Goal: Task Accomplishment & Management: Manage account settings

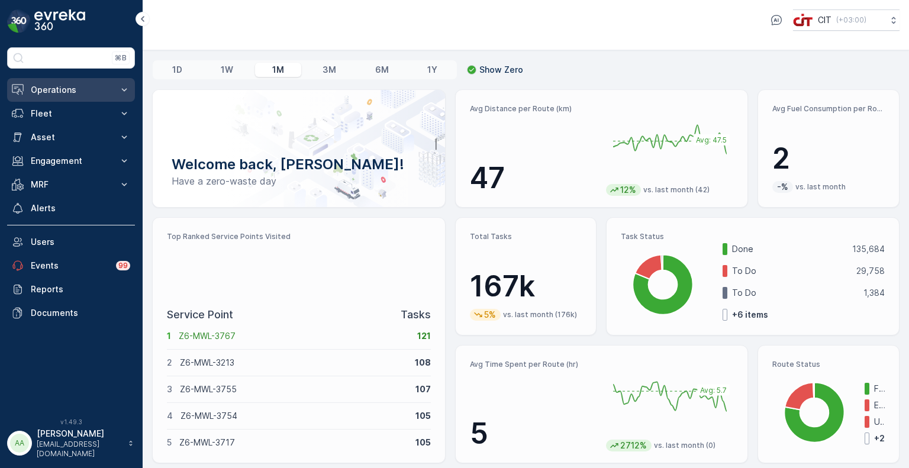
click at [49, 89] on p "Operations" at bounding box center [71, 90] width 80 height 12
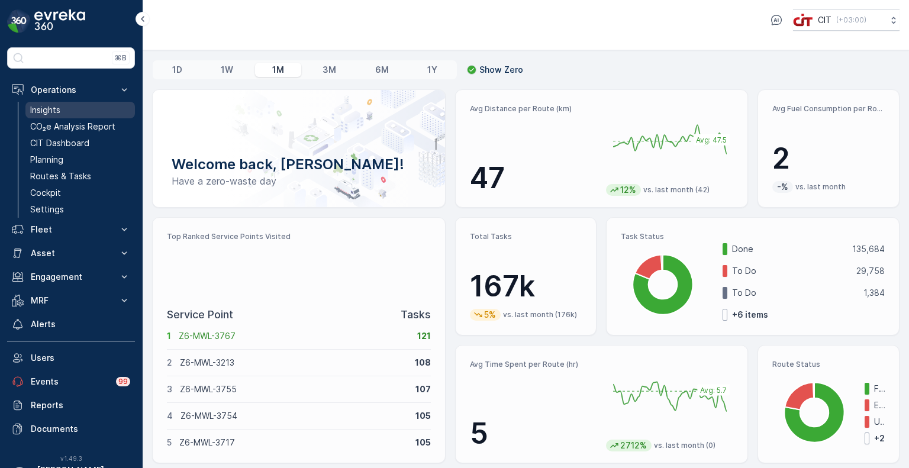
click at [53, 112] on p "Insights" at bounding box center [45, 110] width 30 height 12
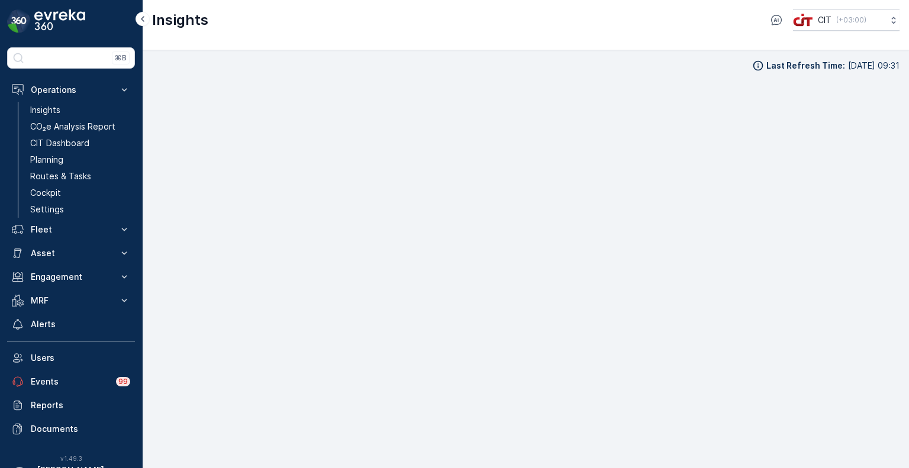
scroll to position [9, 0]
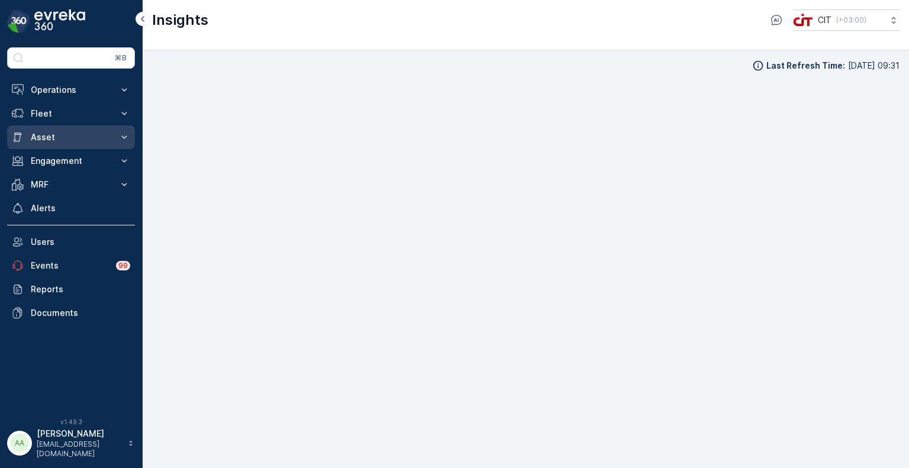
click at [48, 141] on p "Asset" at bounding box center [71, 137] width 80 height 12
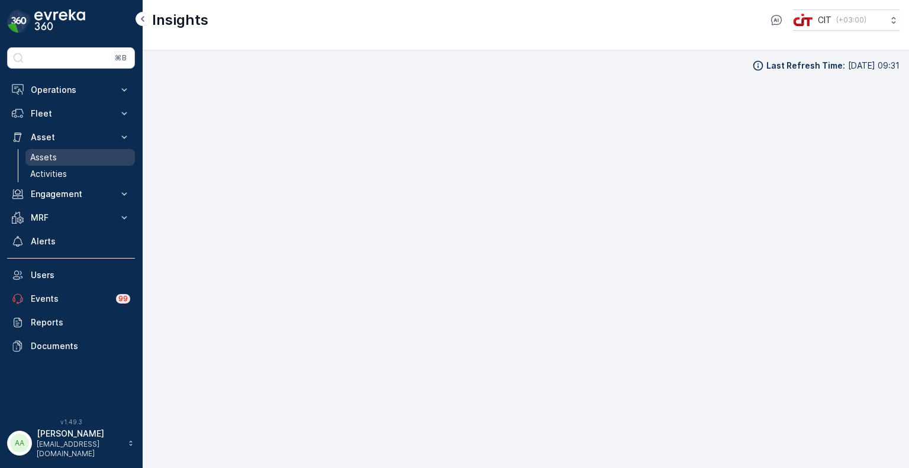
click at [46, 157] on p "Assets" at bounding box center [43, 158] width 27 height 12
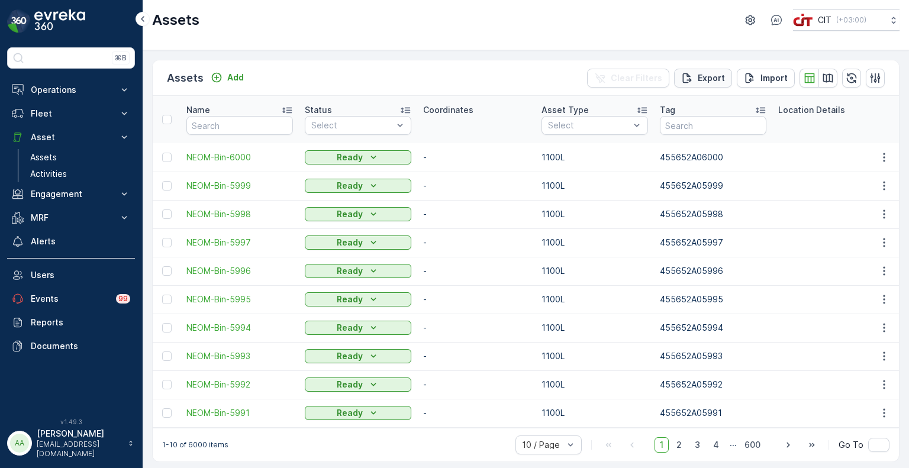
click at [708, 78] on p "Export" at bounding box center [711, 78] width 27 height 12
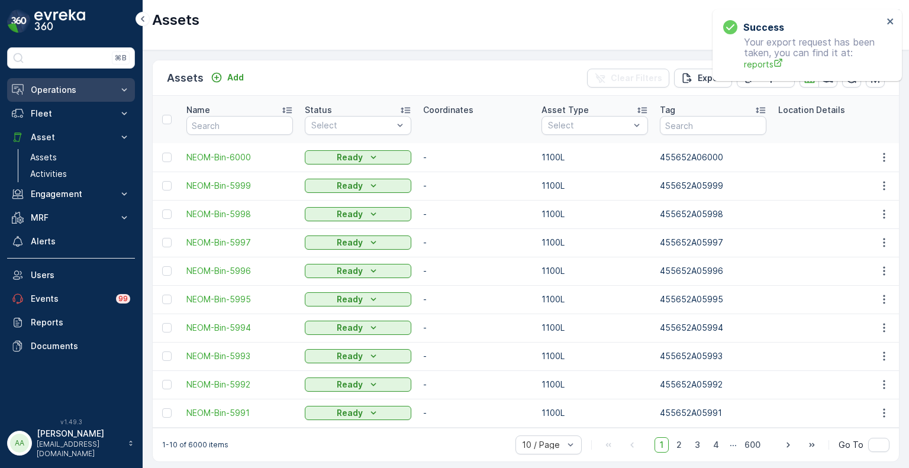
click at [50, 89] on p "Operations" at bounding box center [71, 90] width 80 height 12
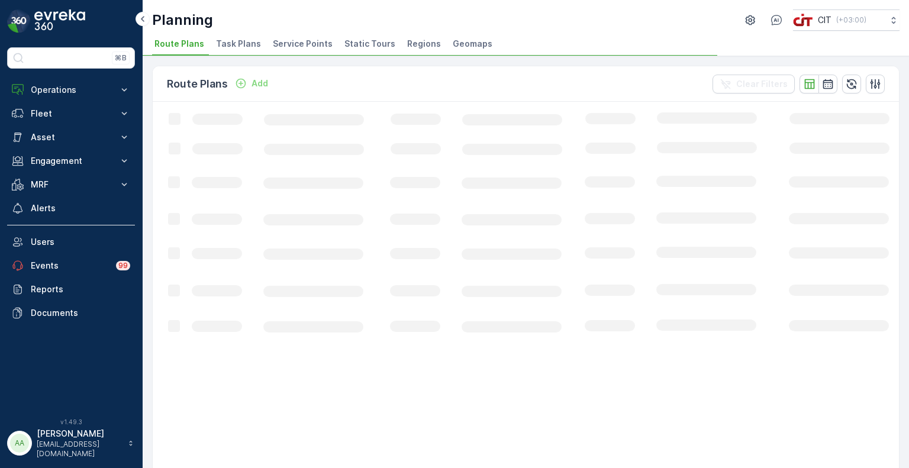
click at [305, 44] on span "Service Points" at bounding box center [303, 44] width 60 height 12
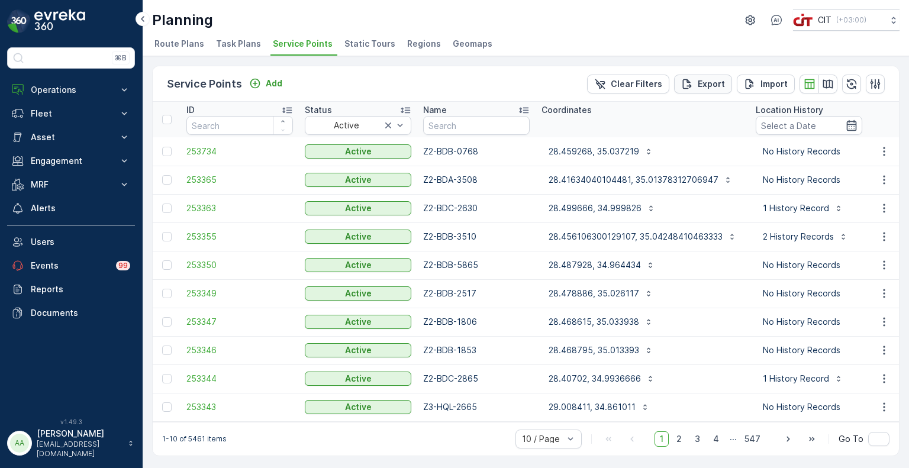
click at [698, 83] on p "Export" at bounding box center [711, 84] width 27 height 12
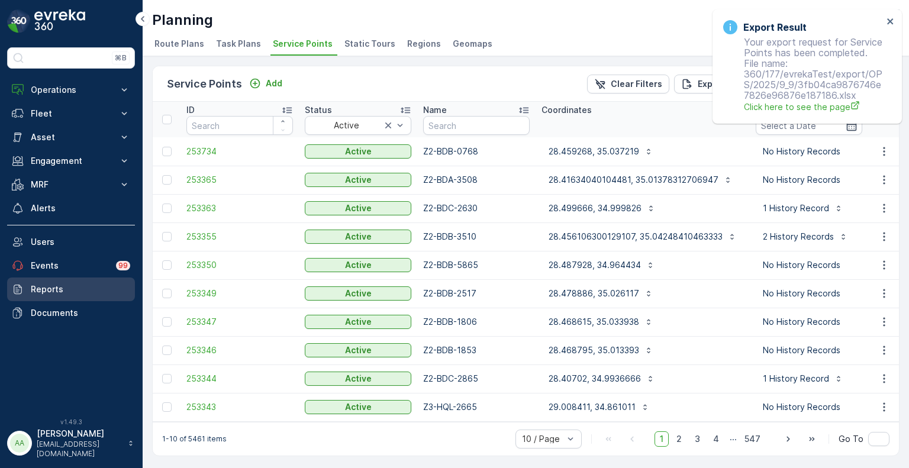
click at [55, 286] on p "Reports" at bounding box center [80, 290] width 99 height 12
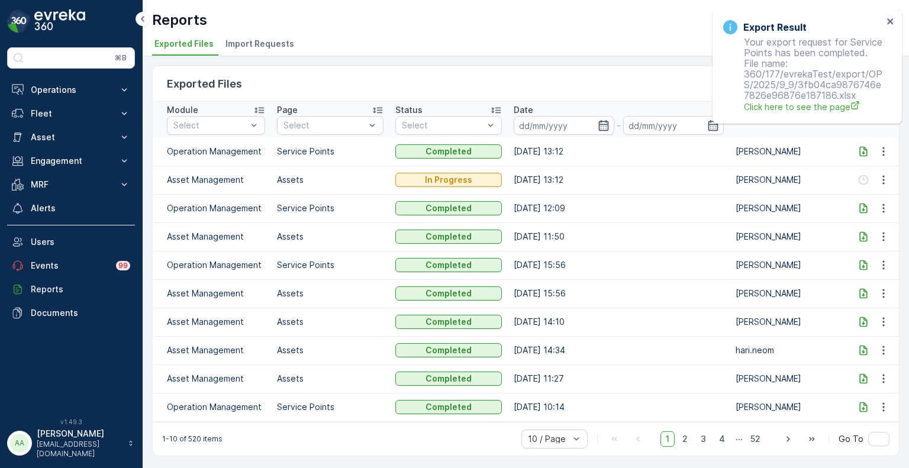
click at [866, 150] on icon at bounding box center [864, 152] width 12 height 12
click at [887, 20] on icon "close" at bounding box center [891, 21] width 8 height 9
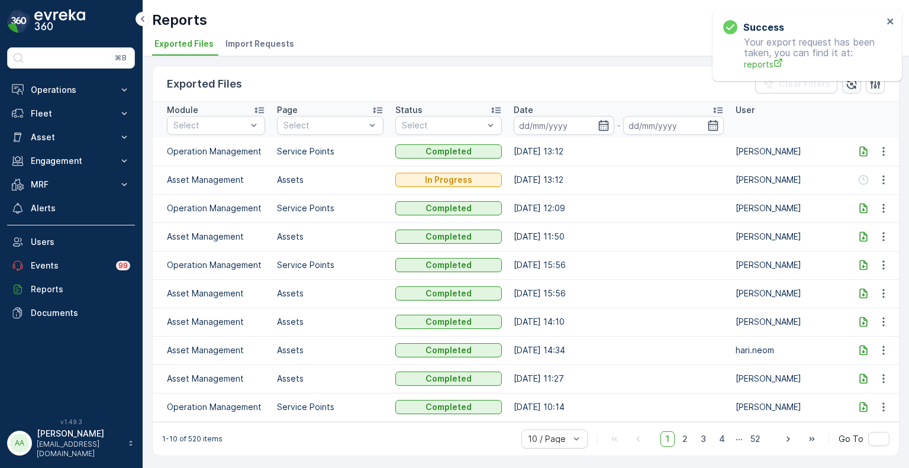
click at [853, 85] on icon "button" at bounding box center [852, 84] width 10 height 10
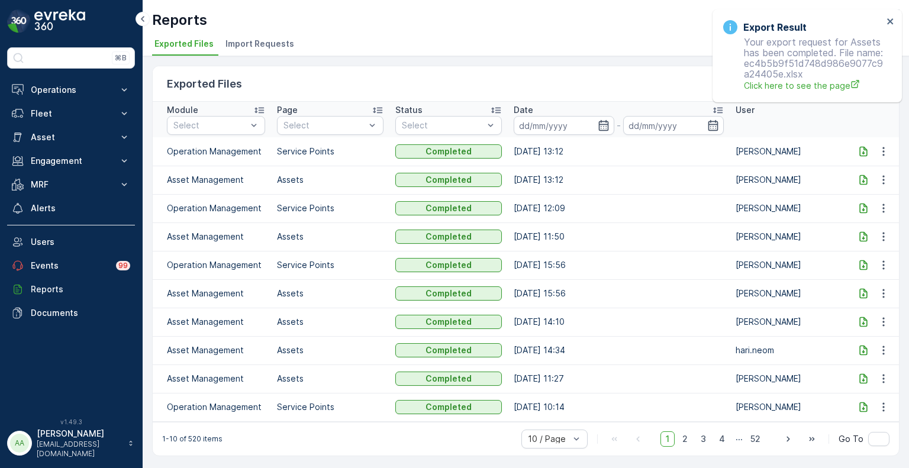
click at [862, 175] on icon at bounding box center [863, 180] width 8 height 10
click at [56, 95] on button "Operations" at bounding box center [71, 90] width 128 height 24
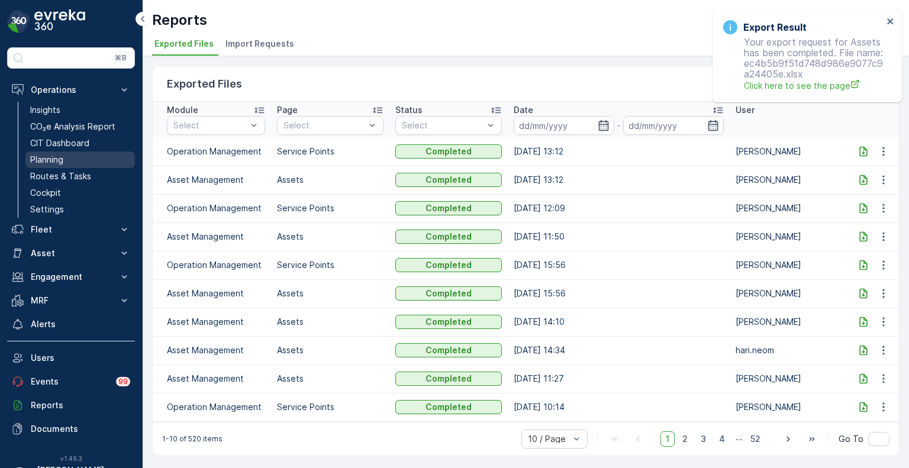
click at [57, 162] on p "Planning" at bounding box center [46, 160] width 33 height 12
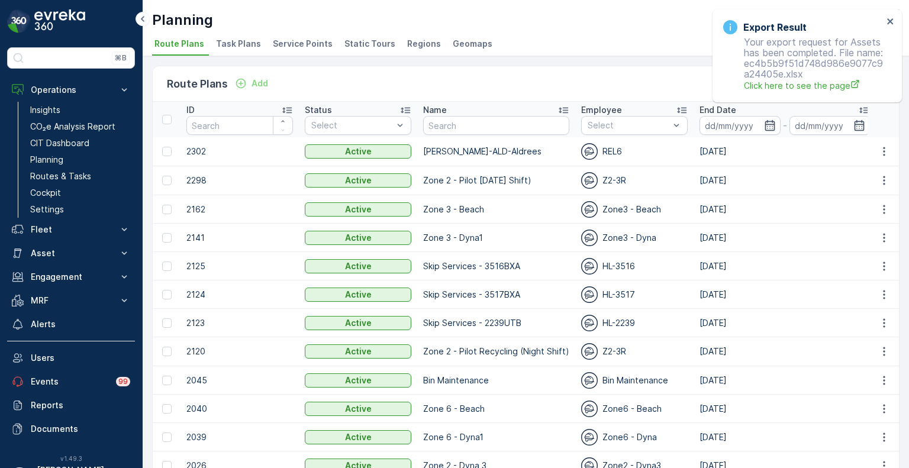
click at [286, 41] on span "Service Points" at bounding box center [303, 44] width 60 height 12
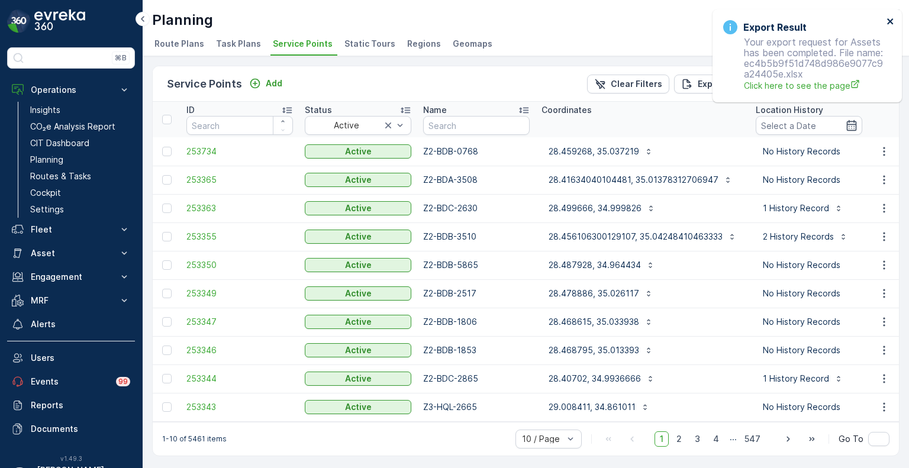
click at [888, 19] on icon "close" at bounding box center [890, 21] width 6 height 6
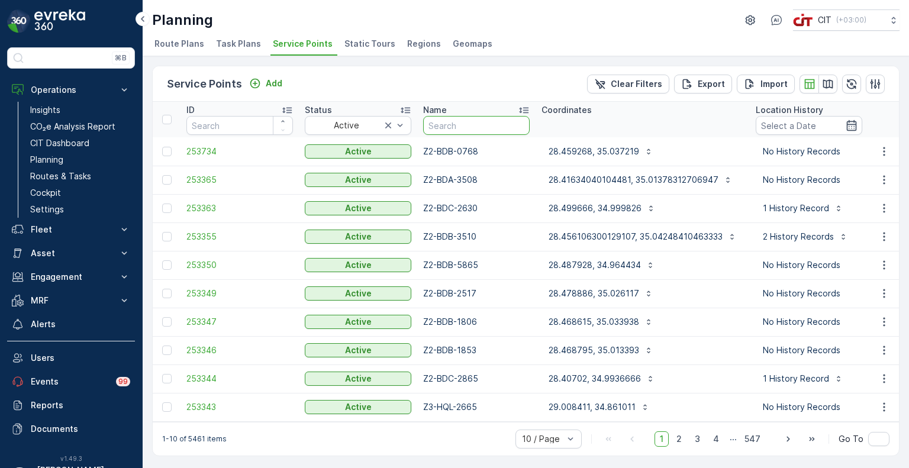
click at [440, 131] on input "text" at bounding box center [476, 125] width 107 height 19
paste input "2796"
type input "2796"
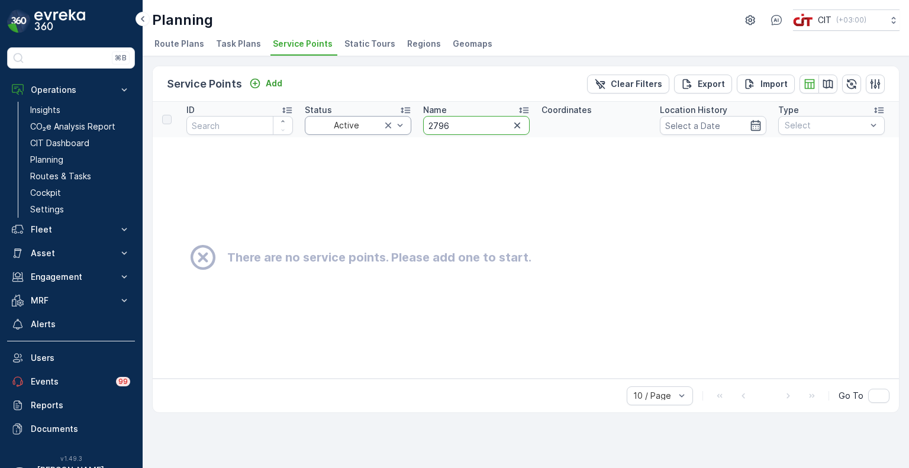
drag, startPoint x: 457, startPoint y: 125, endPoint x: 410, endPoint y: 121, distance: 46.9
paste input "852"
type input "2852"
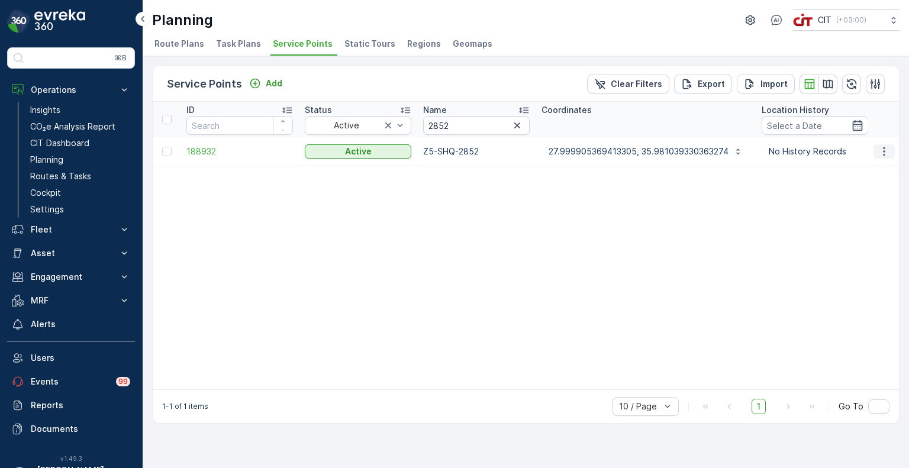
click at [885, 151] on icon "button" at bounding box center [884, 151] width 2 height 9
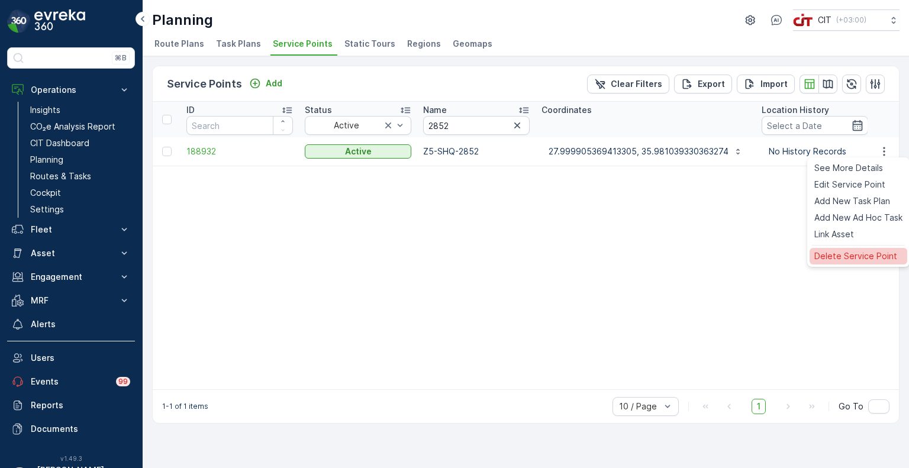
click at [833, 257] on span "Delete Service Point" at bounding box center [855, 256] width 83 height 12
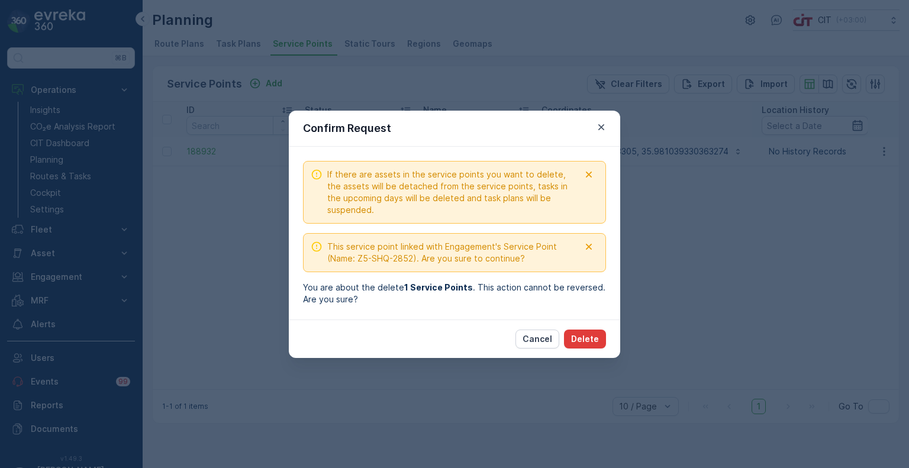
click at [585, 340] on p "Delete" at bounding box center [585, 339] width 28 height 12
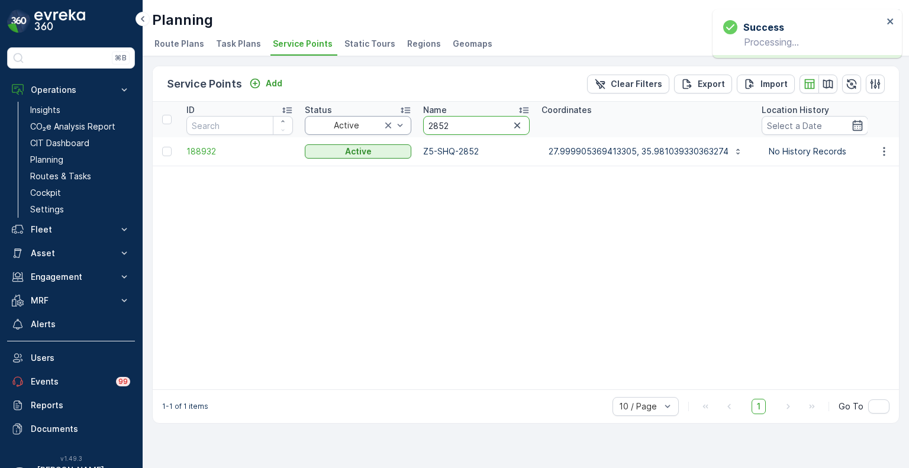
drag, startPoint x: 478, startPoint y: 125, endPoint x: 400, endPoint y: 123, distance: 77.6
paste input "37"
type input "2837"
click at [888, 146] on icon "button" at bounding box center [884, 152] width 12 height 12
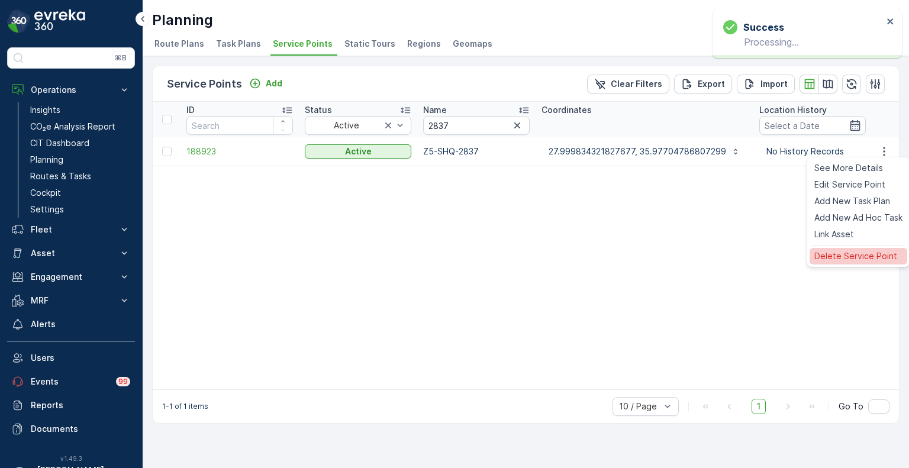
click at [838, 257] on span "Delete Service Point" at bounding box center [855, 256] width 83 height 12
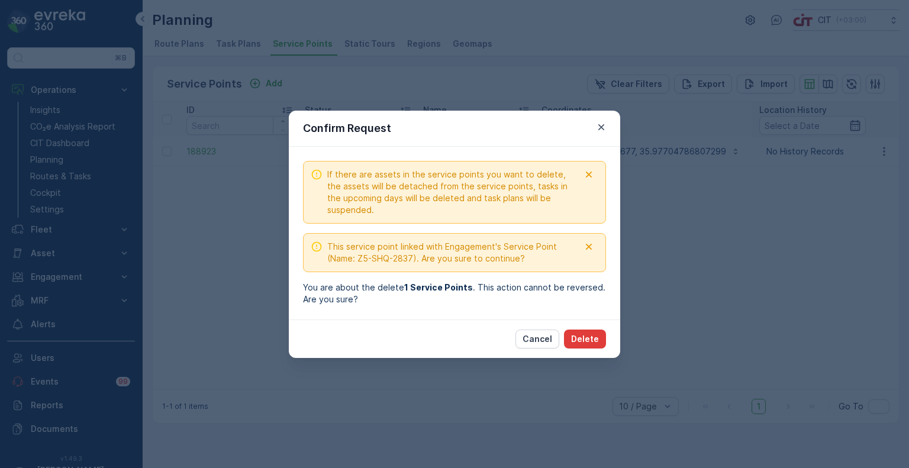
click at [599, 338] on button "Delete" at bounding box center [585, 339] width 42 height 19
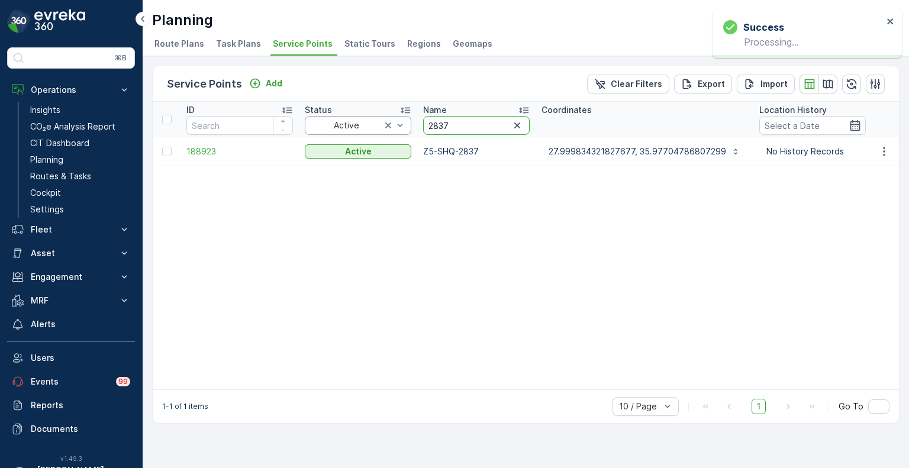
drag, startPoint x: 453, startPoint y: 127, endPoint x: 402, endPoint y: 121, distance: 51.8
paste input "458"
type input "2458"
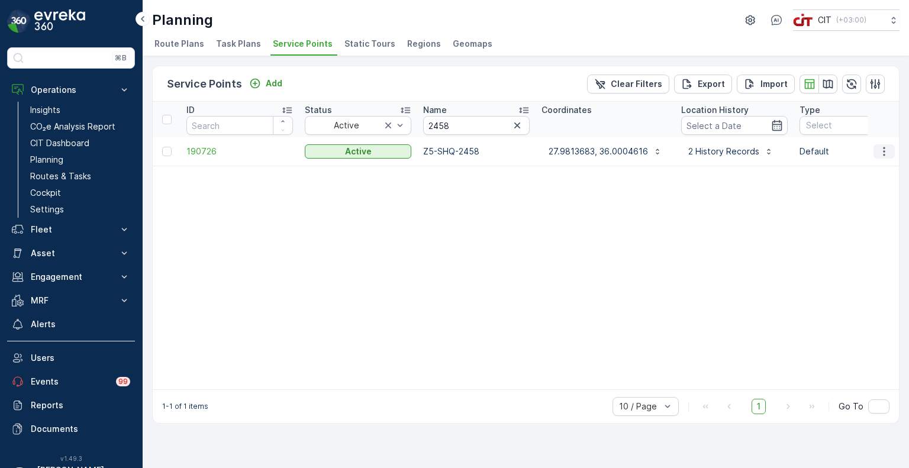
click at [882, 150] on icon "button" at bounding box center [884, 152] width 12 height 12
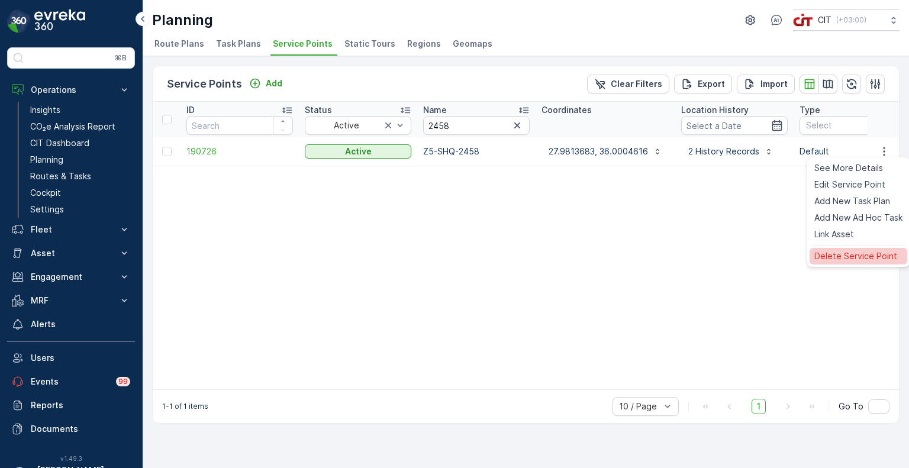
click at [836, 260] on span "Delete Service Point" at bounding box center [855, 256] width 83 height 12
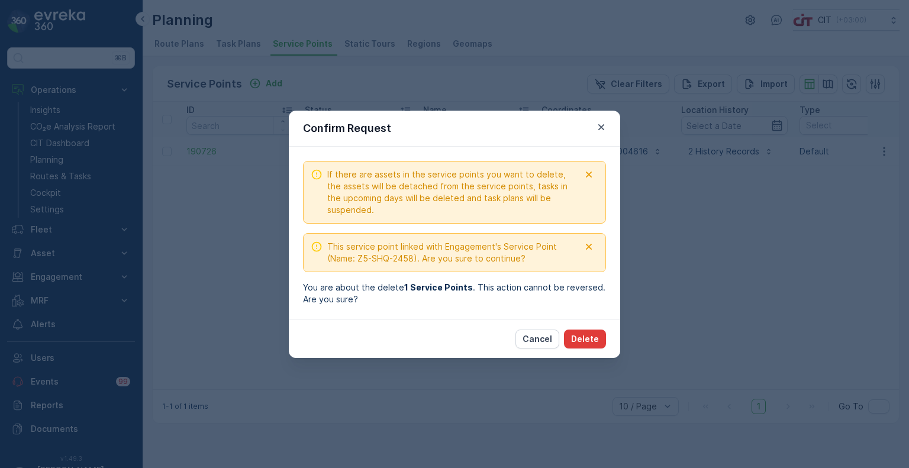
click at [581, 340] on p "Delete" at bounding box center [585, 339] width 28 height 12
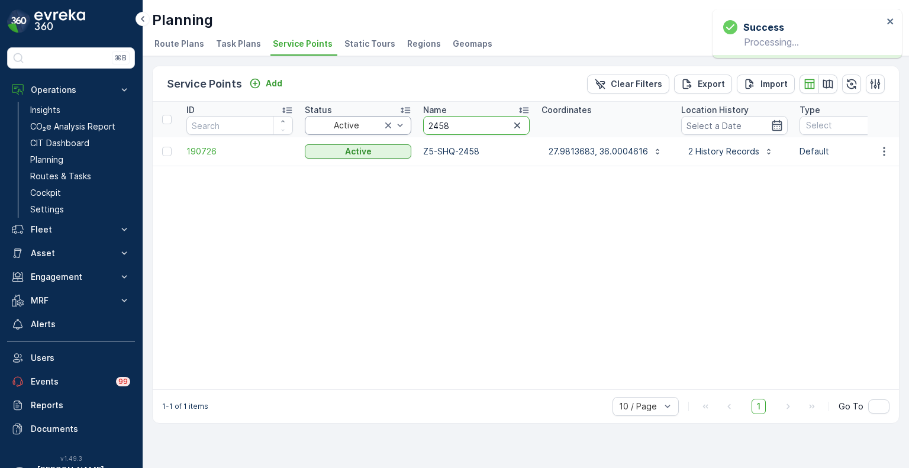
drag, startPoint x: 457, startPoint y: 123, endPoint x: 391, endPoint y: 120, distance: 66.4
paste input "94"
type input "2494"
click at [885, 154] on icon "button" at bounding box center [884, 152] width 12 height 12
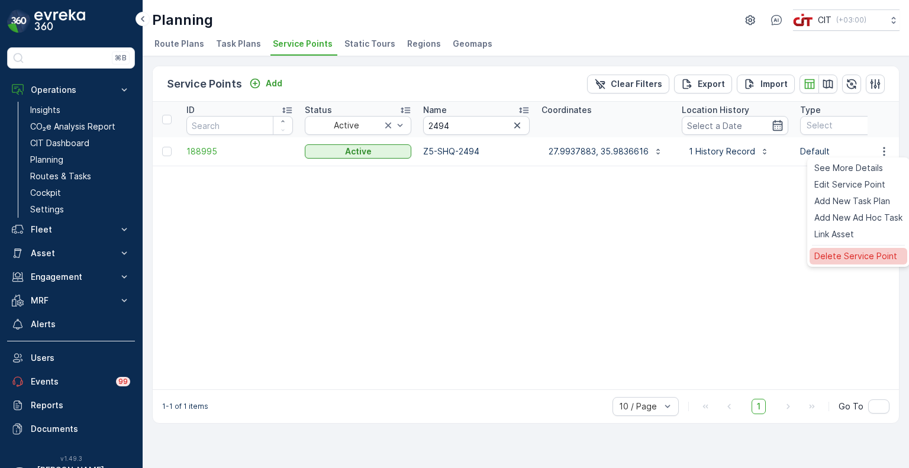
click at [836, 255] on span "Delete Service Point" at bounding box center [855, 256] width 83 height 12
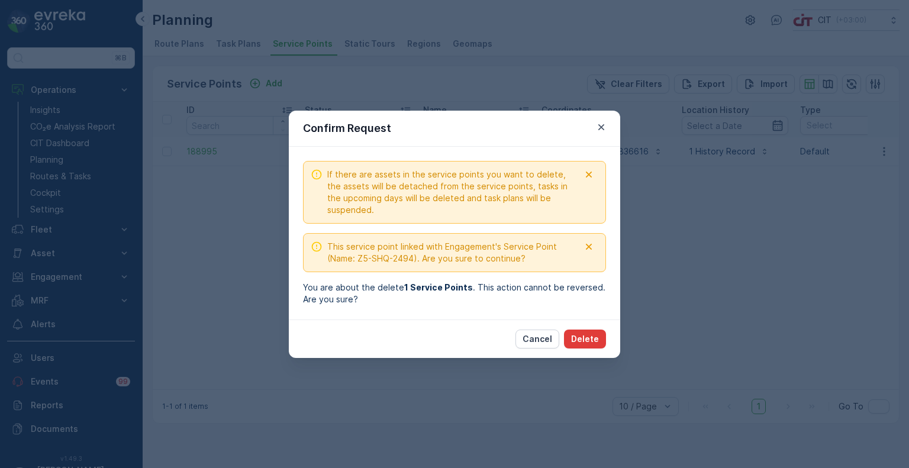
click at [597, 336] on p "Delete" at bounding box center [585, 339] width 28 height 12
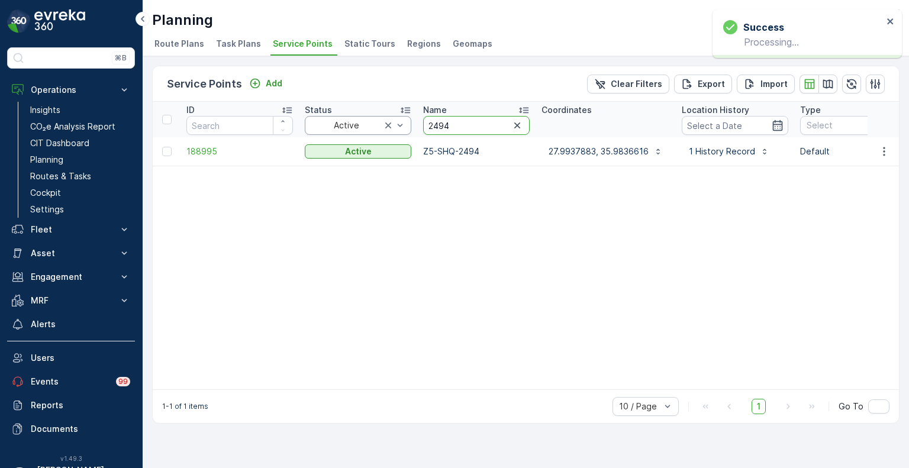
drag, startPoint x: 458, startPoint y: 124, endPoint x: 398, endPoint y: 124, distance: 60.4
paste input "610"
type input "2610"
click at [885, 147] on icon "button" at bounding box center [884, 152] width 12 height 12
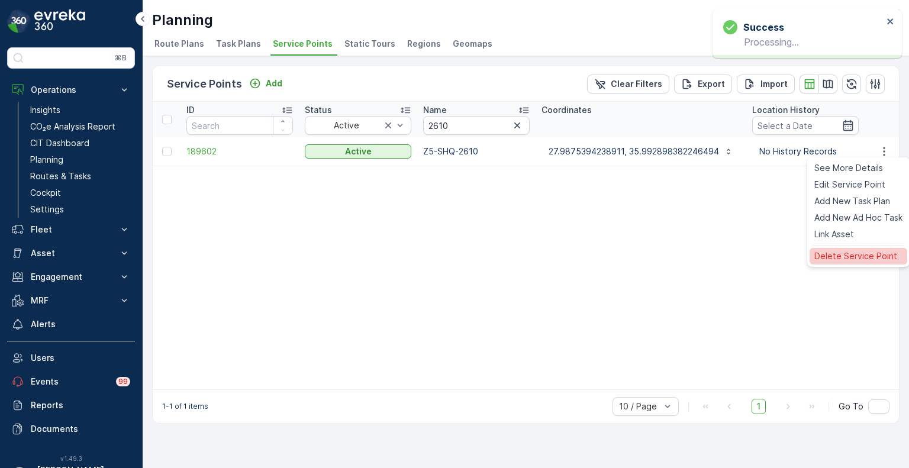
click at [864, 252] on span "Delete Service Point" at bounding box center [855, 256] width 83 height 12
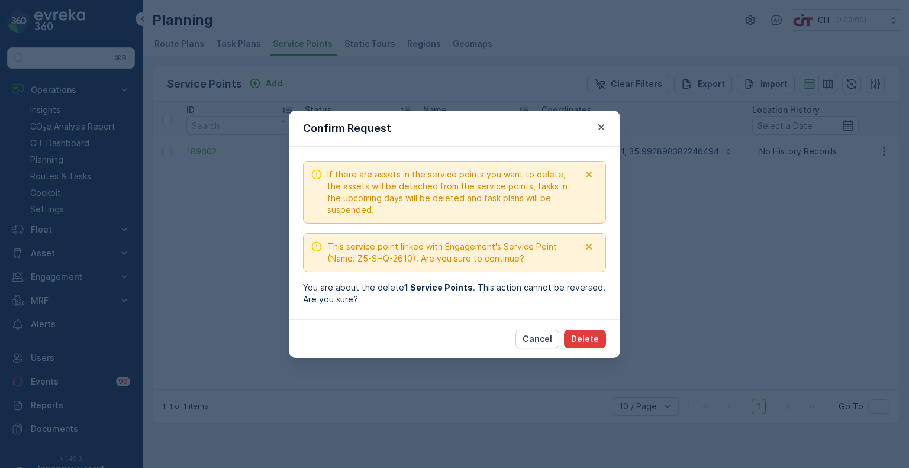
click at [595, 336] on p "Delete" at bounding box center [585, 339] width 28 height 12
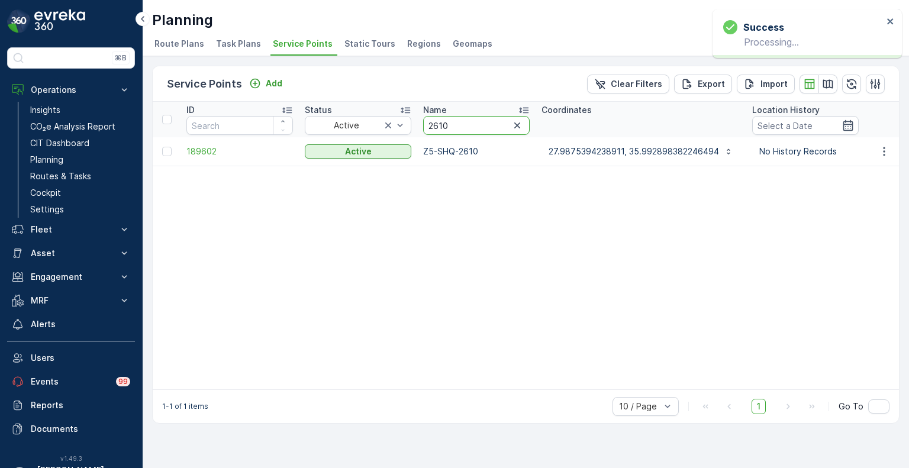
drag, startPoint x: 462, startPoint y: 130, endPoint x: 417, endPoint y: 124, distance: 44.8
click at [417, 124] on th "Name 2610" at bounding box center [476, 120] width 118 height 36
paste input "519"
type input "2519"
click at [886, 153] on icon "button" at bounding box center [884, 152] width 12 height 12
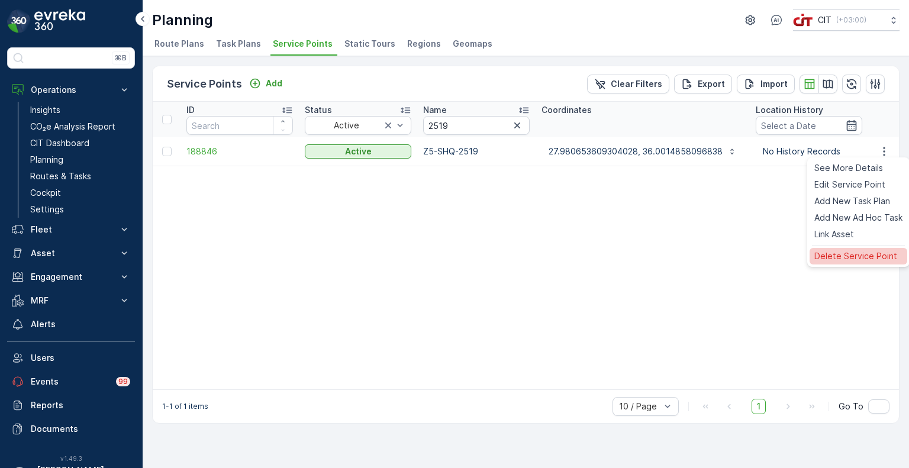
click at [853, 262] on span "Delete Service Point" at bounding box center [855, 256] width 83 height 12
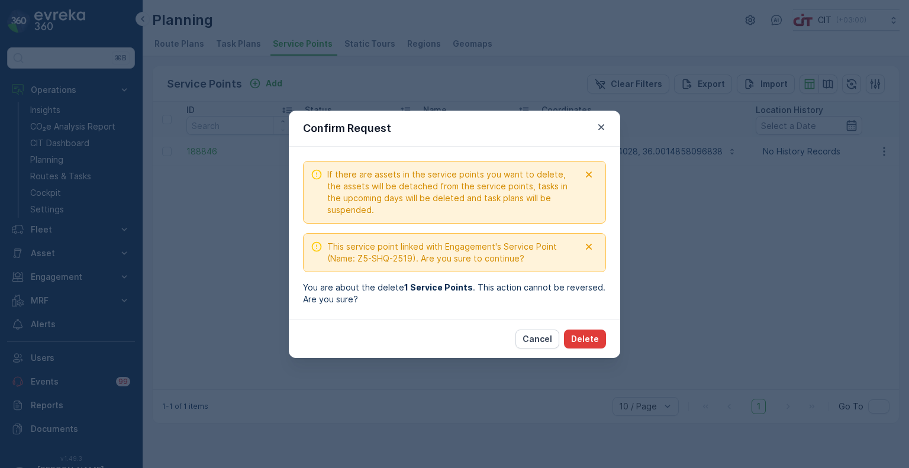
click at [586, 336] on p "Delete" at bounding box center [585, 339] width 28 height 12
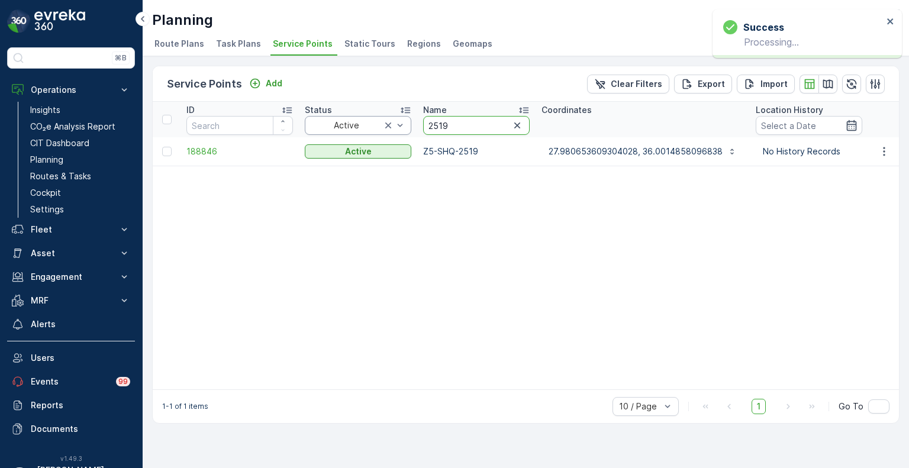
drag, startPoint x: 453, startPoint y: 128, endPoint x: 407, endPoint y: 125, distance: 46.3
paste input "743"
type input "2743"
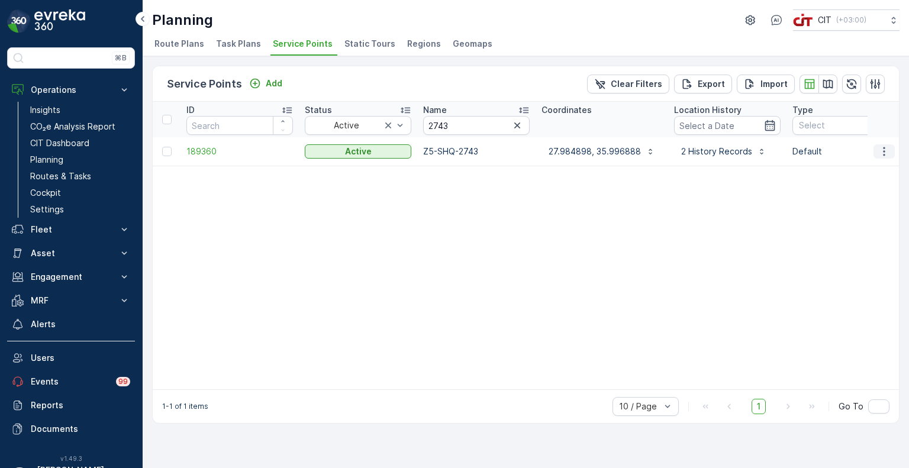
click at [882, 148] on icon "button" at bounding box center [884, 152] width 12 height 12
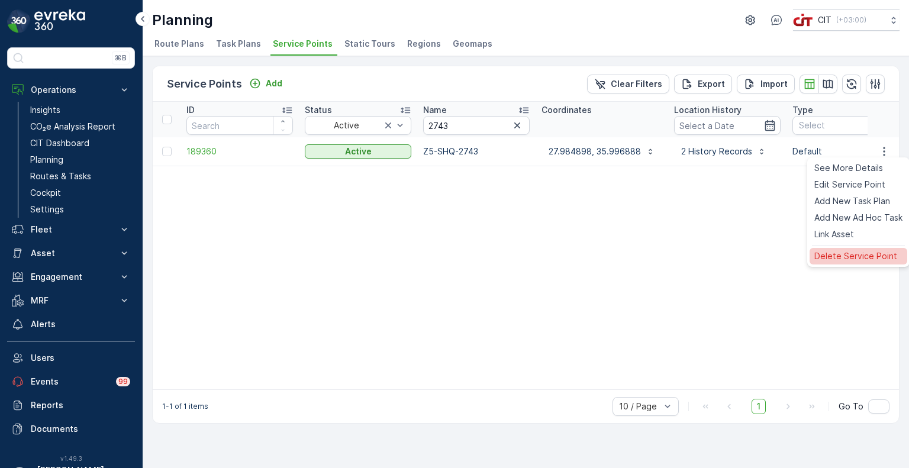
click at [845, 250] on span "Delete Service Point" at bounding box center [855, 256] width 83 height 12
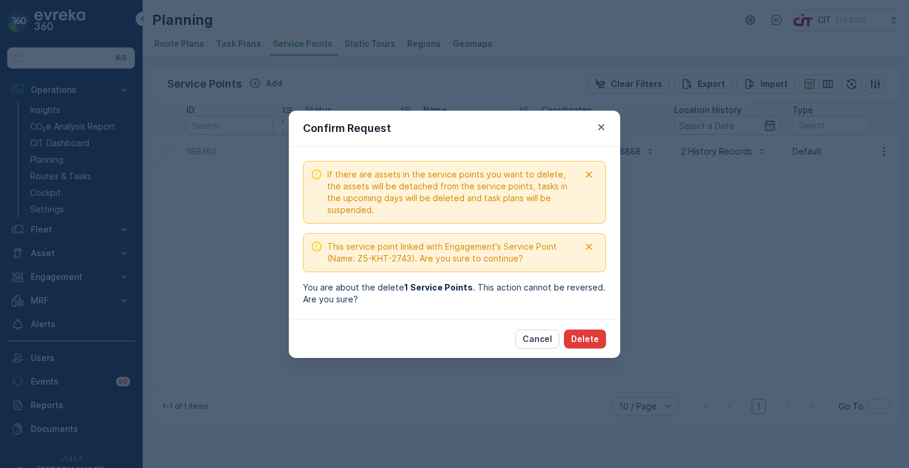
click at [585, 334] on p "Delete" at bounding box center [585, 339] width 28 height 12
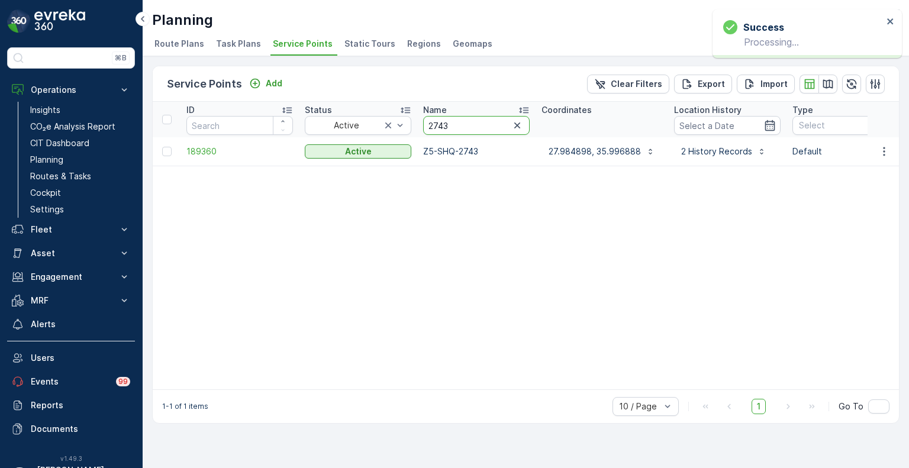
drag, startPoint x: 472, startPoint y: 123, endPoint x: 413, endPoint y: 123, distance: 59.2
paste input "588"
type input "2588"
click at [887, 152] on icon "button" at bounding box center [884, 152] width 12 height 12
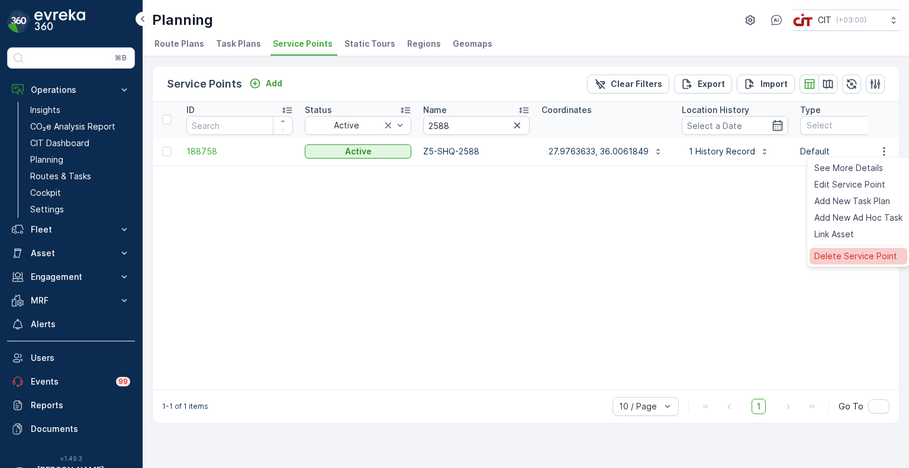
click at [854, 260] on span "Delete Service Point" at bounding box center [855, 256] width 83 height 12
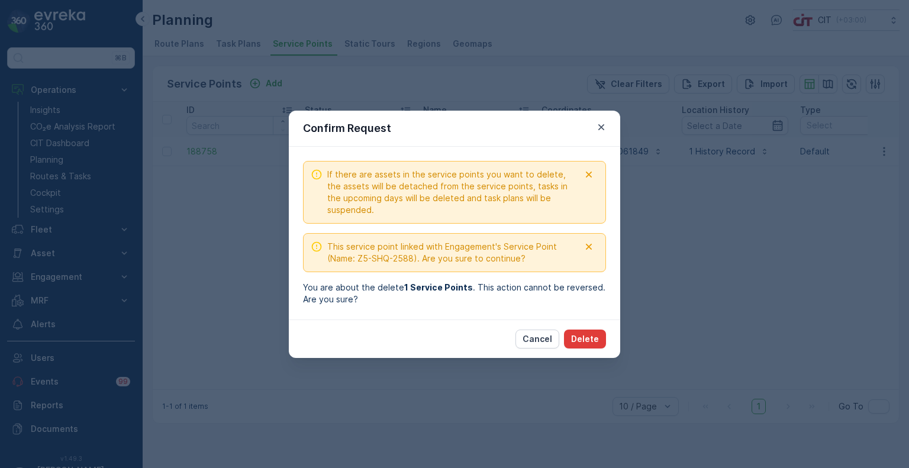
click at [598, 343] on p "Delete" at bounding box center [585, 339] width 28 height 12
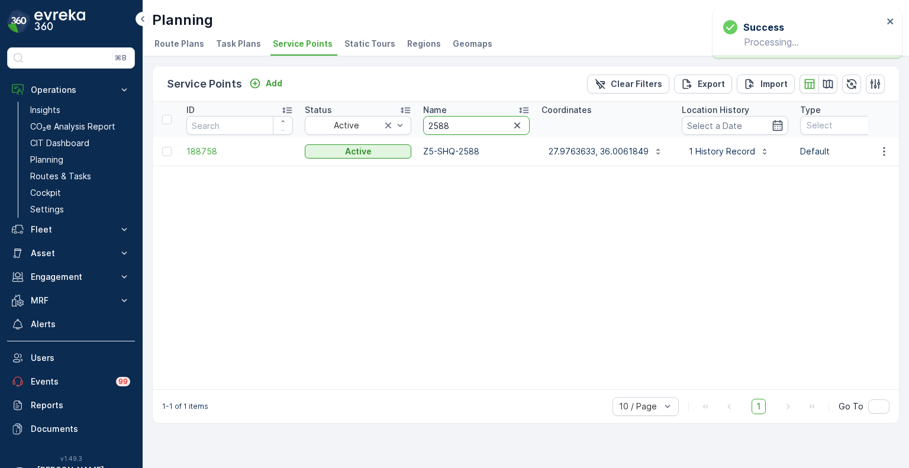
drag, startPoint x: 455, startPoint y: 127, endPoint x: 418, endPoint y: 123, distance: 36.9
click at [418, 123] on th "Name 2588" at bounding box center [476, 120] width 118 height 36
paste input "953"
type input "2953"
click at [884, 149] on icon "button" at bounding box center [884, 152] width 12 height 12
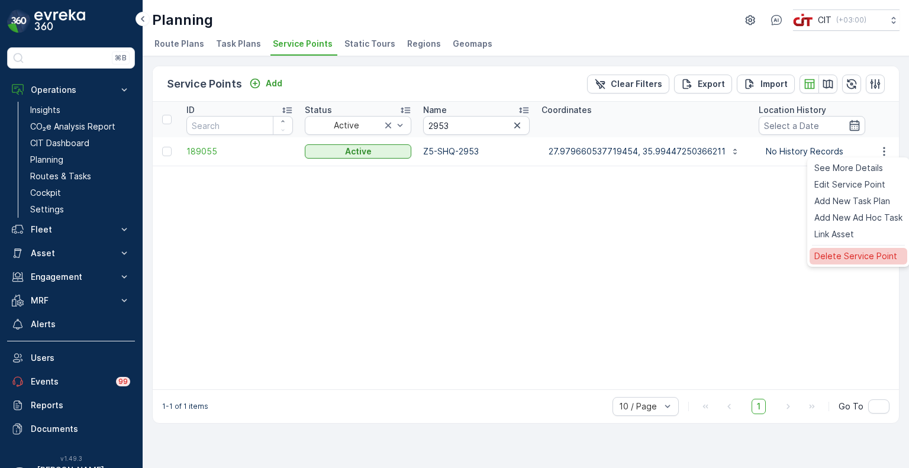
click at [855, 258] on span "Delete Service Point" at bounding box center [855, 256] width 83 height 12
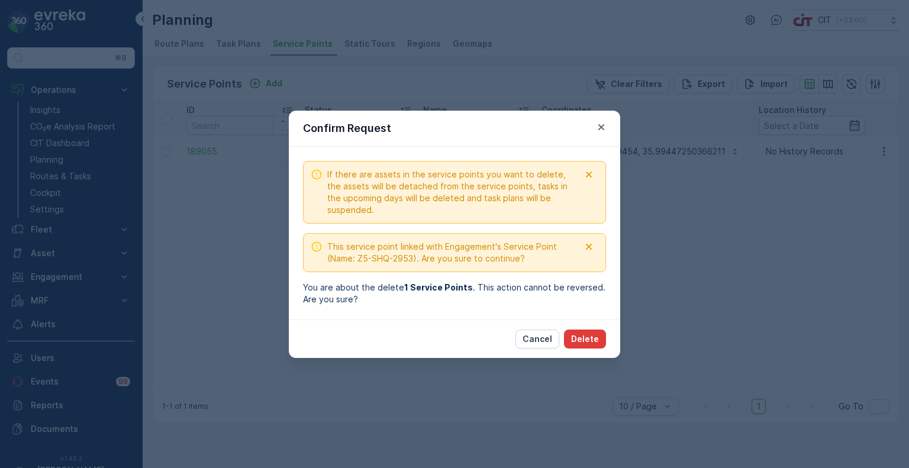
click at [591, 339] on p "Delete" at bounding box center [585, 339] width 28 height 12
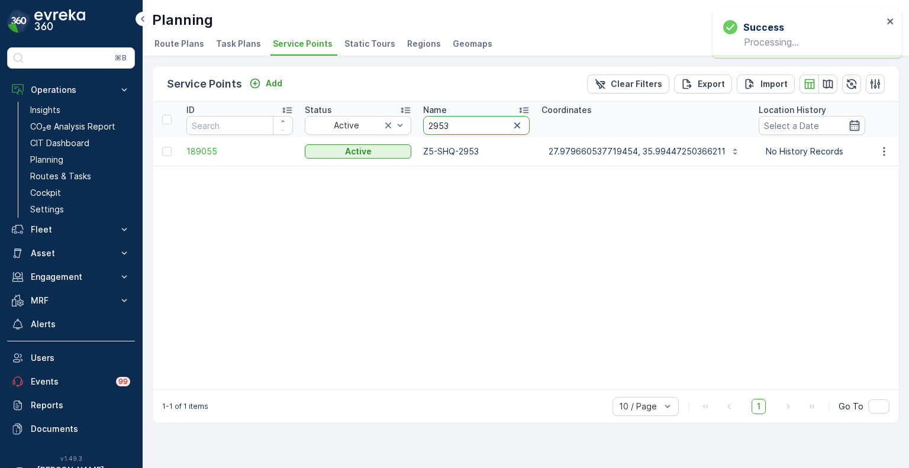
drag, startPoint x: 429, startPoint y: 127, endPoint x: 422, endPoint y: 127, distance: 6.5
click at [422, 127] on th "Name 2953" at bounding box center [476, 120] width 118 height 36
paste input "535"
type input "2535"
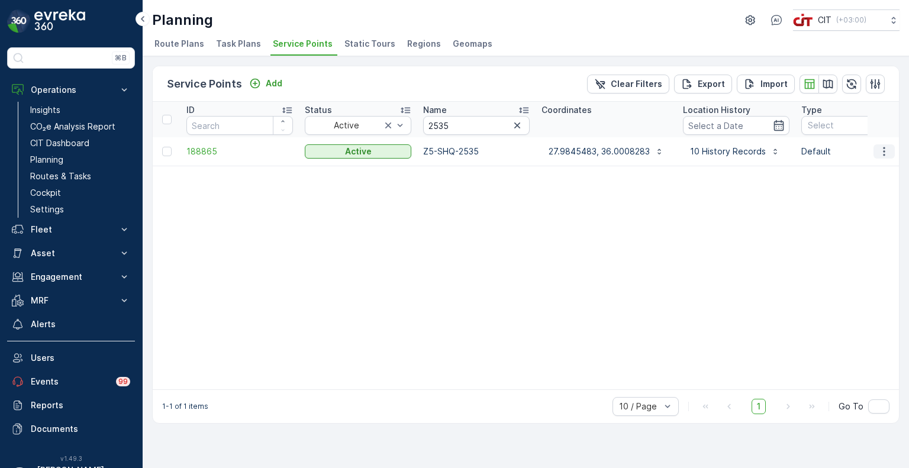
click at [875, 155] on button "button" at bounding box center [884, 151] width 21 height 14
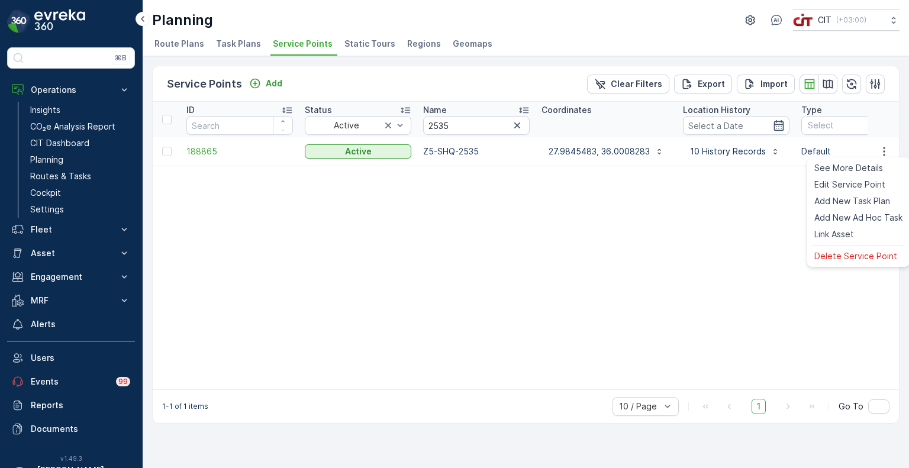
click at [853, 248] on ul "See More Details Edit Service Point Add New Task Plan Add New Ad Hoc Task Link …" at bounding box center [858, 211] width 102 height 109
click at [850, 254] on span "Delete Service Point" at bounding box center [855, 256] width 83 height 12
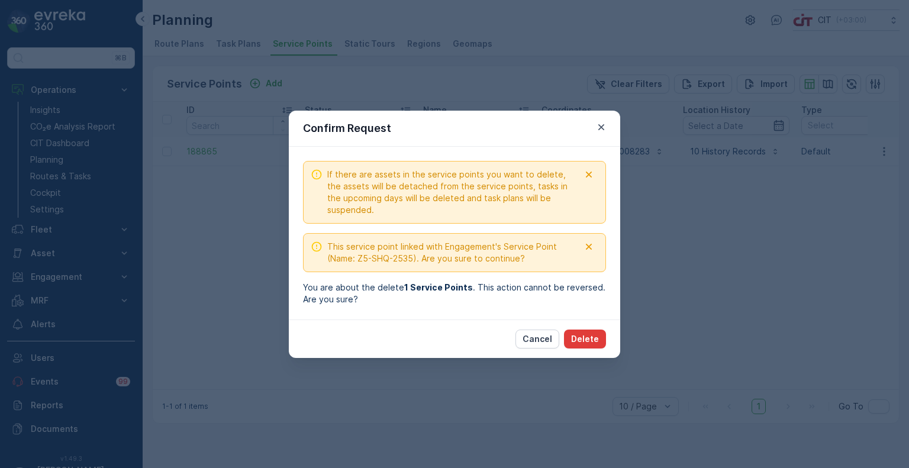
click at [589, 336] on p "Delete" at bounding box center [585, 339] width 28 height 12
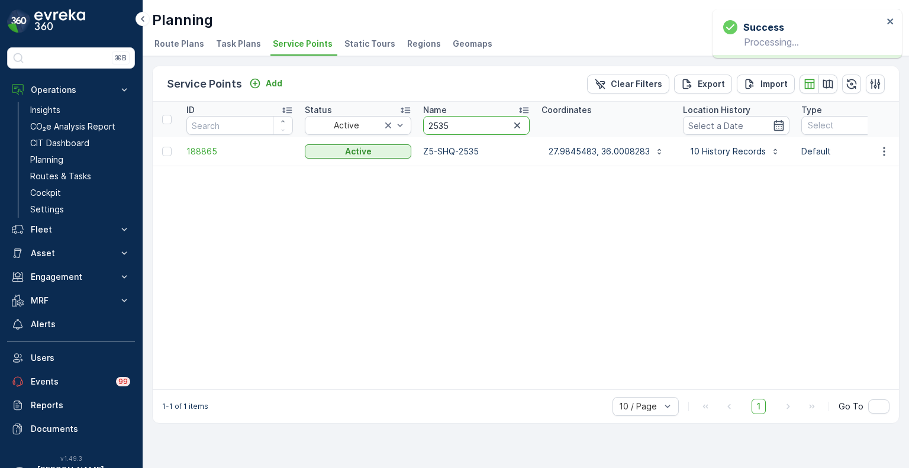
drag, startPoint x: 446, startPoint y: 122, endPoint x: 424, endPoint y: 122, distance: 22.5
click at [424, 122] on input "2535" at bounding box center [476, 125] width 107 height 19
paste input "624"
type input "2624"
click at [884, 152] on icon "button" at bounding box center [884, 152] width 12 height 12
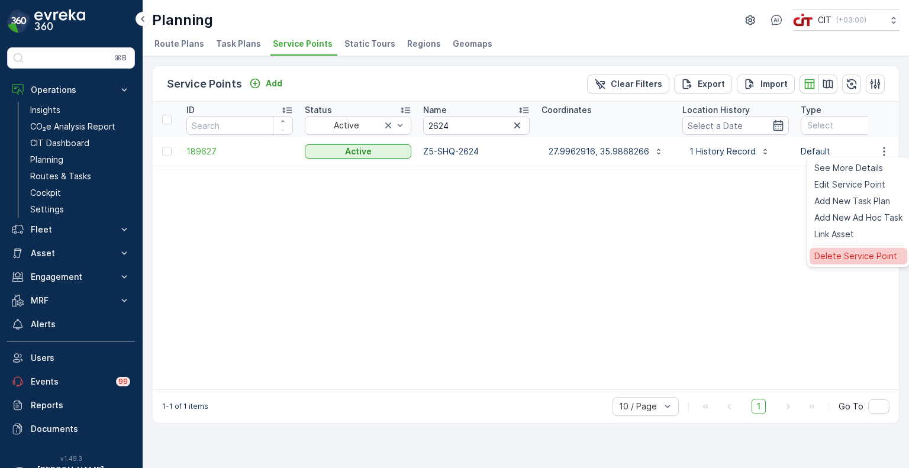
click at [858, 259] on span "Delete Service Point" at bounding box center [855, 256] width 83 height 12
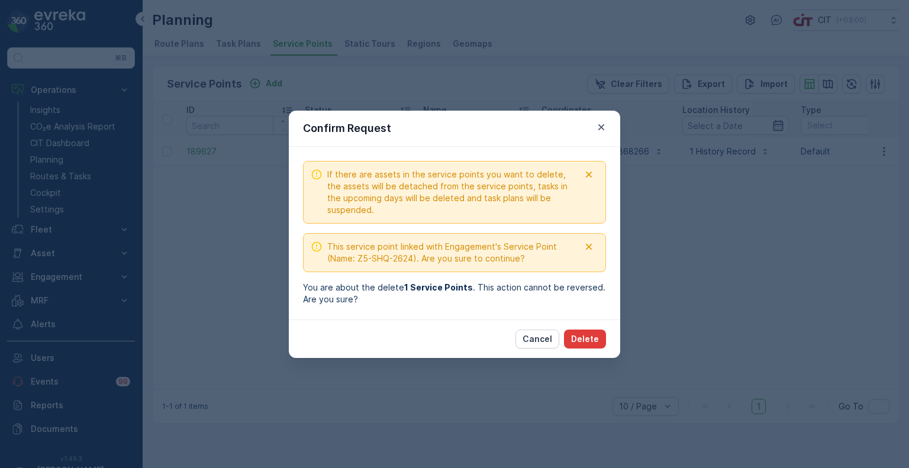
click at [592, 336] on p "Delete" at bounding box center [585, 339] width 28 height 12
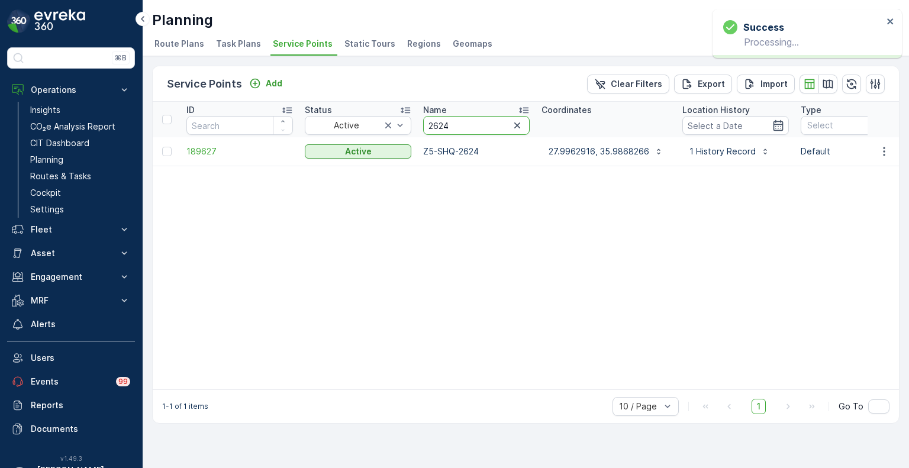
drag, startPoint x: 449, startPoint y: 124, endPoint x: 420, endPoint y: 123, distance: 29.0
click at [420, 123] on th "Name 2624" at bounding box center [476, 120] width 118 height 36
paste input "847"
type input "2847"
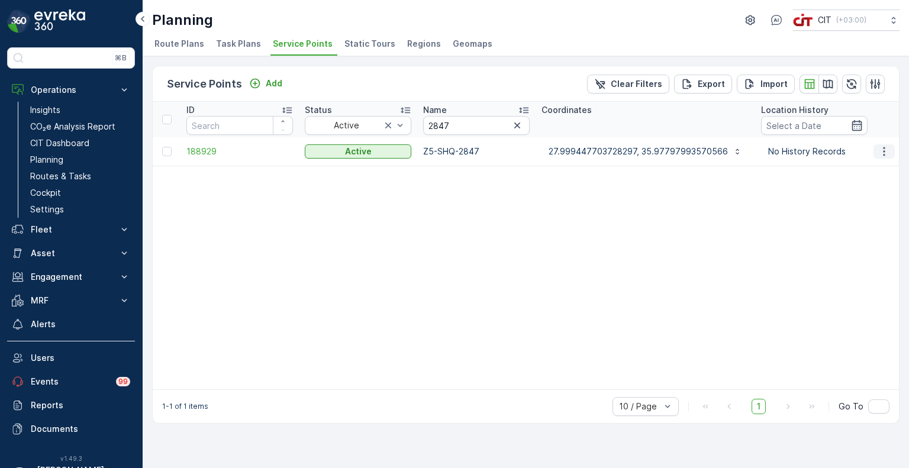
click at [885, 146] on icon "button" at bounding box center [884, 152] width 12 height 12
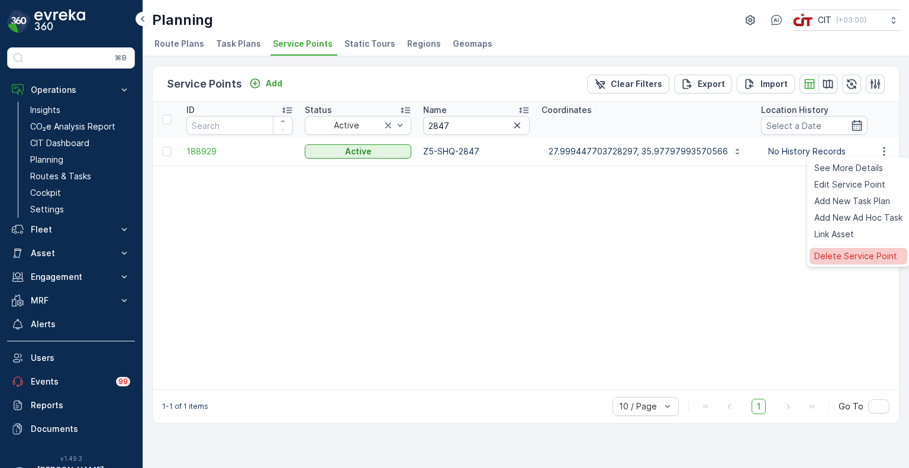
click at [837, 255] on span "Delete Service Point" at bounding box center [855, 256] width 83 height 12
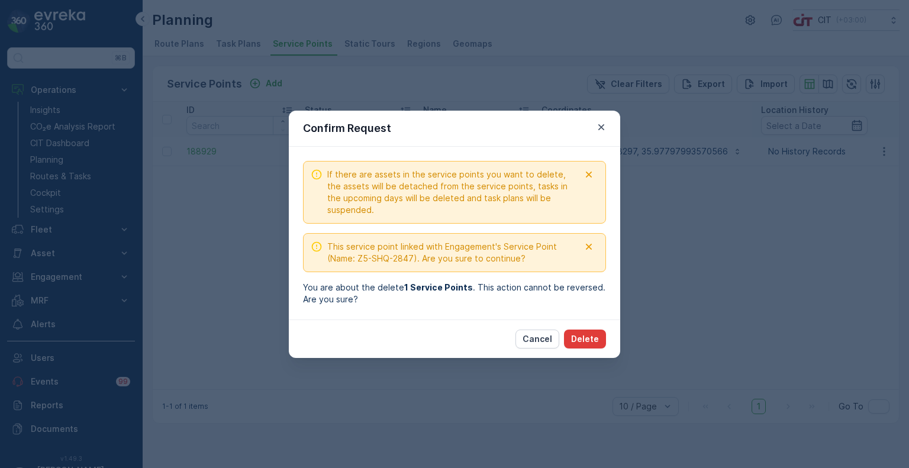
click at [593, 339] on p "Delete" at bounding box center [585, 339] width 28 height 12
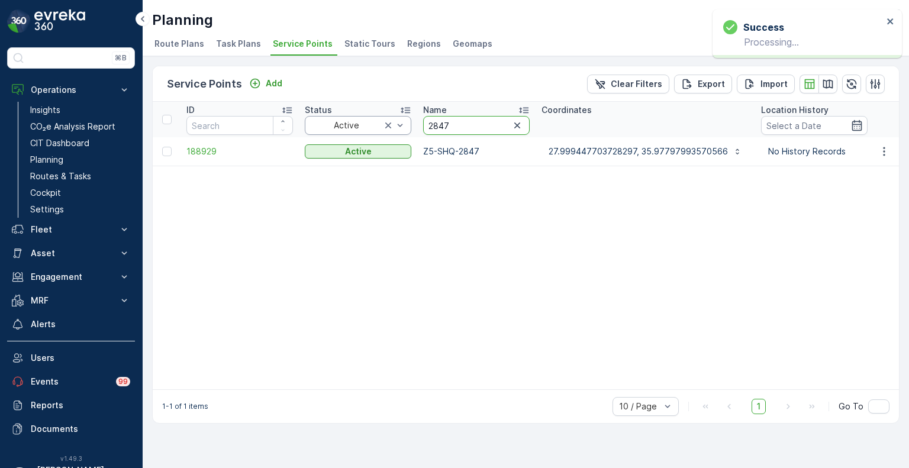
drag, startPoint x: 426, startPoint y: 128, endPoint x: 410, endPoint y: 128, distance: 16.0
paste input "651"
type input "2651"
click at [884, 152] on icon "button" at bounding box center [884, 152] width 12 height 12
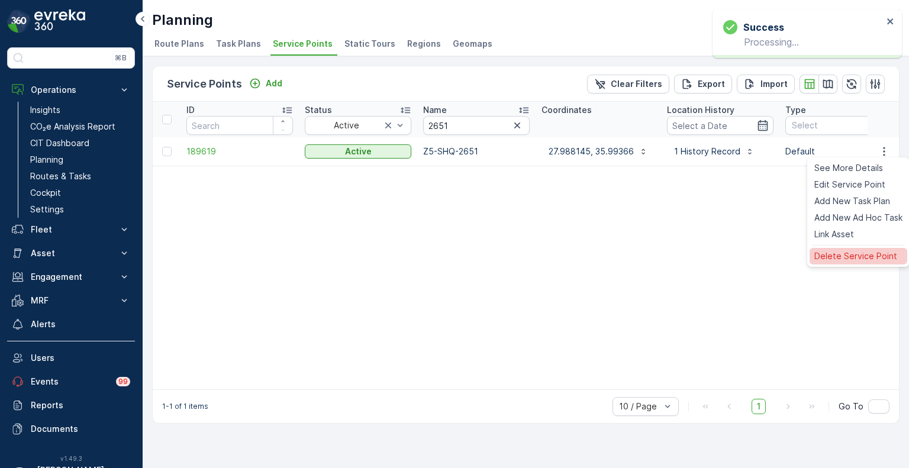
click at [833, 252] on span "Delete Service Point" at bounding box center [855, 256] width 83 height 12
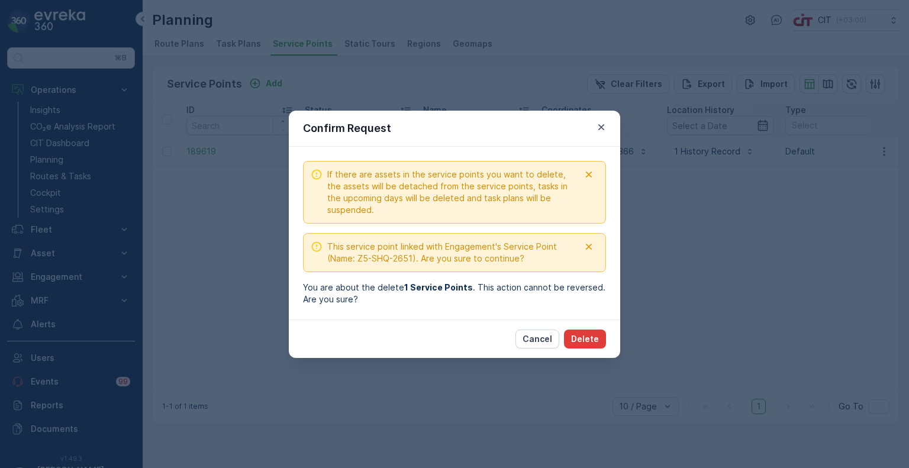
click at [585, 336] on p "Delete" at bounding box center [585, 339] width 28 height 12
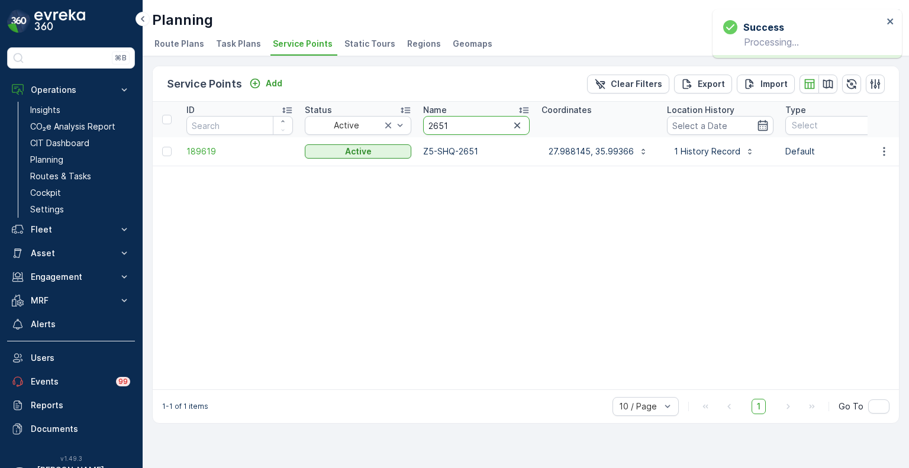
drag, startPoint x: 446, startPoint y: 125, endPoint x: 413, endPoint y: 125, distance: 32.6
paste input "839"
type input "2839"
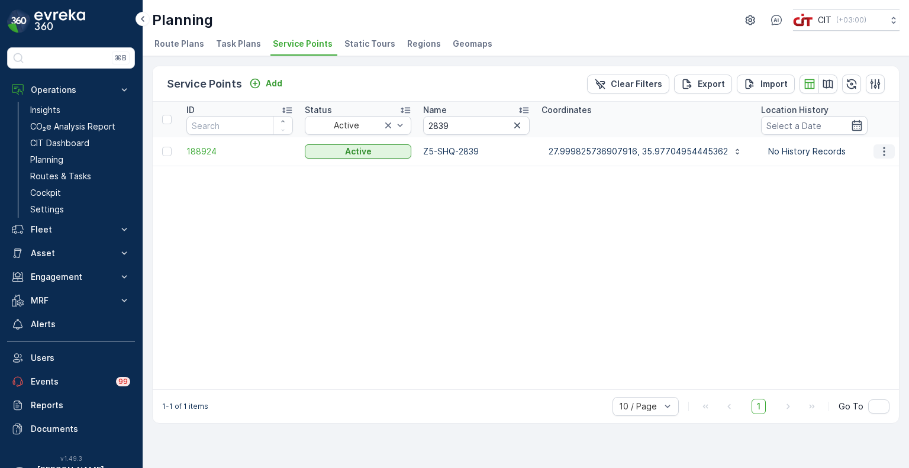
click at [887, 153] on icon "button" at bounding box center [884, 152] width 12 height 12
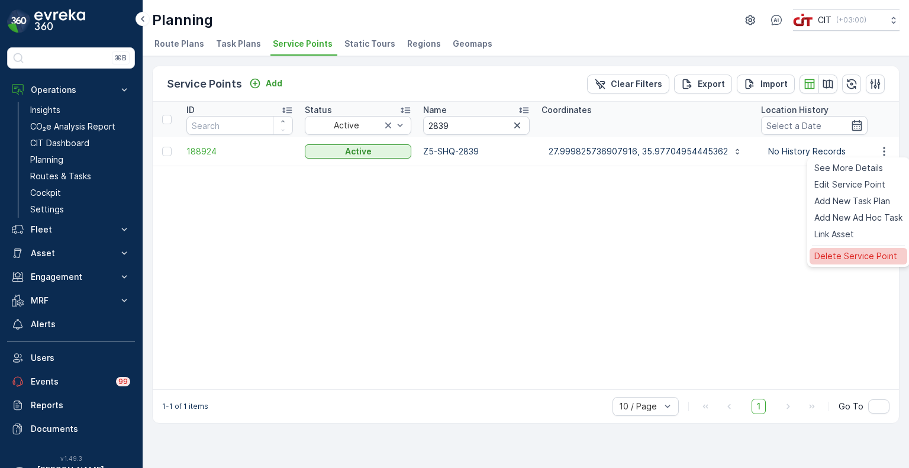
click at [845, 257] on span "Delete Service Point" at bounding box center [855, 256] width 83 height 12
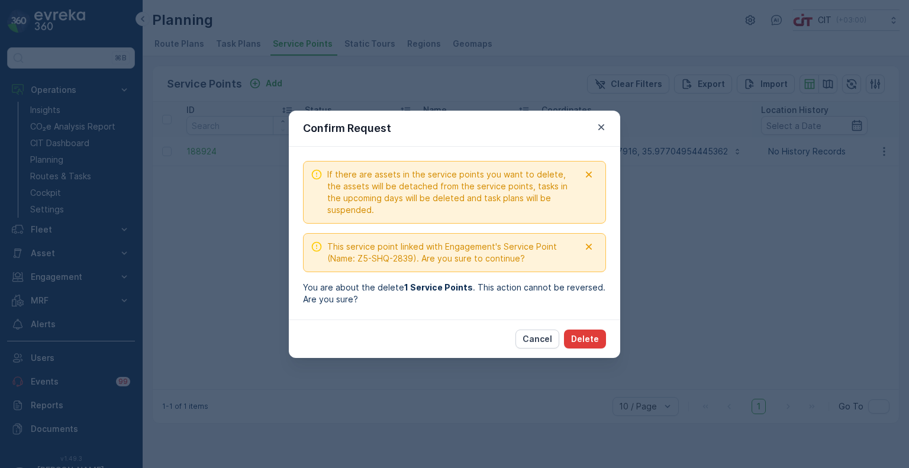
click at [589, 345] on button "Delete" at bounding box center [585, 339] width 42 height 19
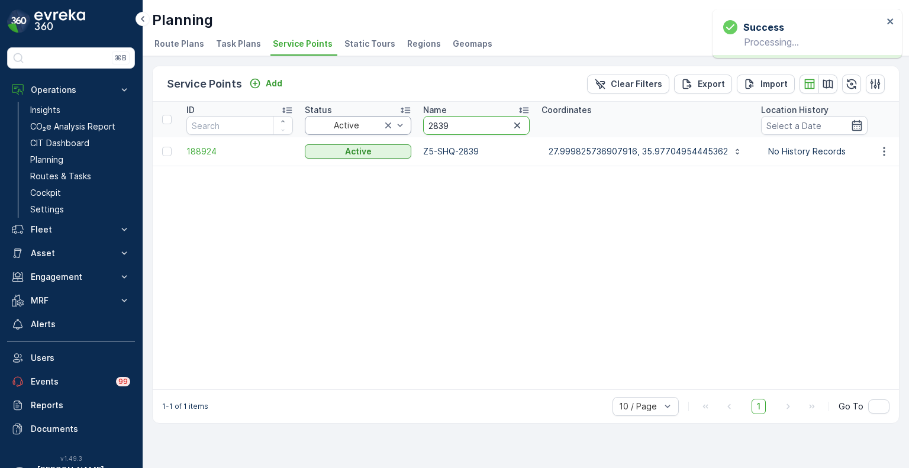
drag, startPoint x: 421, startPoint y: 125, endPoint x: 405, endPoint y: 125, distance: 16.0
paste input "43"
type input "2843"
click at [888, 147] on icon "button" at bounding box center [884, 152] width 12 height 12
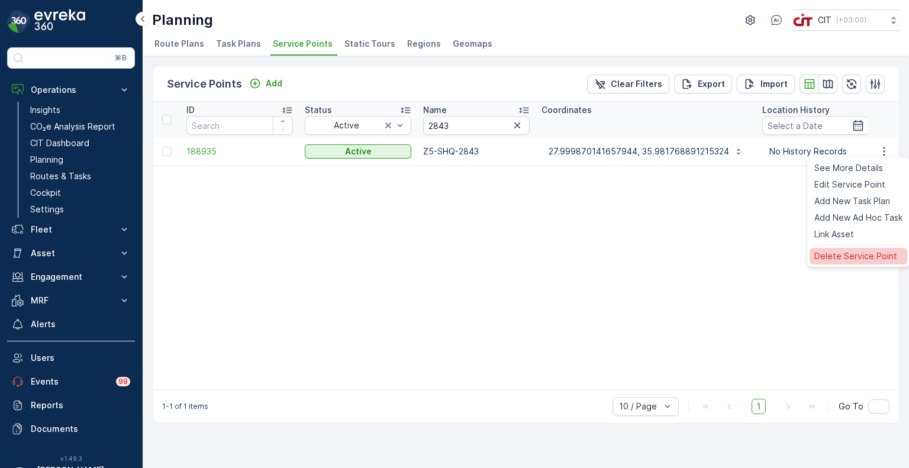
click at [853, 255] on span "Delete Service Point" at bounding box center [855, 256] width 83 height 12
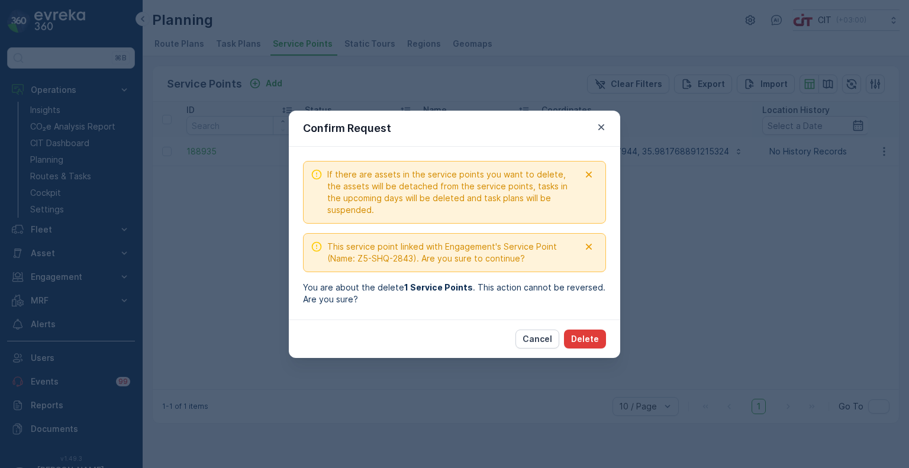
click at [594, 336] on p "Delete" at bounding box center [585, 339] width 28 height 12
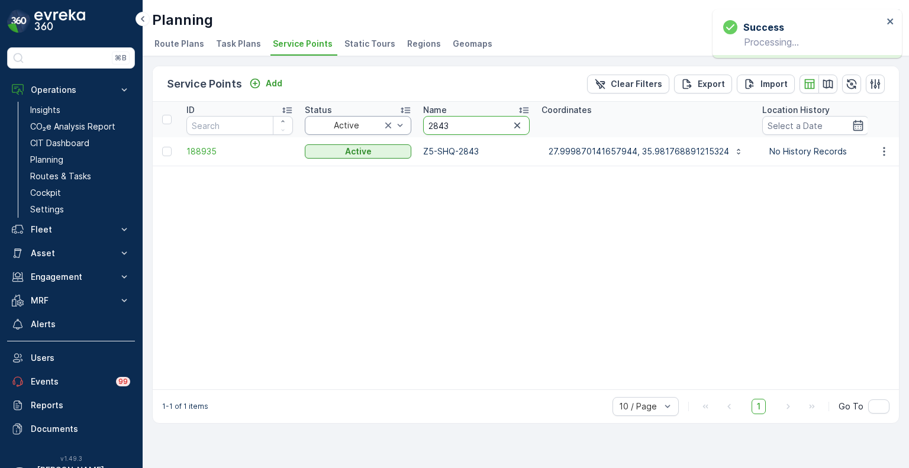
drag, startPoint x: 455, startPoint y: 125, endPoint x: 409, endPoint y: 120, distance: 46.4
paste input "2"
type input "2842"
click at [883, 153] on icon "button" at bounding box center [884, 152] width 12 height 12
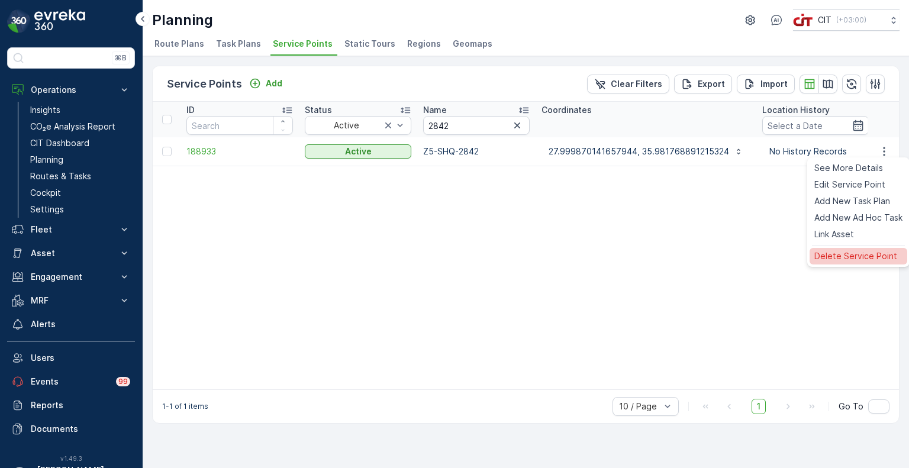
click at [846, 260] on span "Delete Service Point" at bounding box center [855, 256] width 83 height 12
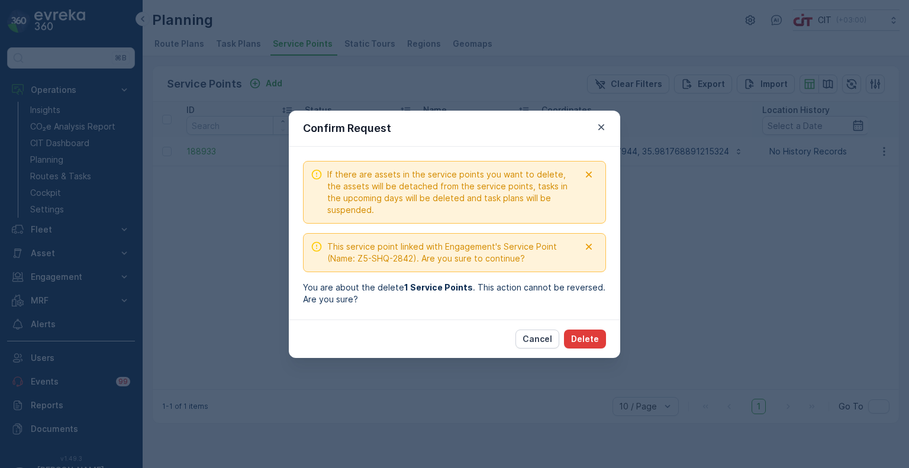
click at [587, 338] on p "Delete" at bounding box center [585, 339] width 28 height 12
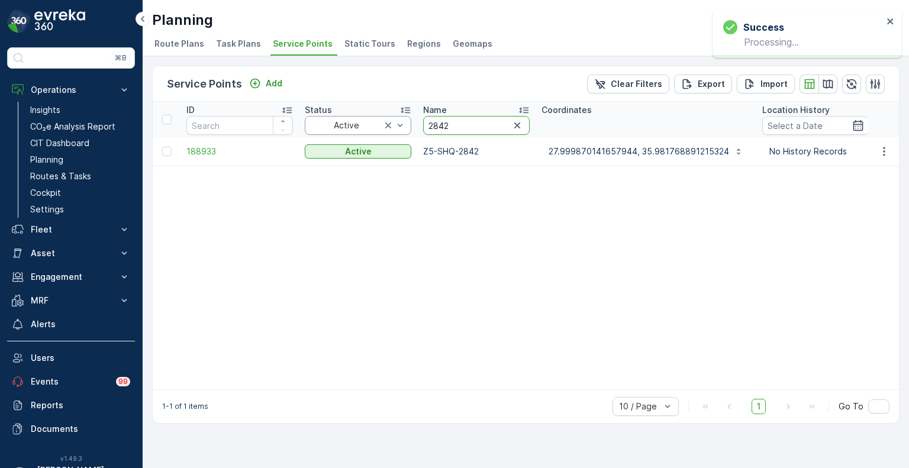
drag, startPoint x: 453, startPoint y: 127, endPoint x: 397, endPoint y: 123, distance: 57.0
paste input "533"
type input "2533"
click at [888, 151] on icon "button" at bounding box center [884, 152] width 12 height 12
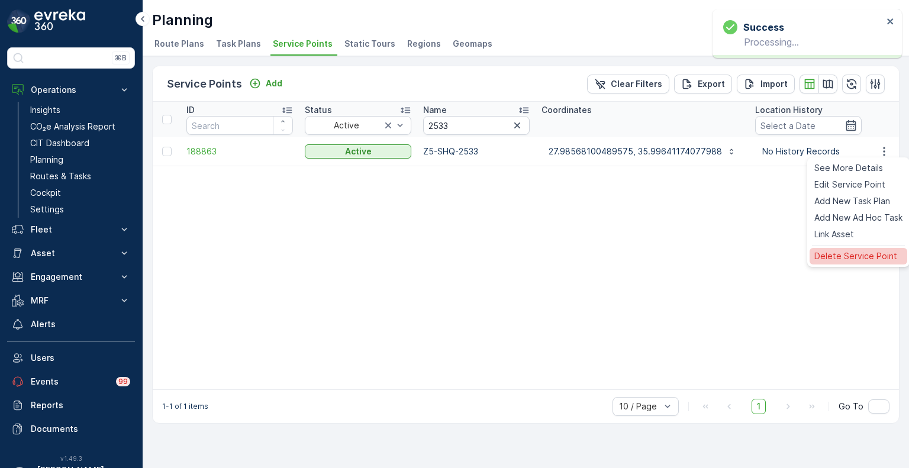
click at [836, 257] on span "Delete Service Point" at bounding box center [855, 256] width 83 height 12
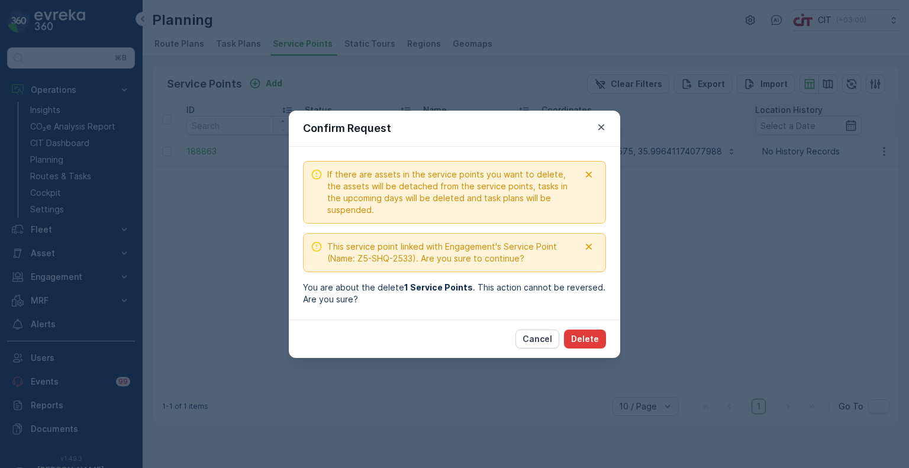
click at [587, 338] on p "Delete" at bounding box center [585, 339] width 28 height 12
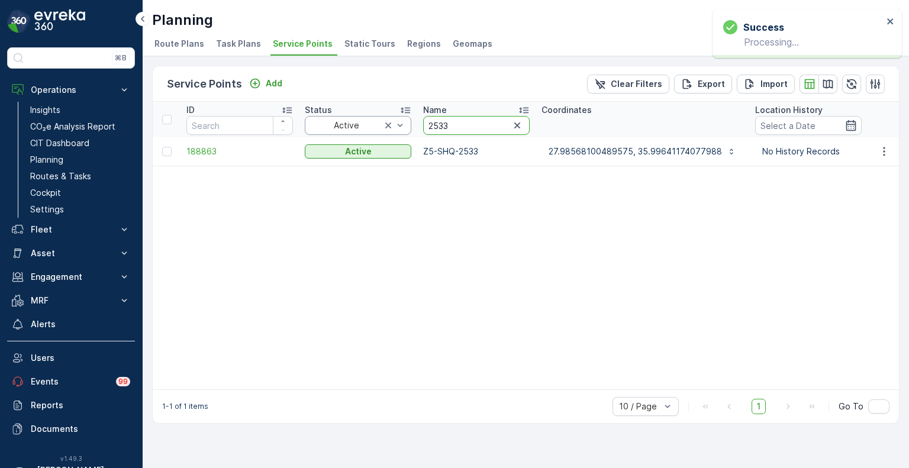
drag, startPoint x: 455, startPoint y: 124, endPoint x: 389, endPoint y: 123, distance: 65.7
paste input "490"
type input "2490"
click at [885, 151] on icon "button" at bounding box center [884, 152] width 12 height 12
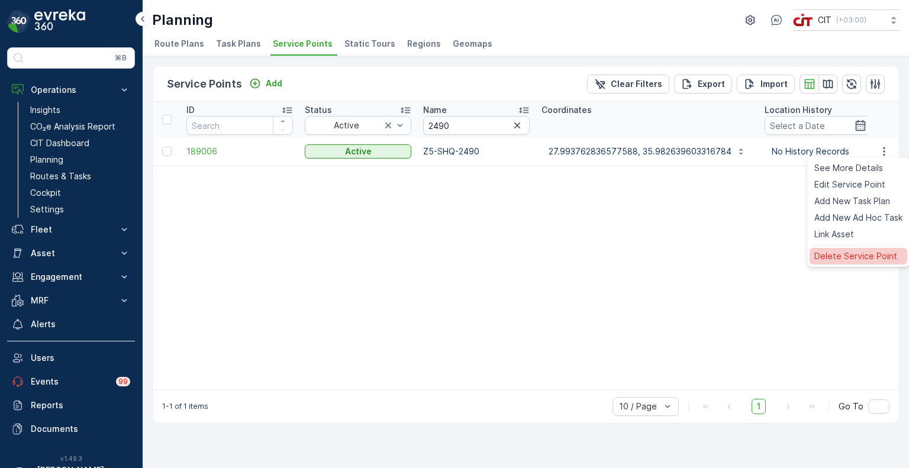
click at [851, 263] on div "Delete Service Point" at bounding box center [859, 256] width 98 height 17
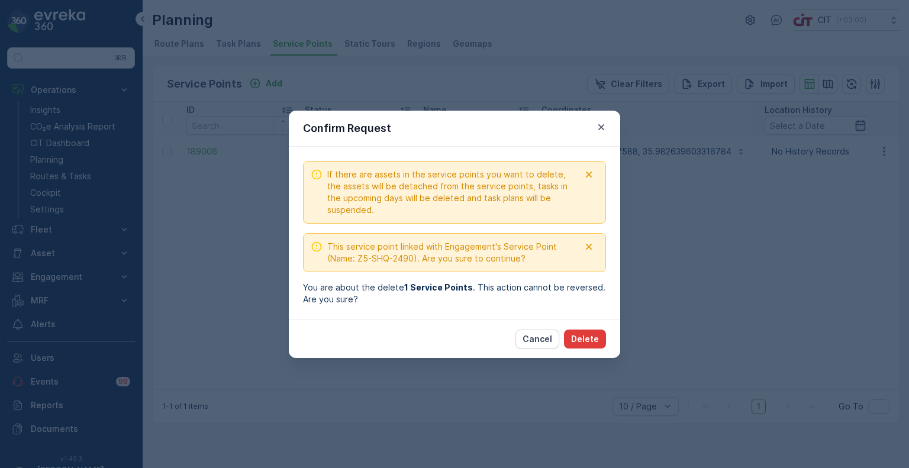
click at [589, 341] on p "Delete" at bounding box center [585, 339] width 28 height 12
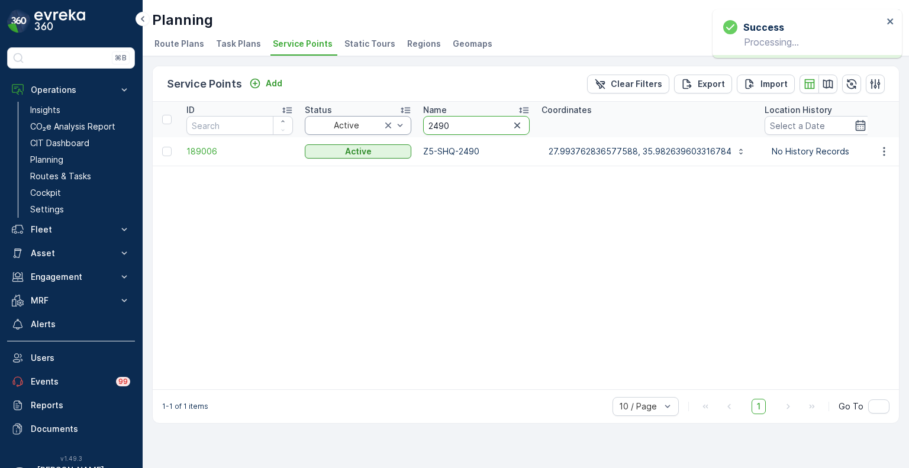
drag, startPoint x: 444, startPoint y: 125, endPoint x: 405, endPoint y: 124, distance: 38.5
paste input "68"
type input "2468"
click at [883, 146] on icon "button" at bounding box center [884, 152] width 12 height 12
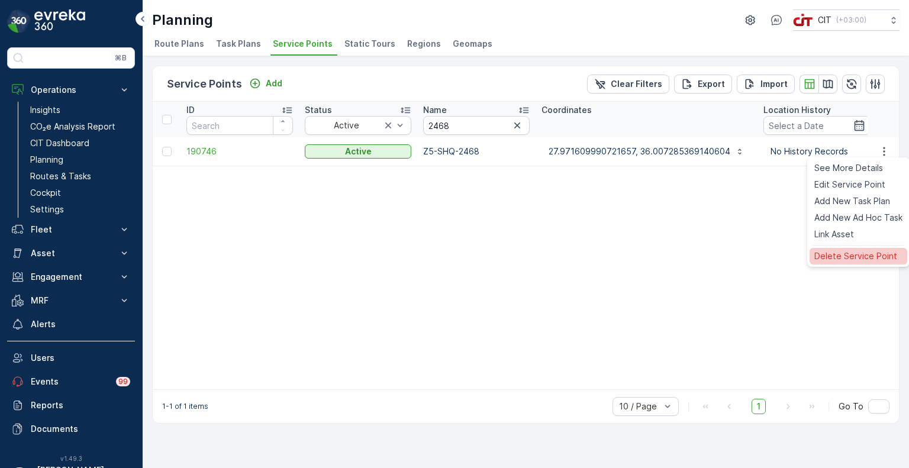
click at [846, 260] on span "Delete Service Point" at bounding box center [855, 256] width 83 height 12
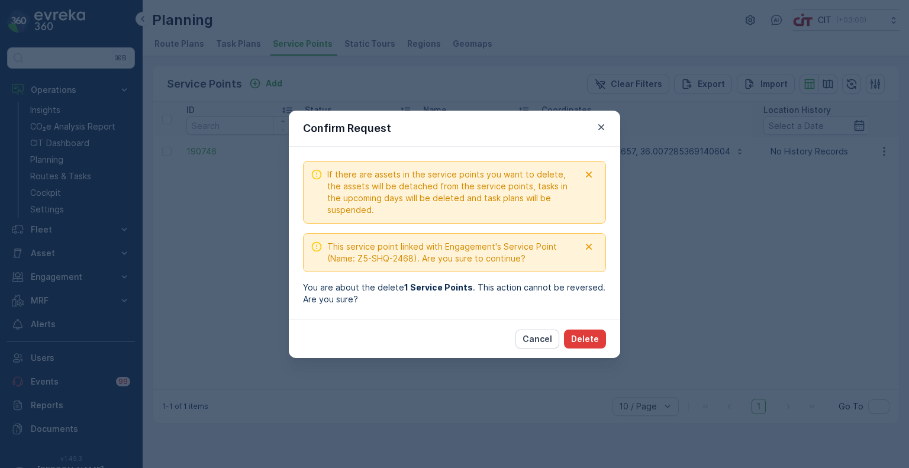
click at [586, 340] on p "Delete" at bounding box center [585, 339] width 28 height 12
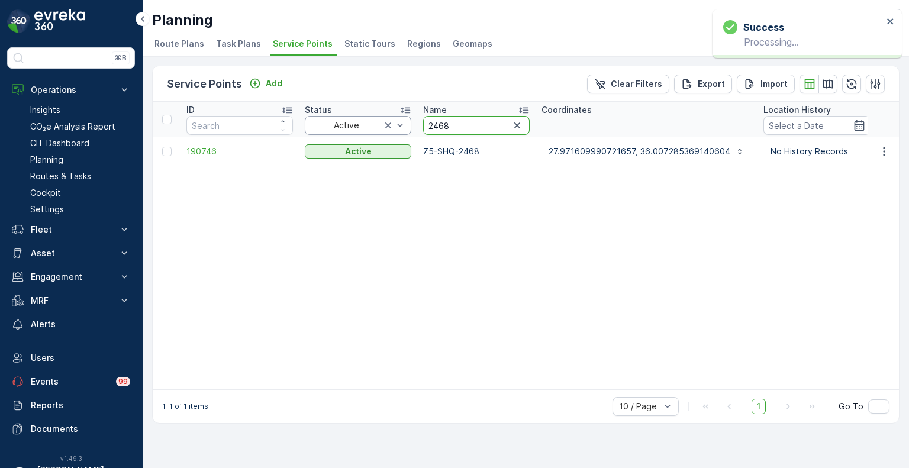
drag, startPoint x: 462, startPoint y: 124, endPoint x: 397, endPoint y: 121, distance: 65.2
paste input "594"
type input "2594"
click at [887, 153] on icon "button" at bounding box center [884, 152] width 12 height 12
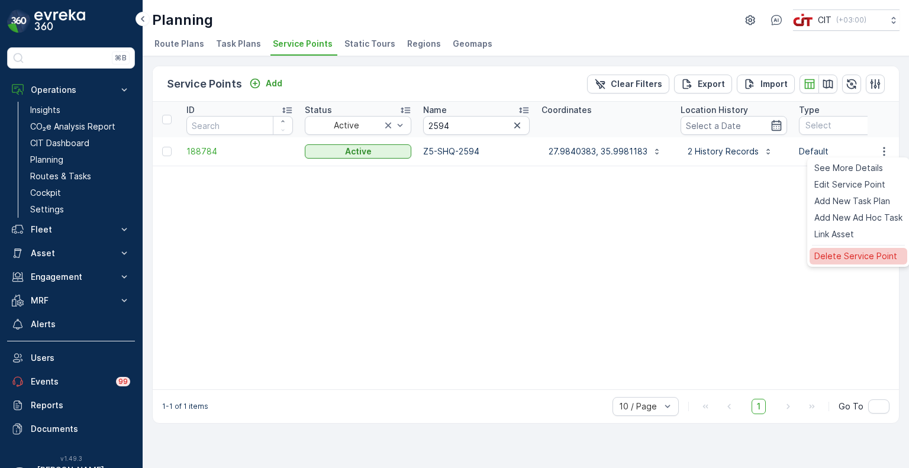
click at [850, 256] on span "Delete Service Point" at bounding box center [855, 256] width 83 height 12
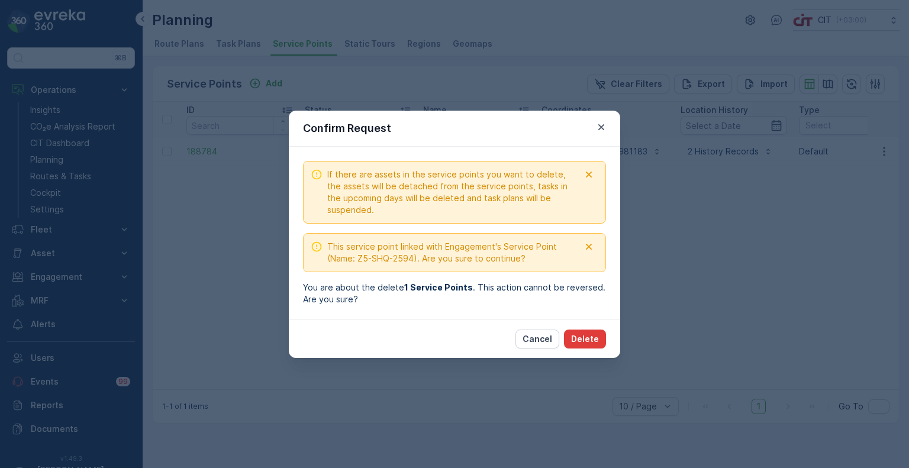
click at [584, 340] on p "Delete" at bounding box center [585, 339] width 28 height 12
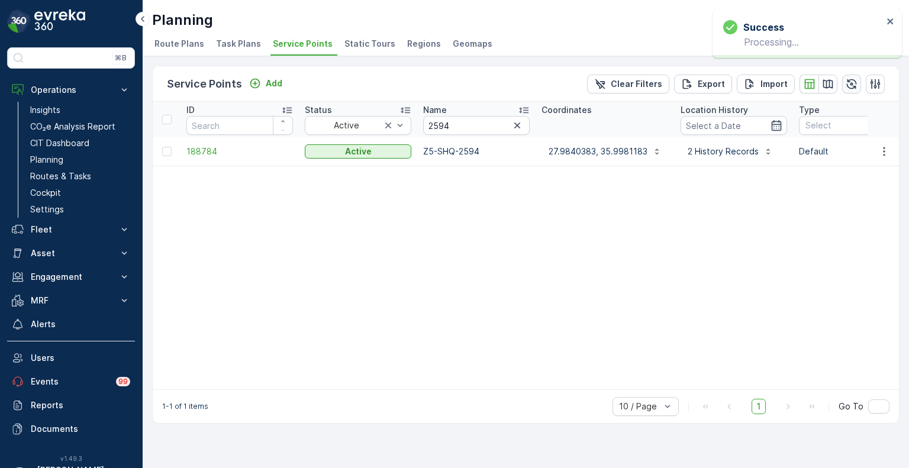
click at [844, 80] on button "button" at bounding box center [851, 84] width 19 height 19
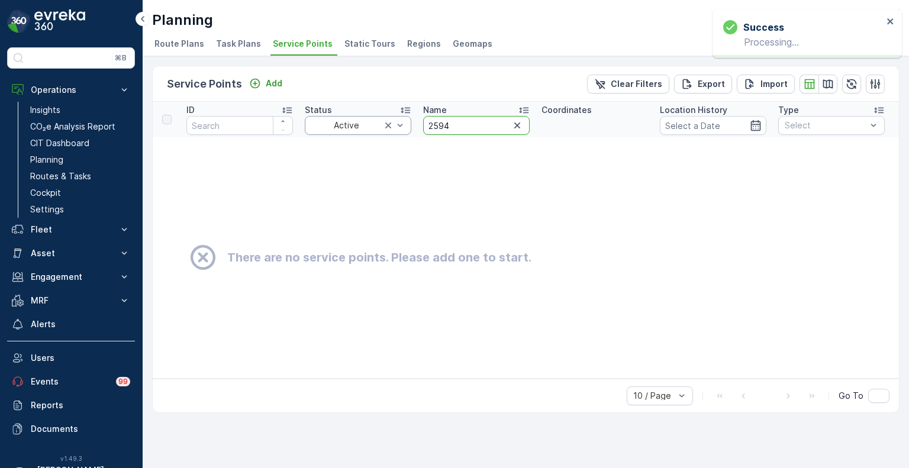
drag, startPoint x: 469, startPoint y: 118, endPoint x: 392, endPoint y: 122, distance: 76.4
paste input "59"
type input "2559"
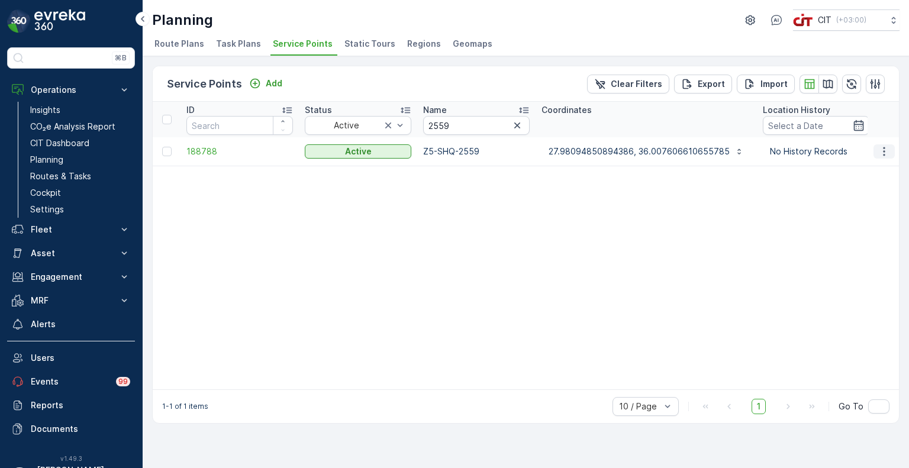
click at [887, 154] on icon "button" at bounding box center [884, 152] width 12 height 12
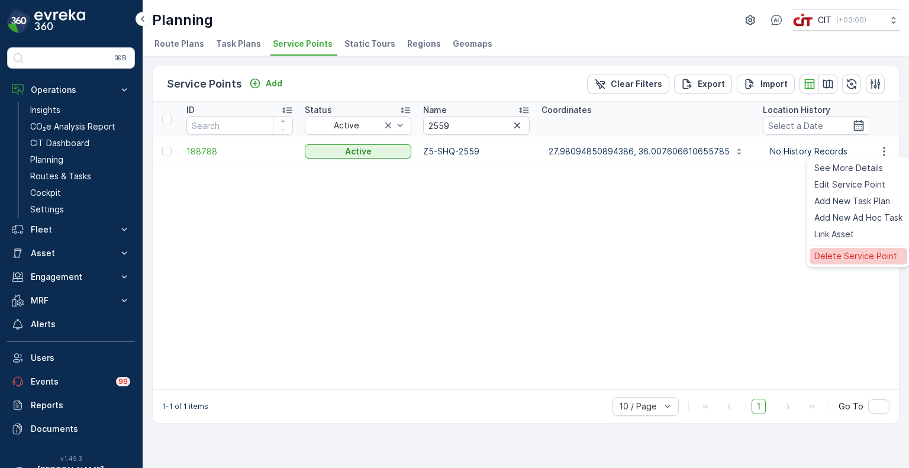
click at [835, 257] on span "Delete Service Point" at bounding box center [855, 256] width 83 height 12
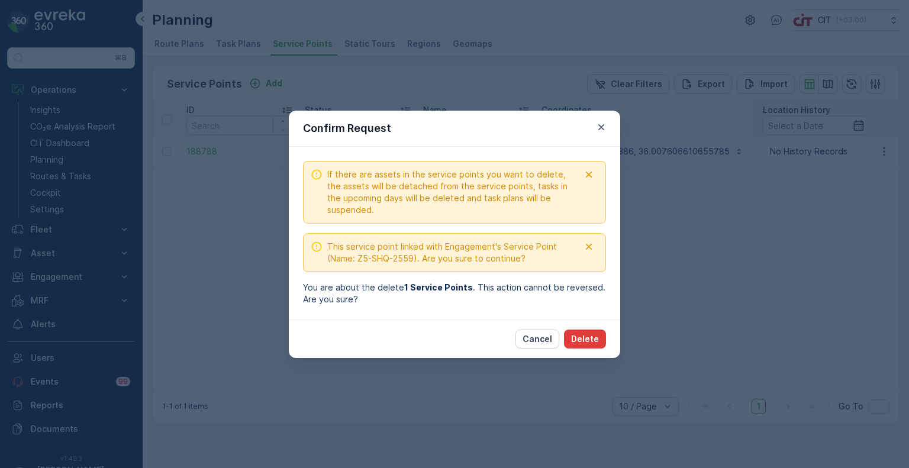
click at [601, 336] on button "Delete" at bounding box center [585, 339] width 42 height 19
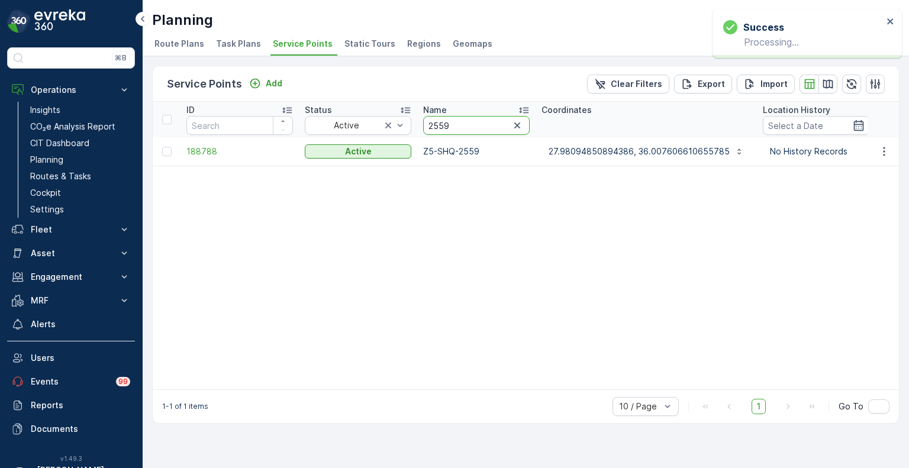
drag, startPoint x: 464, startPoint y: 127, endPoint x: 459, endPoint y: 143, distance: 16.7
paste input "2495"
type input "25592495"
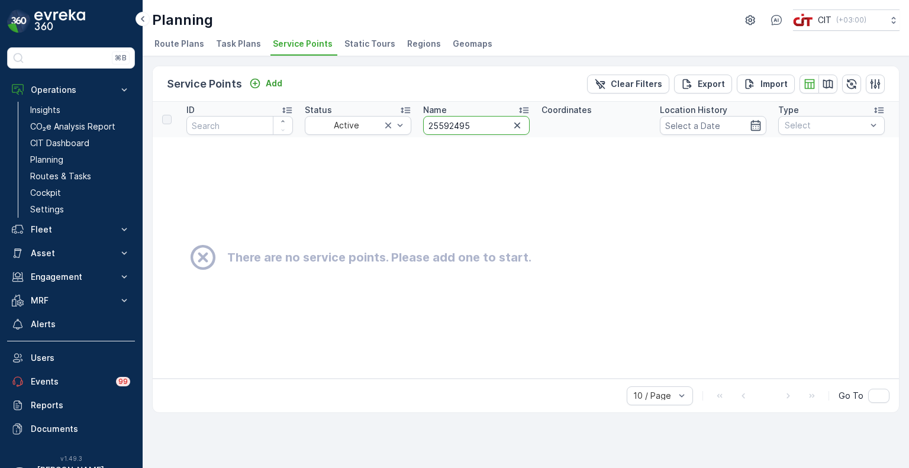
drag, startPoint x: 485, startPoint y: 130, endPoint x: 412, endPoint y: 129, distance: 72.8
paste input "text"
type input "2495"
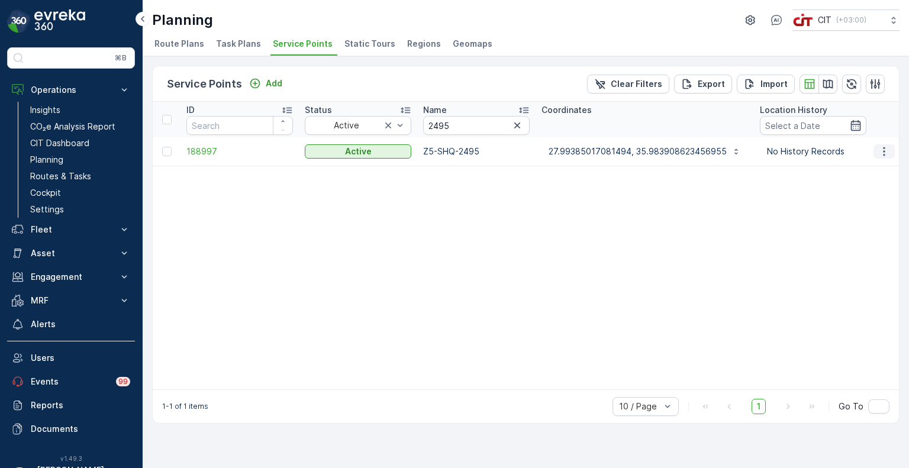
click at [883, 152] on icon "button" at bounding box center [884, 152] width 12 height 12
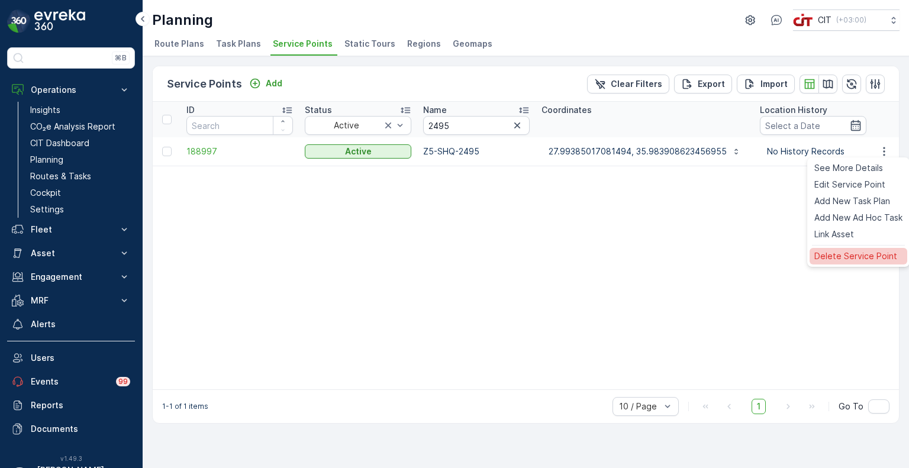
click at [838, 250] on span "Delete Service Point" at bounding box center [855, 256] width 83 height 12
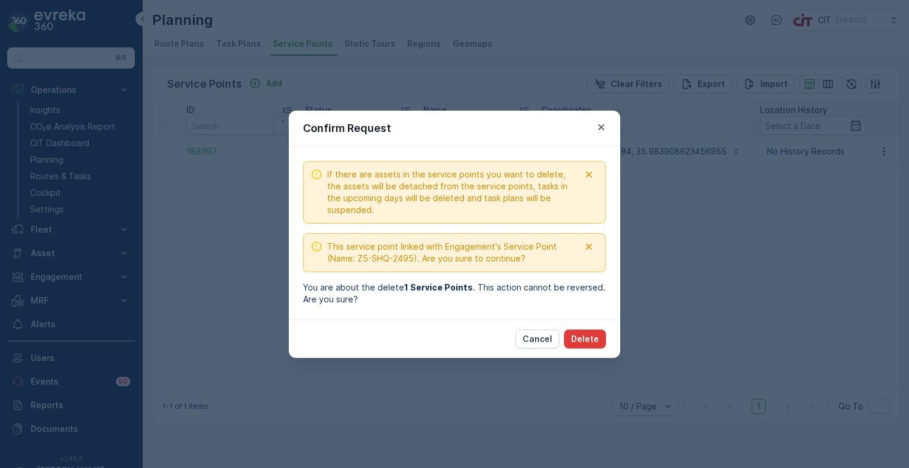
click at [595, 336] on p "Delete" at bounding box center [585, 339] width 28 height 12
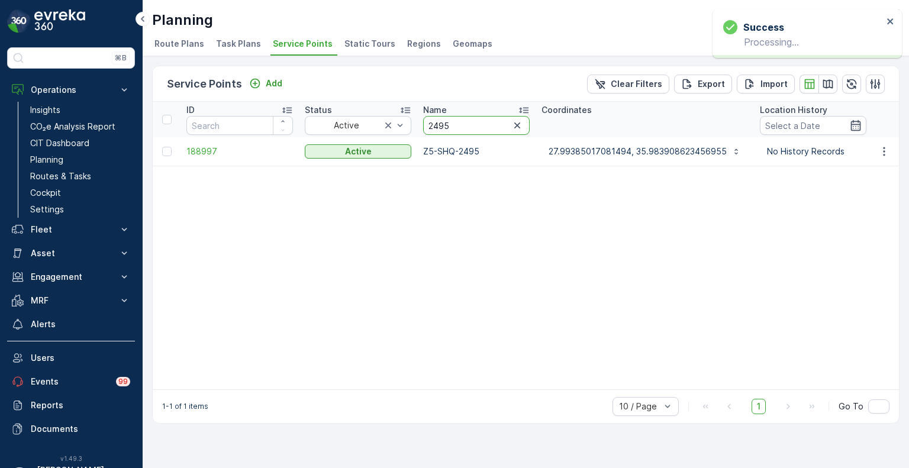
drag, startPoint x: 478, startPoint y: 125, endPoint x: 413, endPoint y: 123, distance: 65.1
paste input "1"
type input "2491"
click at [883, 153] on icon "button" at bounding box center [884, 152] width 12 height 12
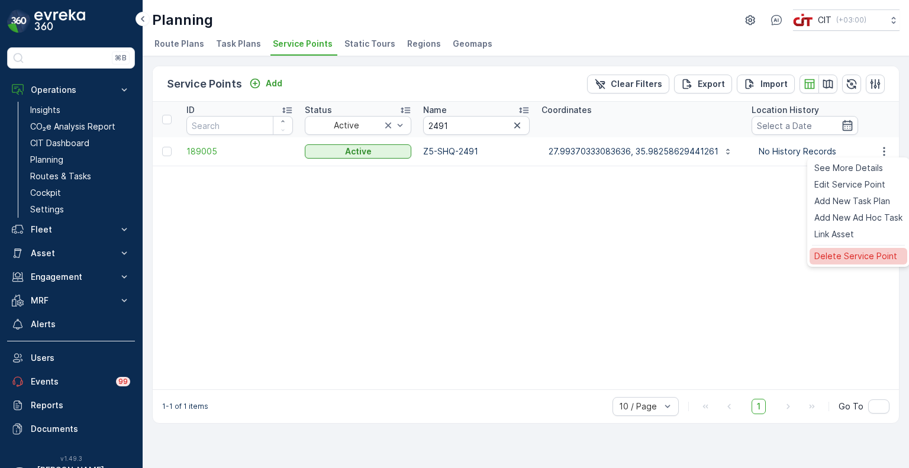
click at [834, 250] on span "Delete Service Point" at bounding box center [855, 256] width 83 height 12
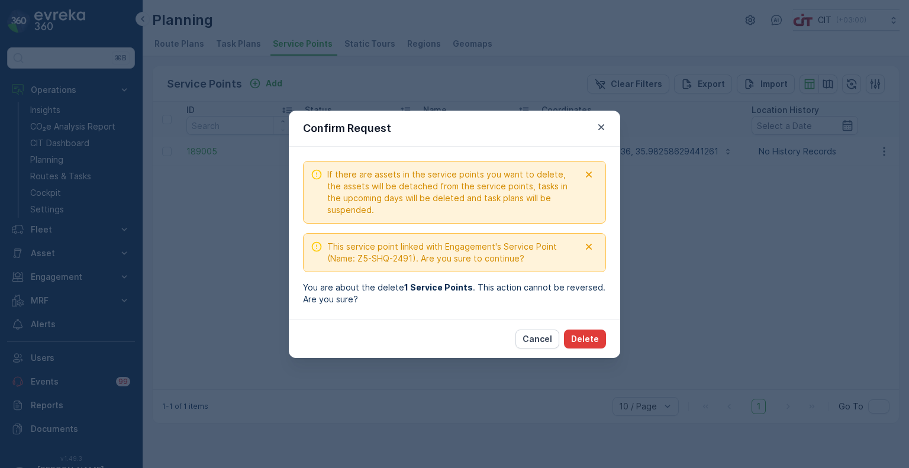
click at [591, 340] on p "Delete" at bounding box center [585, 339] width 28 height 12
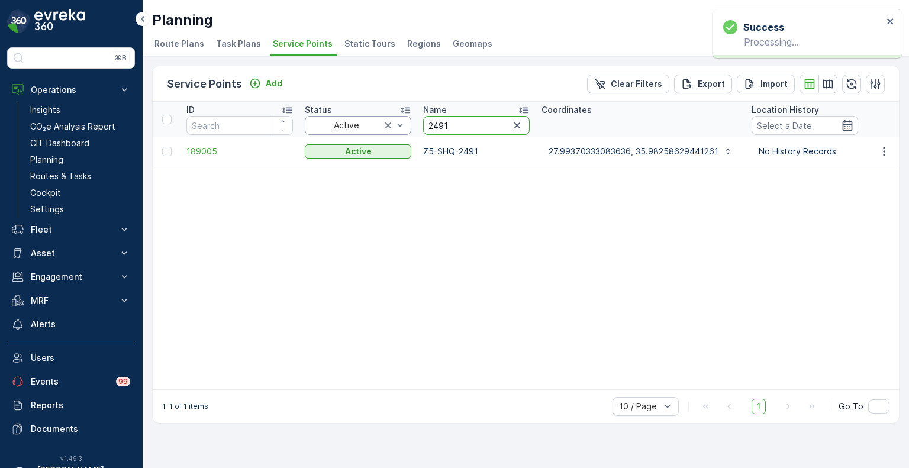
drag, startPoint x: 408, startPoint y: 122, endPoint x: 386, endPoint y: 121, distance: 22.5
paste input "3435"
type input "3435"
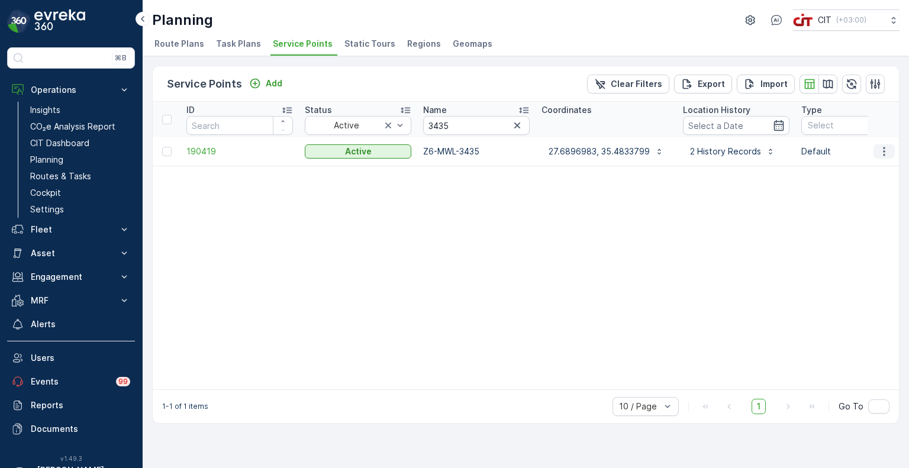
click at [890, 147] on icon "button" at bounding box center [884, 152] width 12 height 12
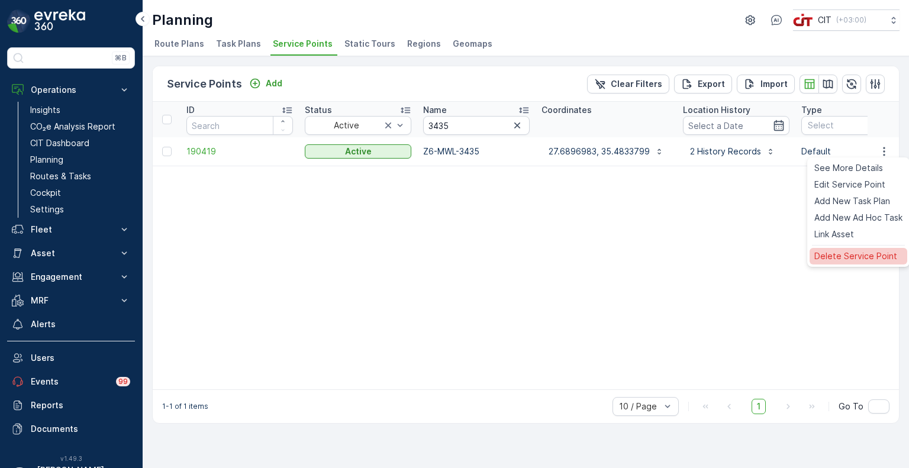
click at [839, 262] on div "Delete Service Point" at bounding box center [859, 256] width 98 height 17
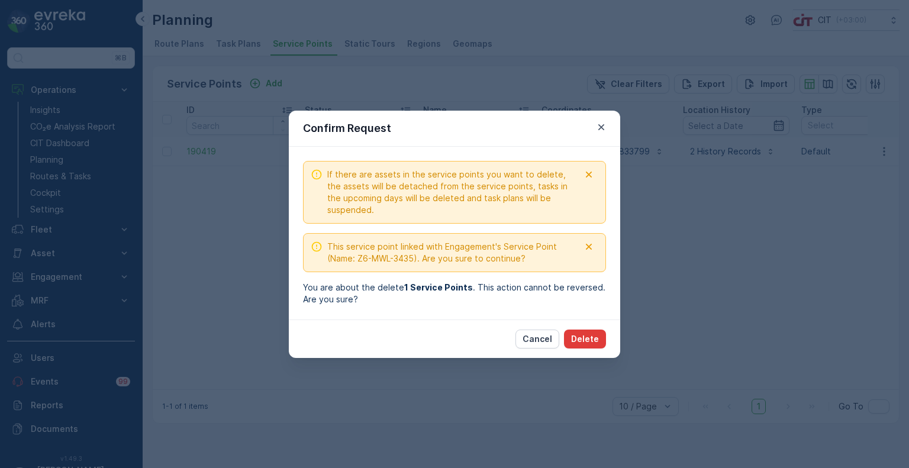
click at [596, 340] on p "Delete" at bounding box center [585, 339] width 28 height 12
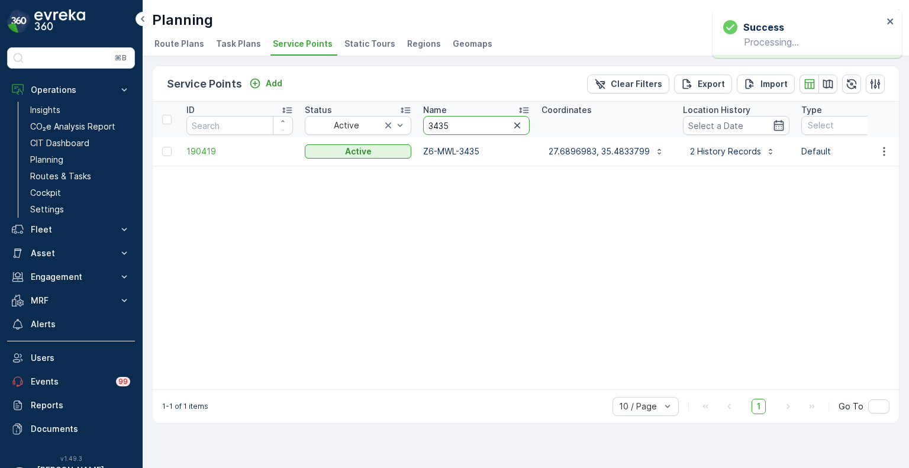
drag, startPoint x: 447, startPoint y: 124, endPoint x: 414, endPoint y: 124, distance: 33.1
paste input "06"
type input "3406"
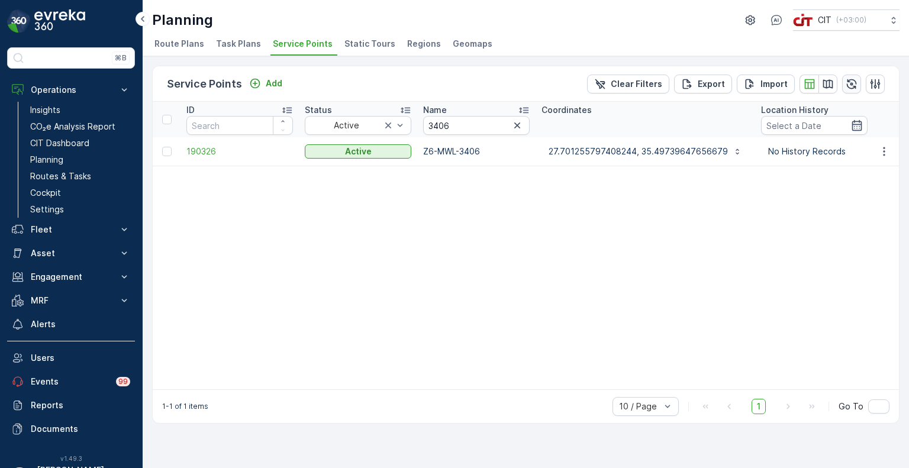
click at [851, 79] on icon "button" at bounding box center [852, 84] width 12 height 12
click at [887, 153] on icon "button" at bounding box center [884, 152] width 12 height 12
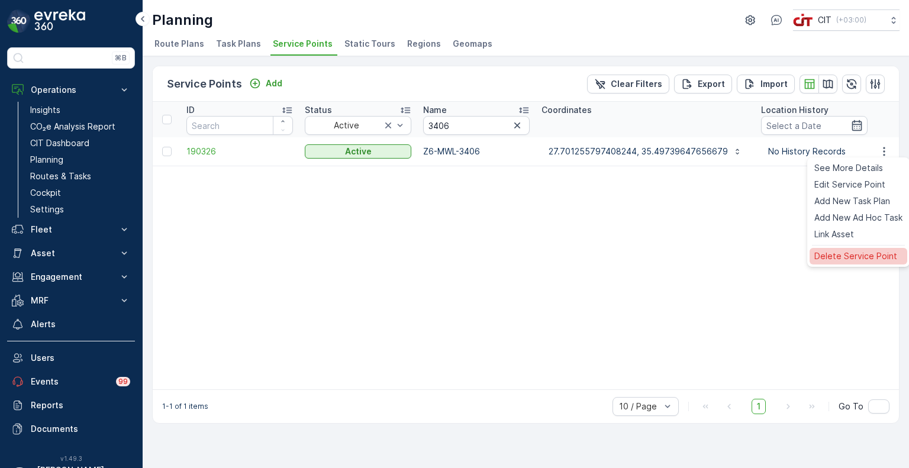
click at [831, 251] on span "Delete Service Point" at bounding box center [855, 256] width 83 height 12
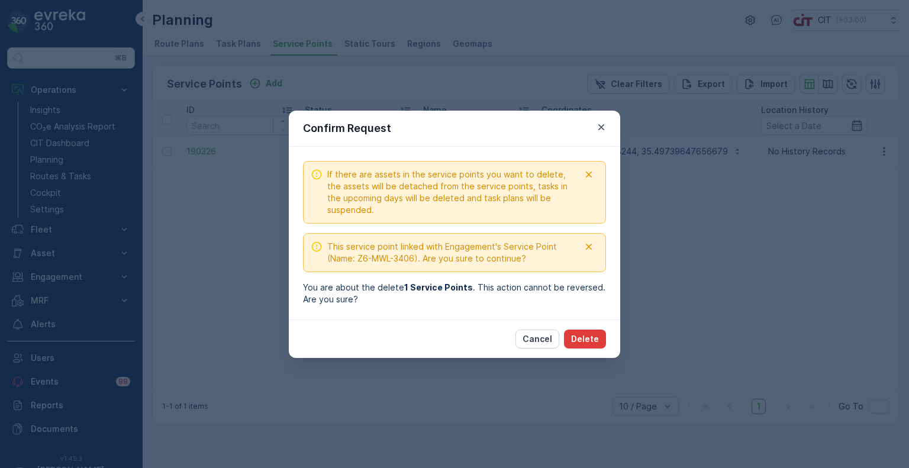
click at [589, 340] on p "Delete" at bounding box center [585, 339] width 28 height 12
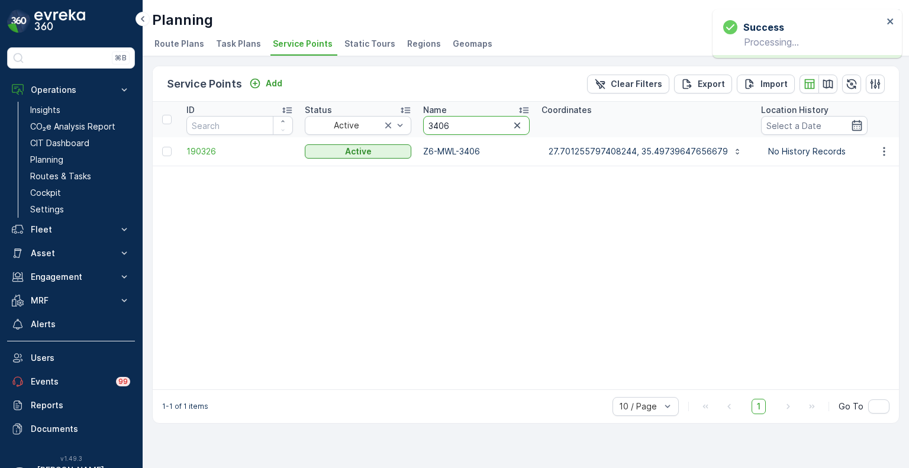
drag, startPoint x: 461, startPoint y: 125, endPoint x: 421, endPoint y: 120, distance: 39.9
click at [421, 120] on th "Name 3406" at bounding box center [476, 120] width 118 height 36
paste input "24"
type input "3424"
click at [890, 153] on icon "button" at bounding box center [884, 152] width 12 height 12
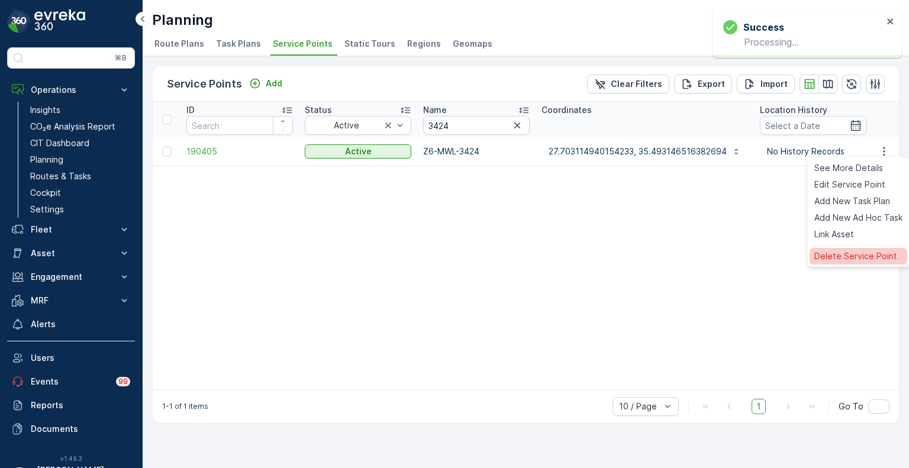
click at [847, 255] on span "Delete Service Point" at bounding box center [855, 256] width 83 height 12
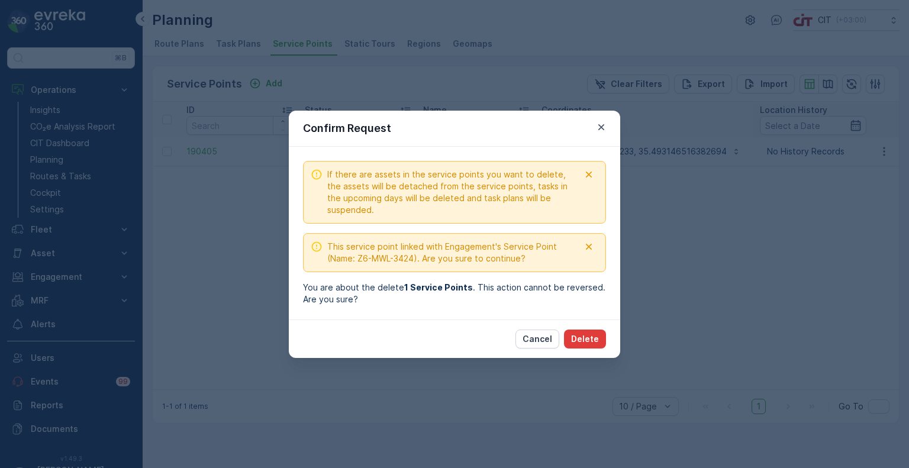
click at [591, 338] on p "Delete" at bounding box center [585, 339] width 28 height 12
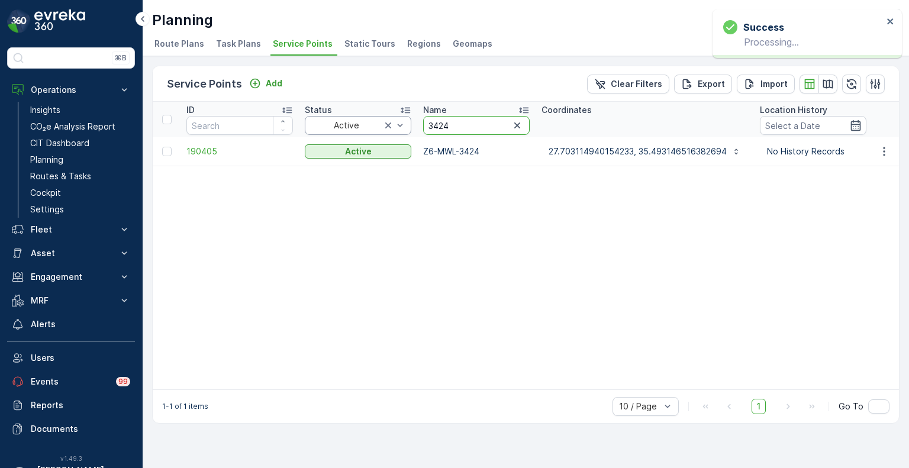
drag, startPoint x: 455, startPoint y: 123, endPoint x: 393, endPoint y: 120, distance: 61.7
paste input "33"
type input "3433"
click at [889, 148] on icon "button" at bounding box center [884, 152] width 12 height 12
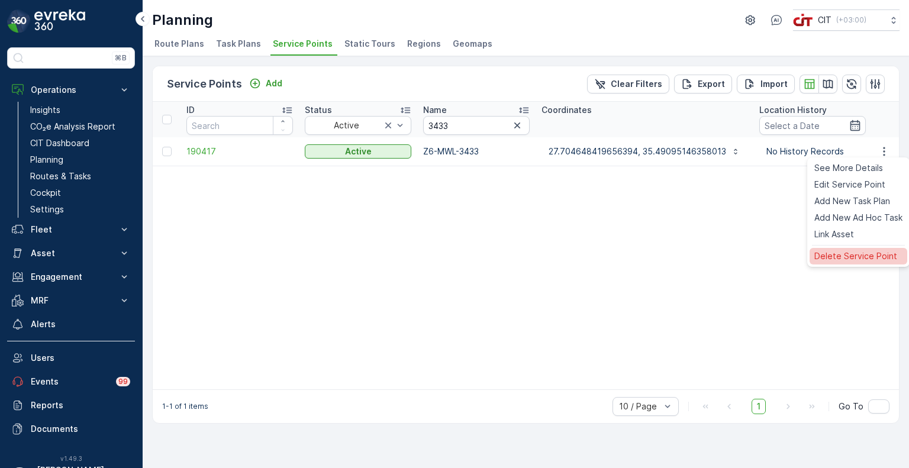
click at [828, 250] on span "Delete Service Point" at bounding box center [855, 256] width 83 height 12
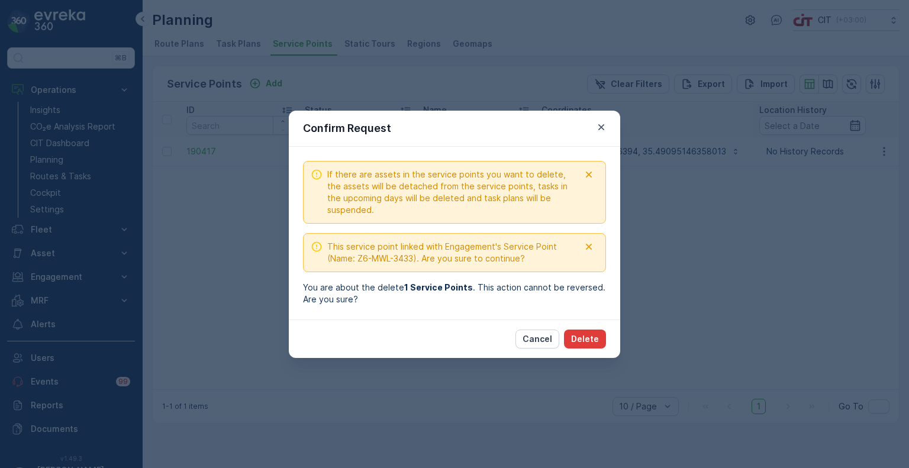
click at [591, 338] on p "Delete" at bounding box center [585, 339] width 28 height 12
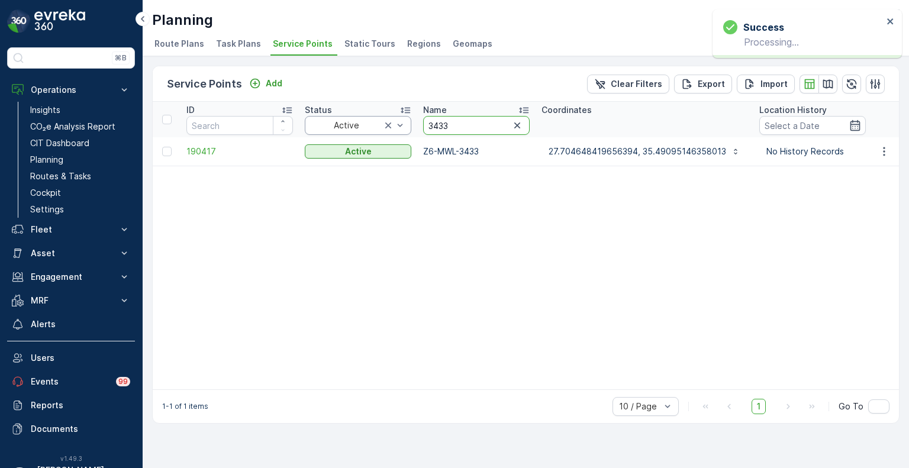
drag, startPoint x: 456, startPoint y: 128, endPoint x: 410, endPoint y: 123, distance: 47.0
paste input "259"
type input "3259"
click at [884, 156] on button "button" at bounding box center [884, 151] width 21 height 14
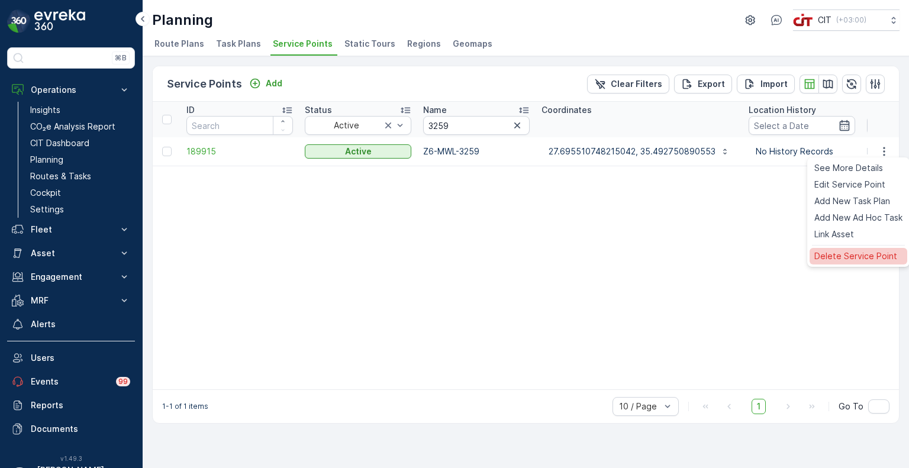
click at [850, 253] on span "Delete Service Point" at bounding box center [855, 256] width 83 height 12
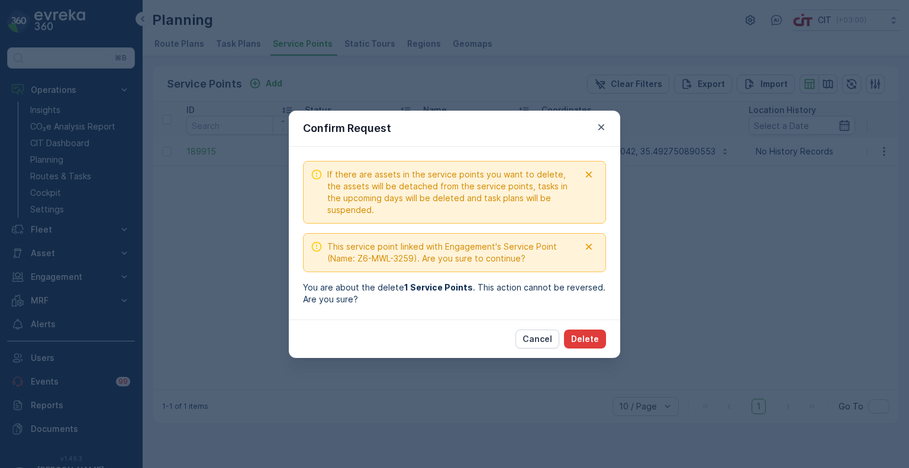
click at [594, 334] on p "Delete" at bounding box center [585, 339] width 28 height 12
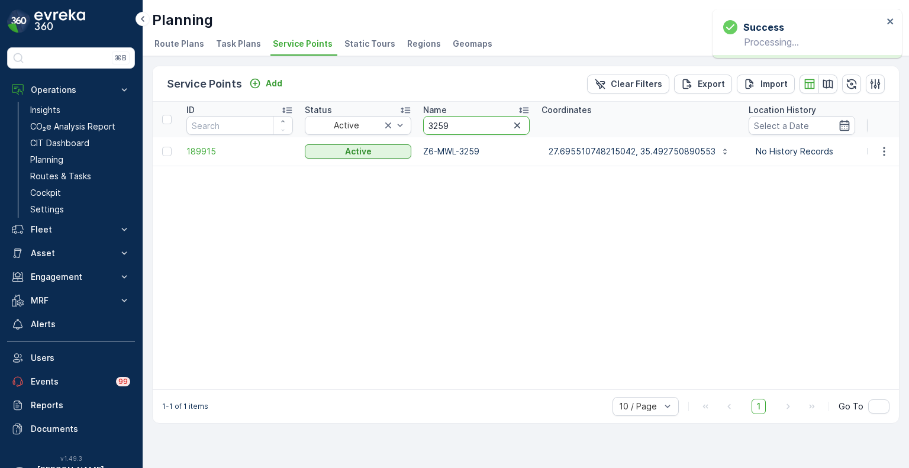
drag, startPoint x: 463, startPoint y: 123, endPoint x: 424, endPoint y: 124, distance: 39.1
click at [424, 124] on input "3259" at bounding box center [476, 125] width 107 height 19
paste input "381"
type input "3381"
click at [884, 152] on icon "button" at bounding box center [884, 152] width 12 height 12
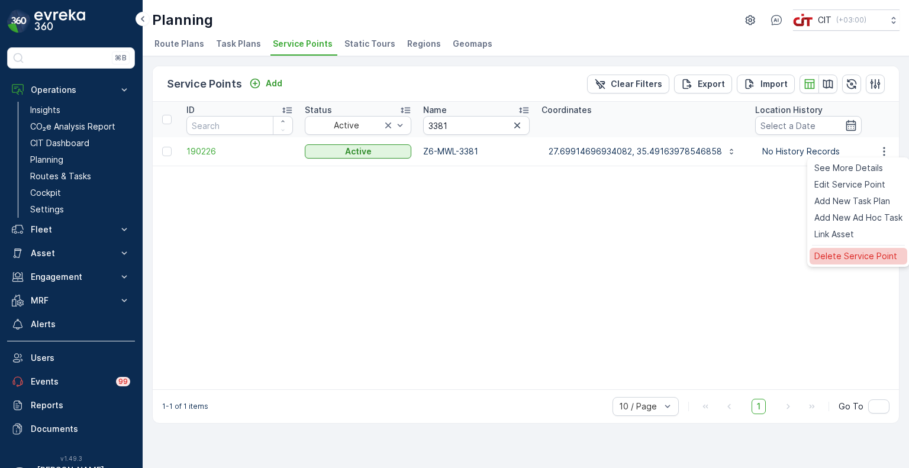
click at [843, 249] on div "Delete Service Point" at bounding box center [859, 256] width 98 height 17
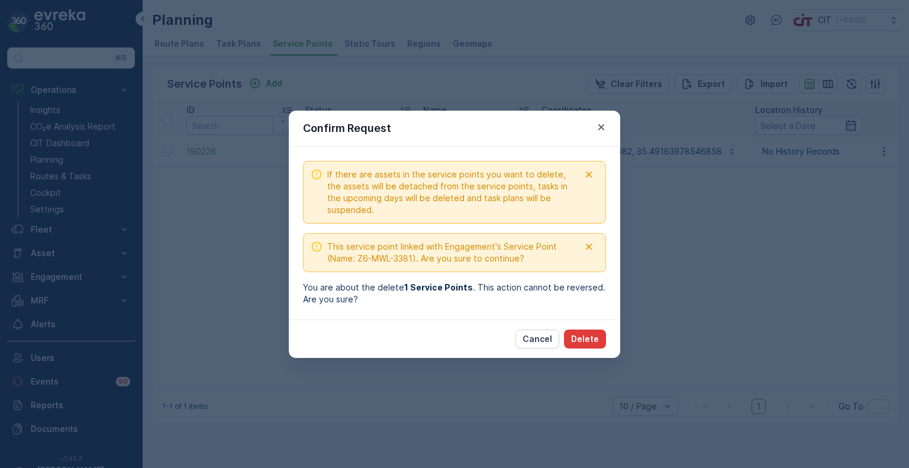
click at [583, 339] on p "Delete" at bounding box center [585, 339] width 28 height 12
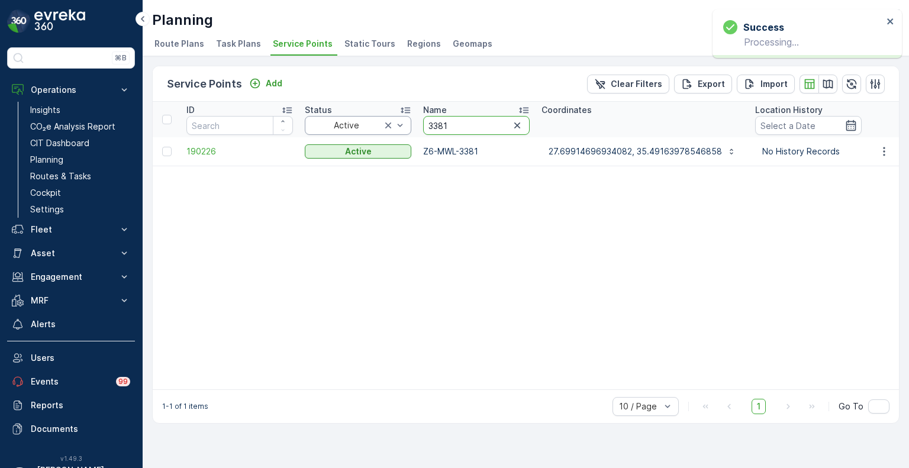
drag, startPoint x: 467, startPoint y: 130, endPoint x: 396, endPoint y: 126, distance: 71.1
paste input "436"
type input "3436"
click at [882, 153] on icon "button" at bounding box center [884, 152] width 12 height 12
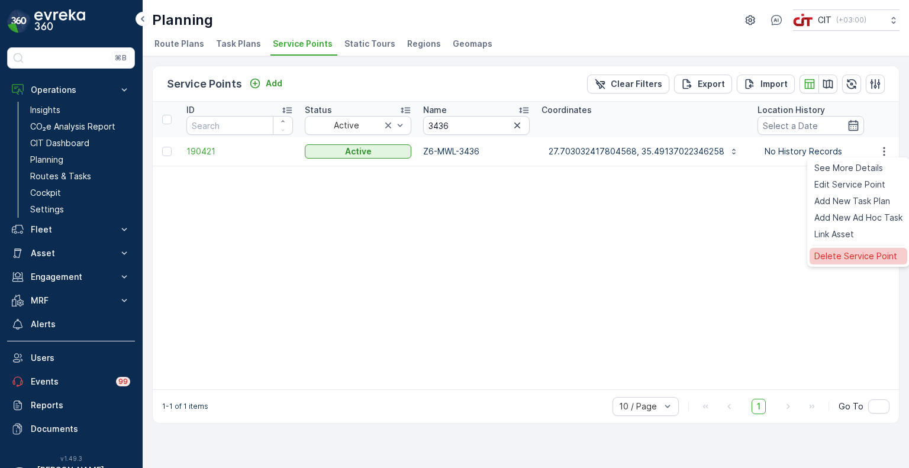
click at [843, 259] on span "Delete Service Point" at bounding box center [855, 256] width 83 height 12
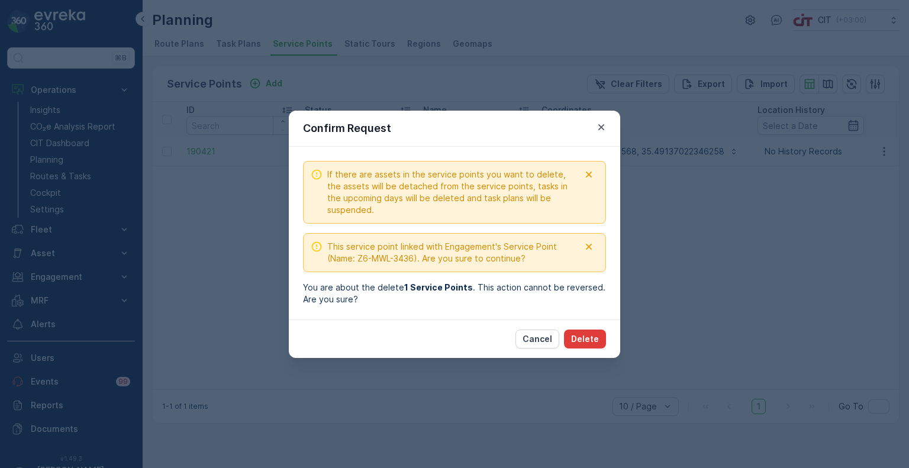
click at [594, 339] on p "Delete" at bounding box center [585, 339] width 28 height 12
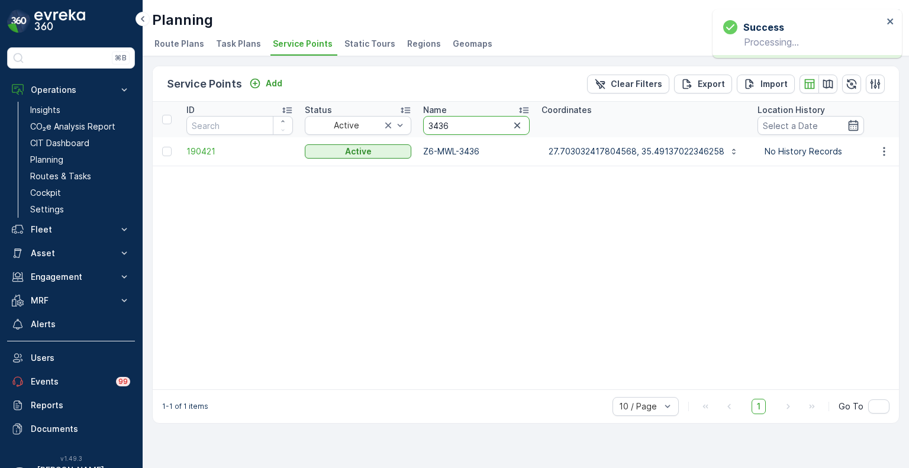
drag, startPoint x: 463, startPoint y: 127, endPoint x: 414, endPoint y: 124, distance: 48.6
paste input "13"
type input "3413"
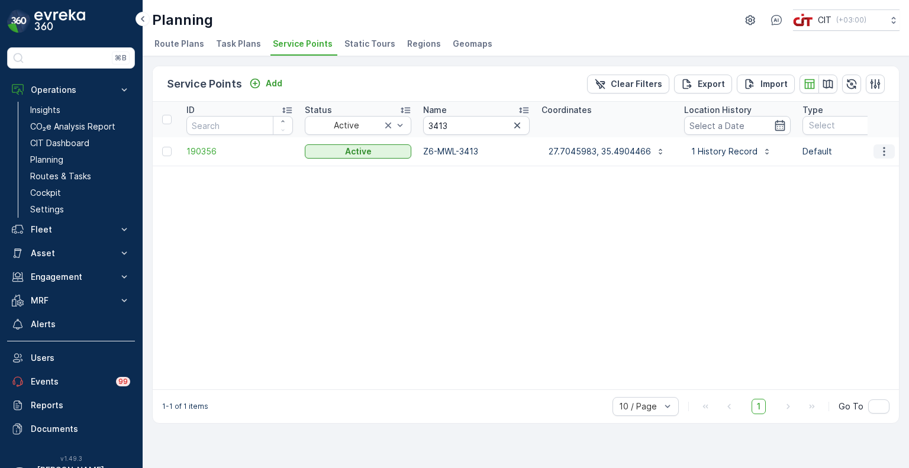
click at [880, 149] on icon "button" at bounding box center [884, 152] width 12 height 12
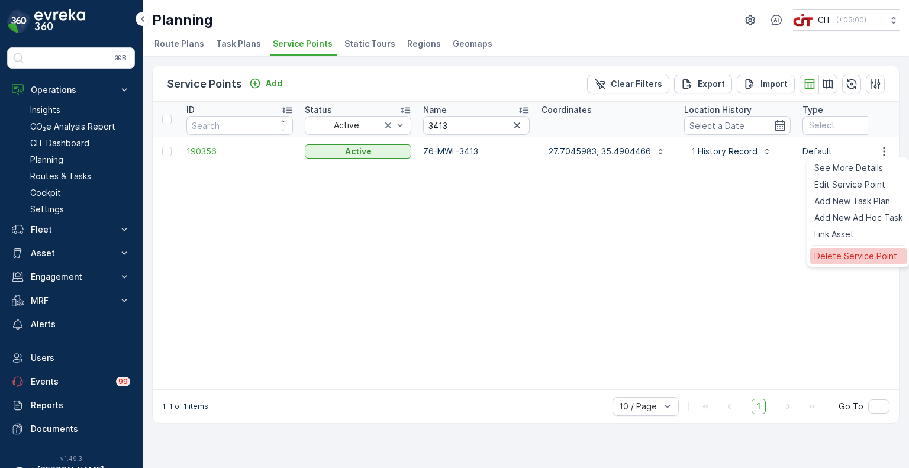
click at [845, 255] on span "Delete Service Point" at bounding box center [855, 256] width 83 height 12
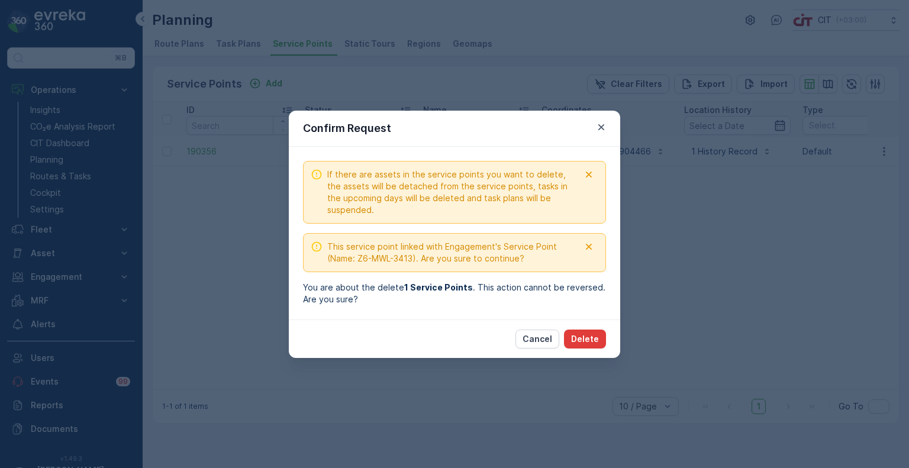
click at [595, 340] on p "Delete" at bounding box center [585, 339] width 28 height 12
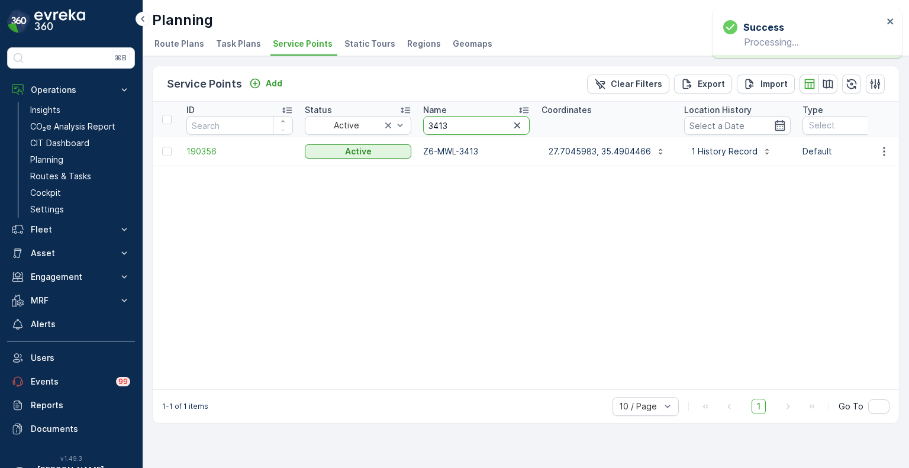
drag, startPoint x: 467, startPoint y: 123, endPoint x: 415, endPoint y: 123, distance: 51.5
paste input "26"
type input "3426"
click at [884, 147] on icon "button" at bounding box center [884, 151] width 2 height 9
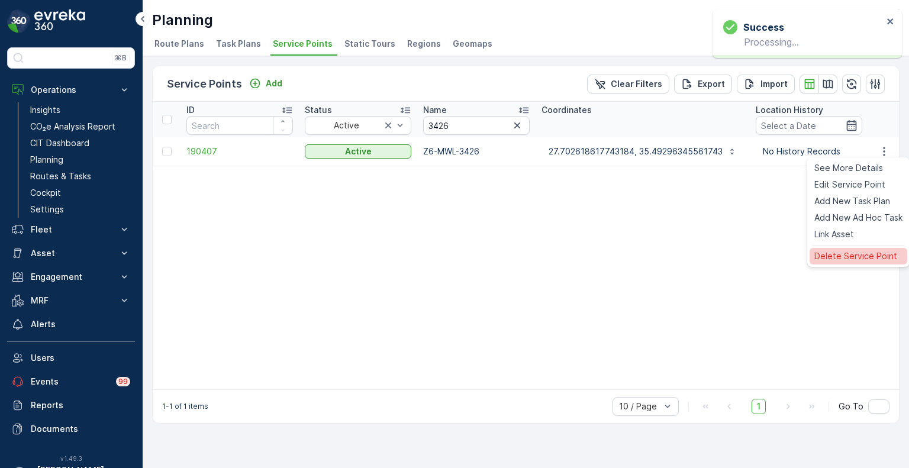
click at [860, 250] on span "Delete Service Point" at bounding box center [855, 256] width 83 height 12
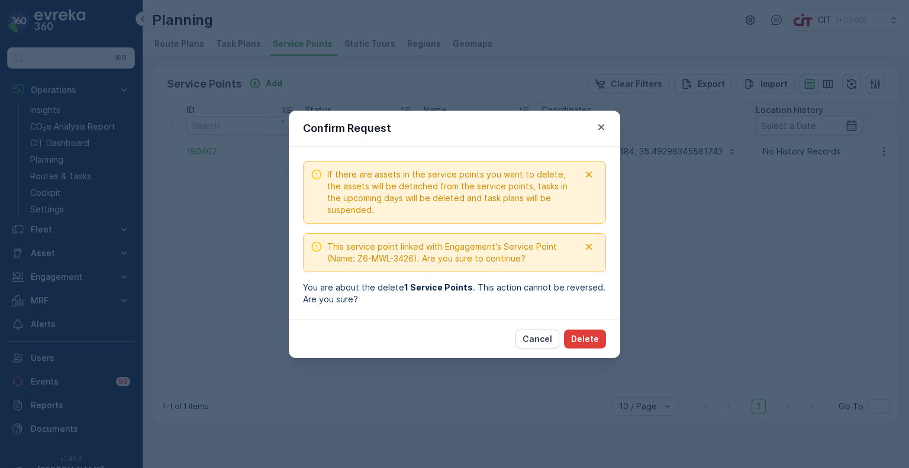
click at [592, 342] on p "Delete" at bounding box center [585, 339] width 28 height 12
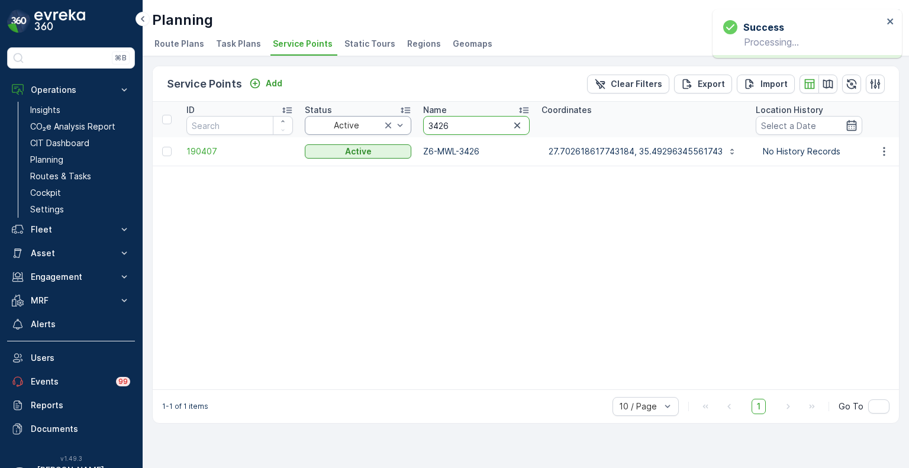
drag, startPoint x: 478, startPoint y: 126, endPoint x: 404, endPoint y: 120, distance: 73.7
paste input "029"
type input "3029"
click at [884, 148] on icon "button" at bounding box center [884, 151] width 2 height 9
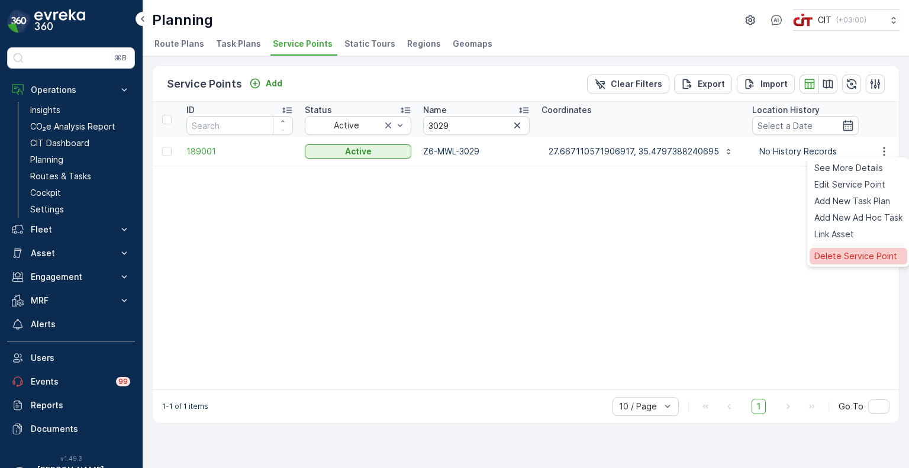
click at [855, 258] on span "Delete Service Point" at bounding box center [855, 256] width 83 height 12
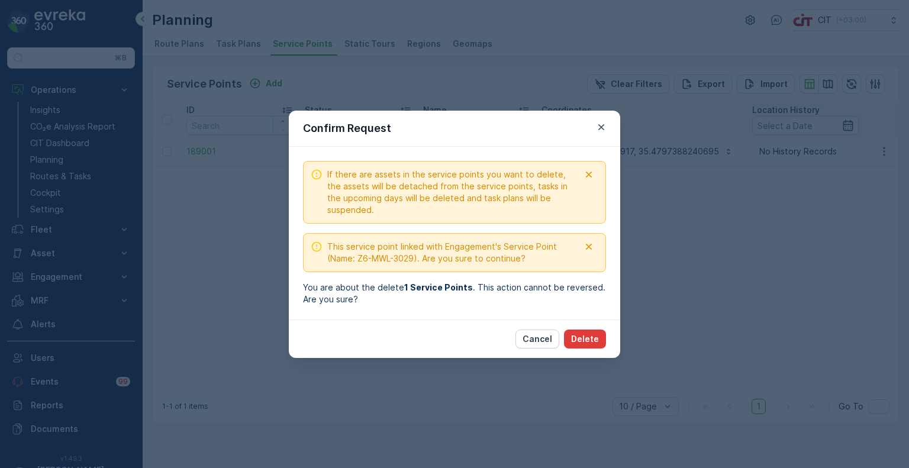
click at [594, 336] on p "Delete" at bounding box center [585, 339] width 28 height 12
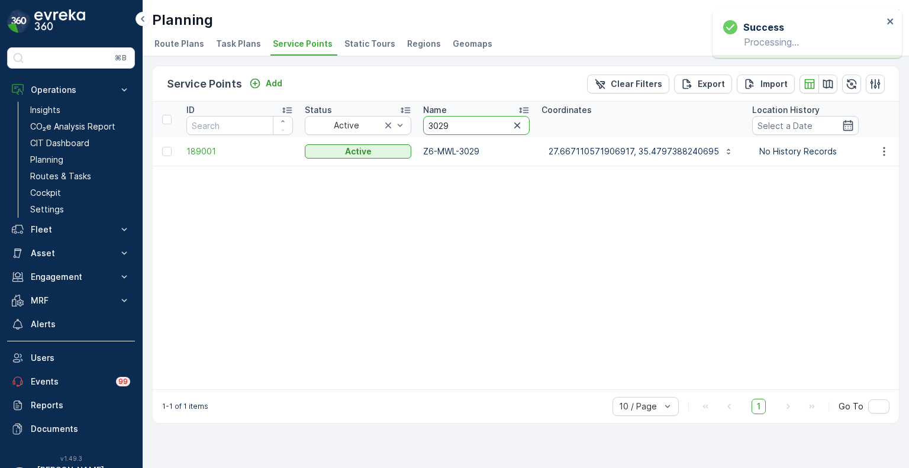
drag, startPoint x: 455, startPoint y: 127, endPoint x: 419, endPoint y: 125, distance: 36.1
click at [419, 125] on th "Name 3029" at bounding box center [476, 120] width 118 height 36
paste input "463"
type input "3463"
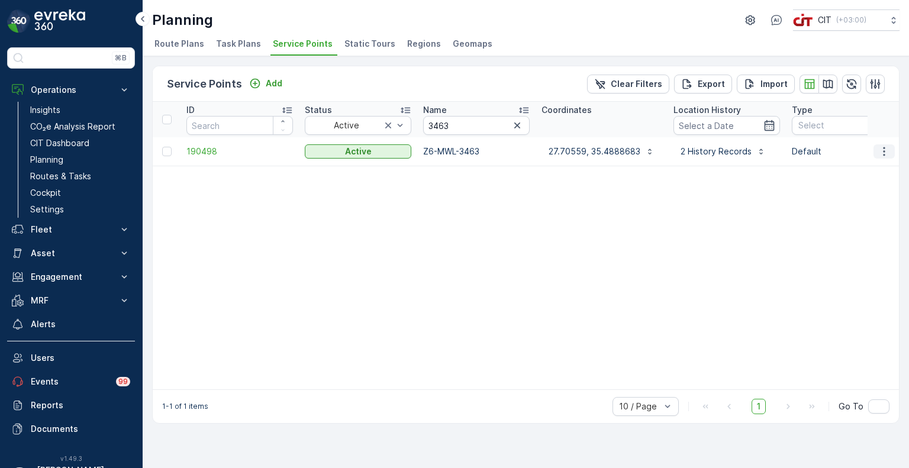
click at [885, 153] on icon "button" at bounding box center [884, 152] width 12 height 12
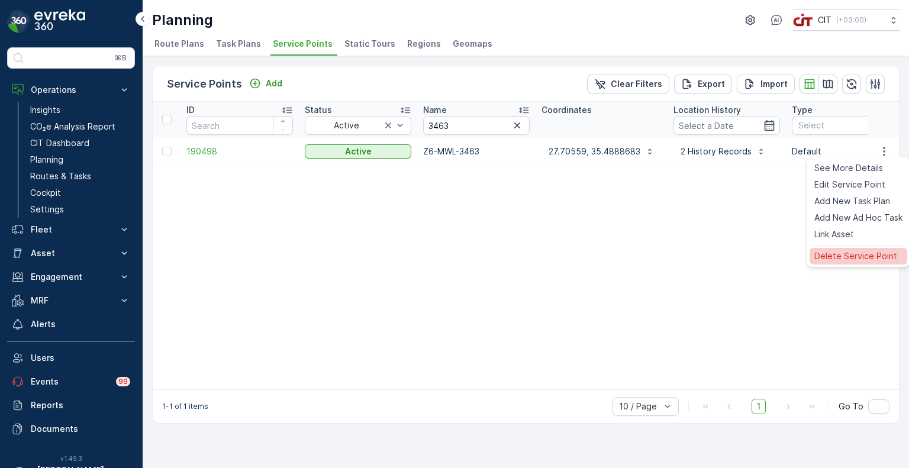
click at [835, 253] on span "Delete Service Point" at bounding box center [855, 256] width 83 height 12
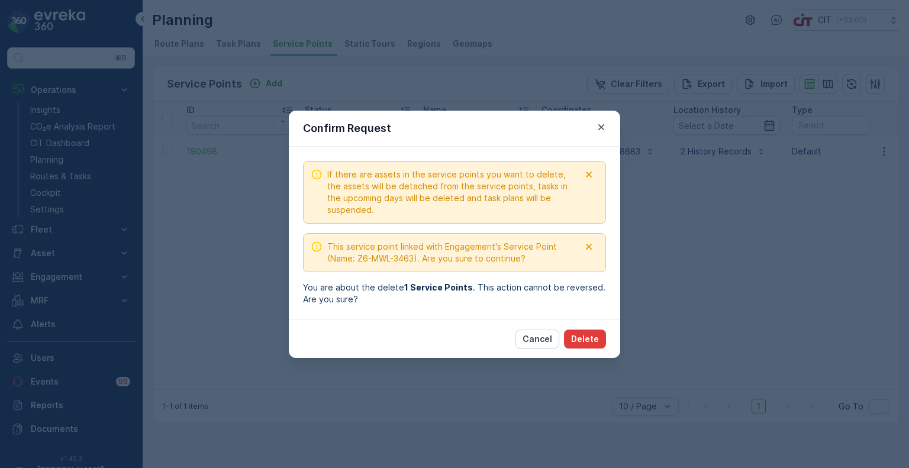
click at [589, 337] on p "Delete" at bounding box center [585, 339] width 28 height 12
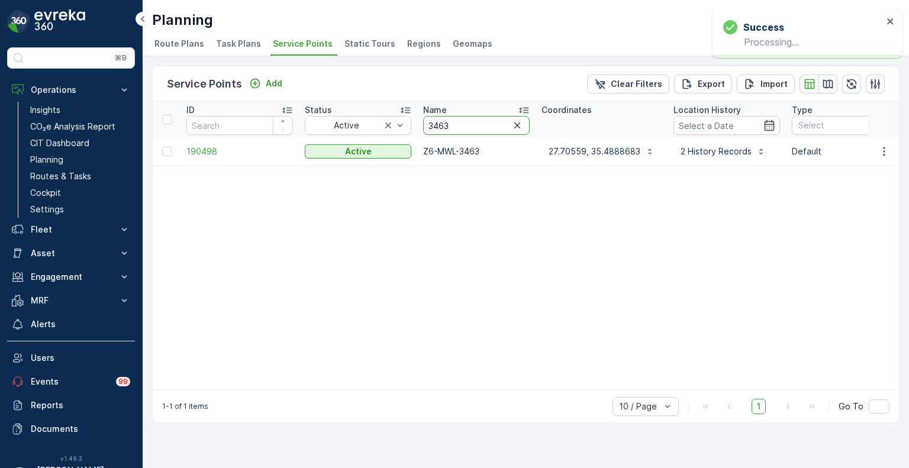
drag, startPoint x: 472, startPoint y: 126, endPoint x: 426, endPoint y: 121, distance: 47.1
click at [426, 121] on input "3463" at bounding box center [476, 125] width 107 height 19
paste input "144"
type input "3144"
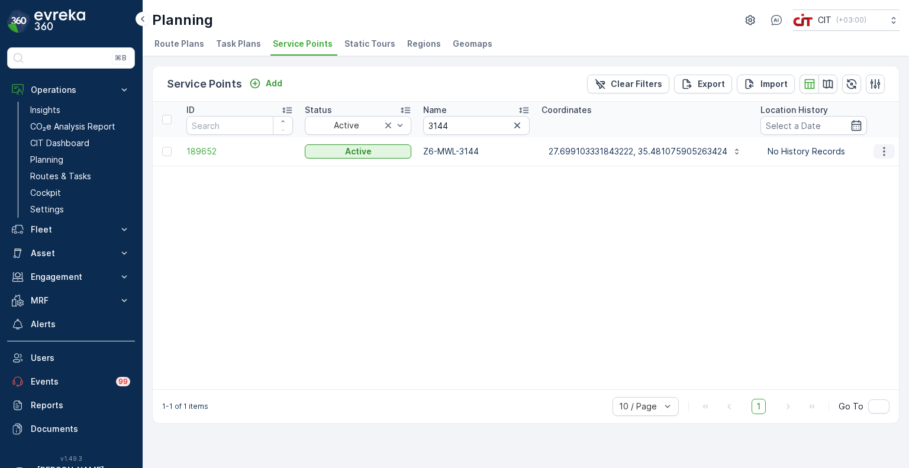
click at [883, 153] on icon "button" at bounding box center [884, 151] width 2 height 9
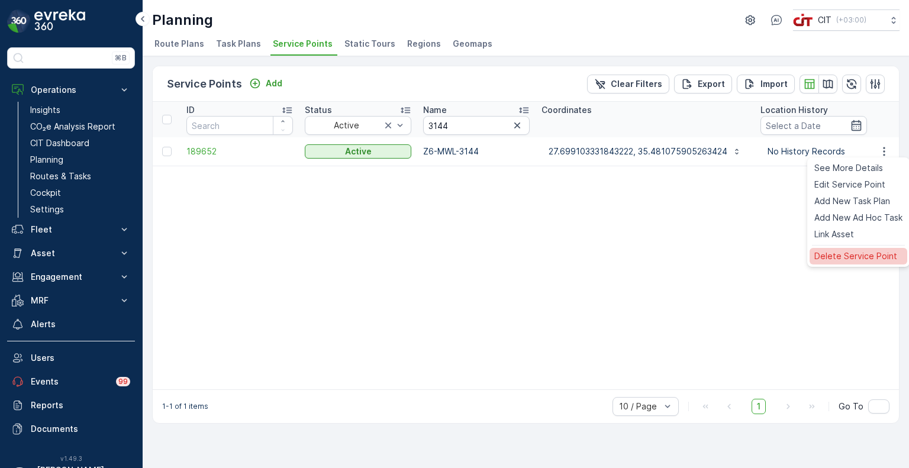
click at [859, 259] on span "Delete Service Point" at bounding box center [855, 256] width 83 height 12
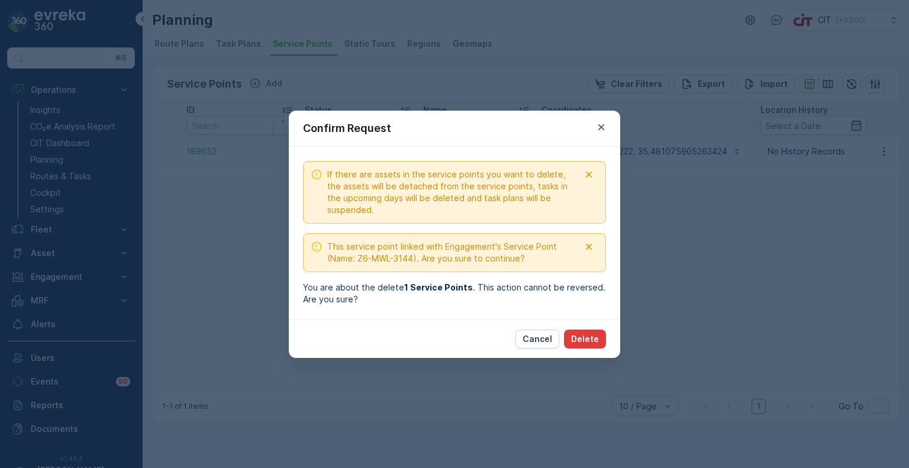
click at [585, 333] on p "Delete" at bounding box center [585, 339] width 28 height 12
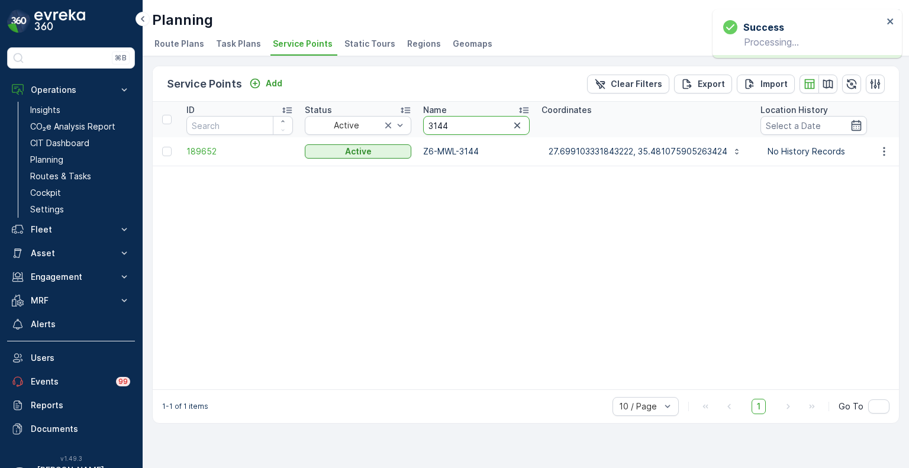
drag, startPoint x: 462, startPoint y: 131, endPoint x: 422, endPoint y: 127, distance: 39.8
click at [422, 127] on th "Name 3144" at bounding box center [476, 120] width 118 height 36
paste input "322"
type input "3322"
click at [883, 154] on icon "button" at bounding box center [884, 152] width 12 height 12
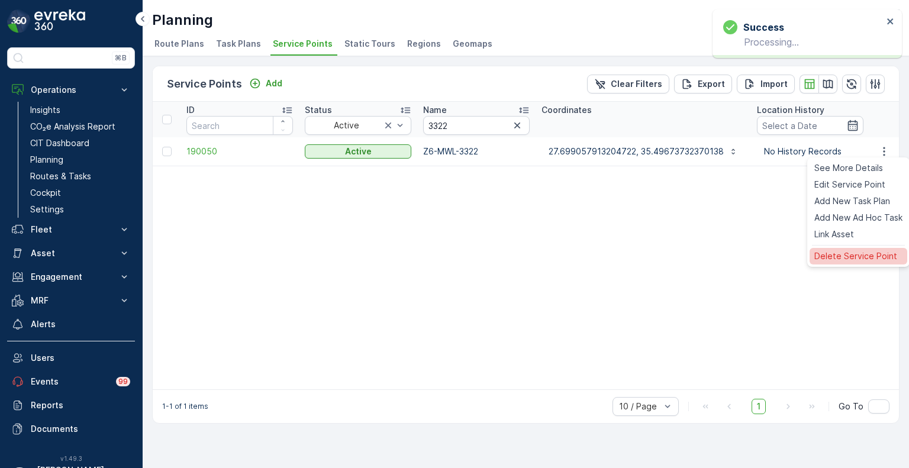
click at [852, 259] on span "Delete Service Point" at bounding box center [855, 256] width 83 height 12
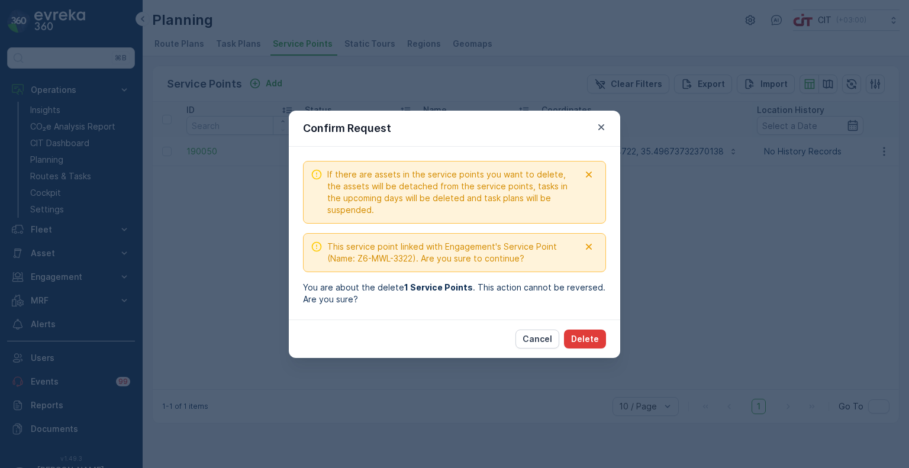
click at [594, 331] on button "Delete" at bounding box center [585, 339] width 42 height 19
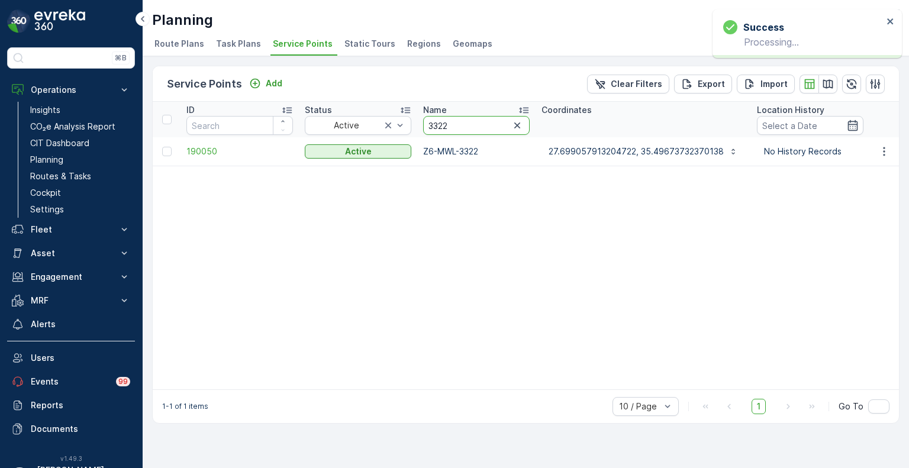
drag, startPoint x: 464, startPoint y: 130, endPoint x: 415, endPoint y: 124, distance: 49.5
paste input "135"
type input "3135"
click at [884, 153] on icon "button" at bounding box center [884, 152] width 12 height 12
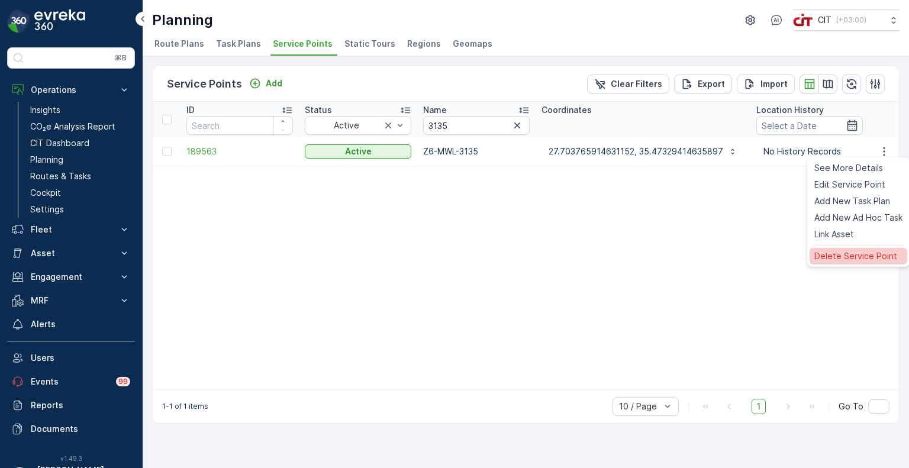
click at [843, 257] on span "Delete Service Point" at bounding box center [855, 256] width 83 height 12
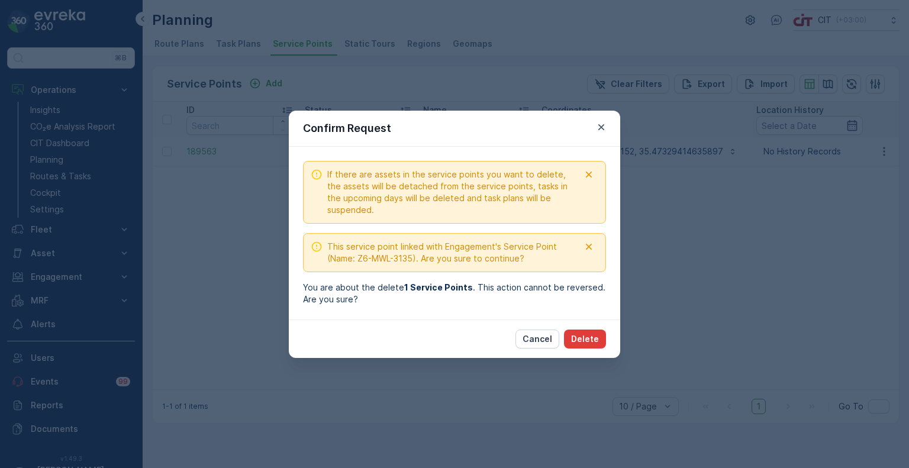
click at [582, 333] on p "Delete" at bounding box center [585, 339] width 28 height 12
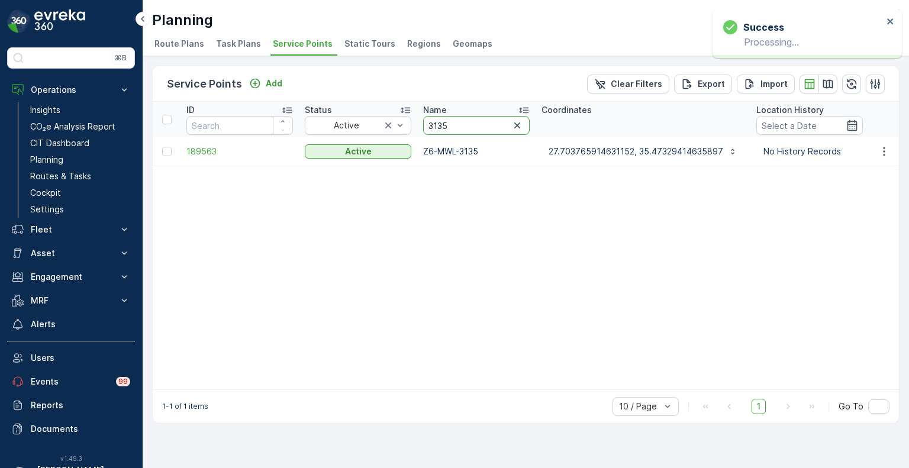
drag, startPoint x: 471, startPoint y: 118, endPoint x: 414, endPoint y: 125, distance: 57.8
paste input "373"
type input "3373"
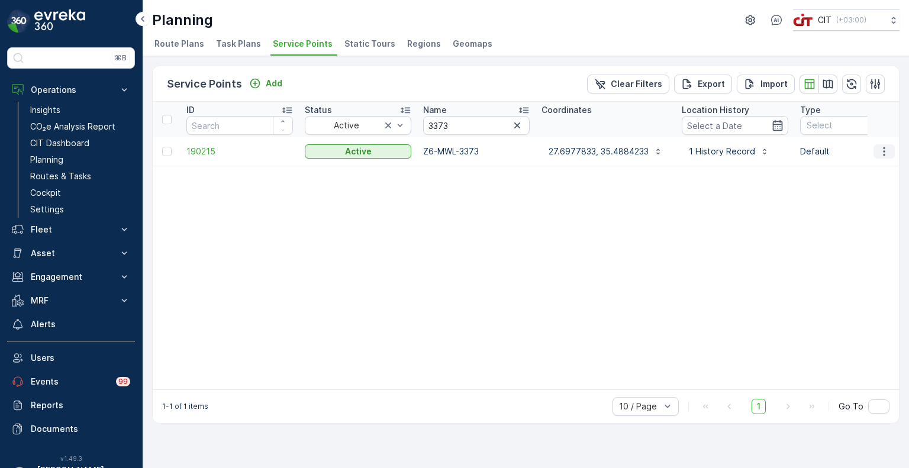
click at [888, 152] on icon "button" at bounding box center [884, 152] width 12 height 12
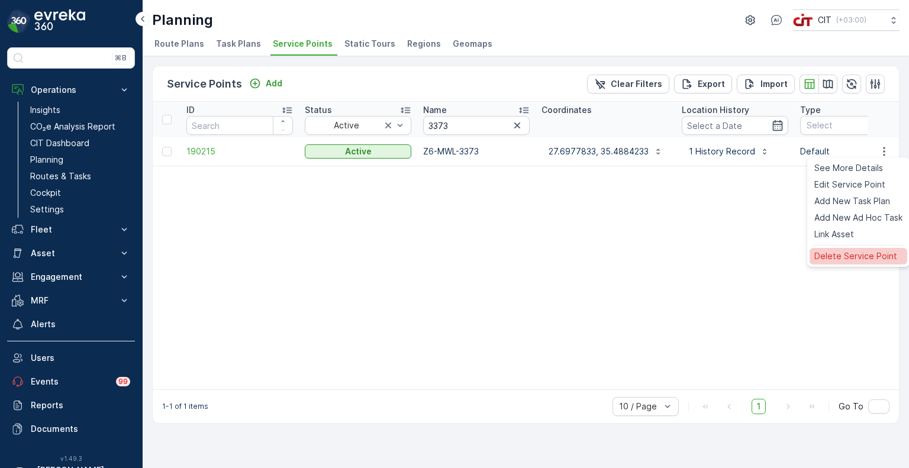
click at [864, 250] on div "Delete Service Point" at bounding box center [859, 256] width 98 height 17
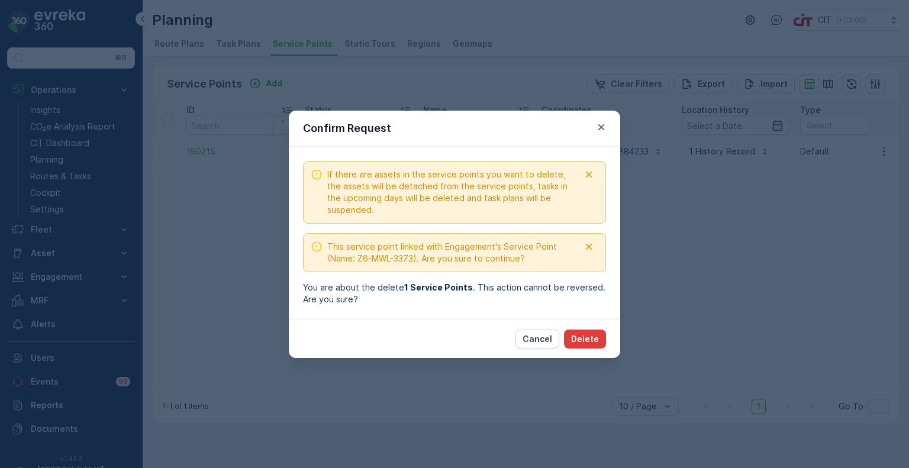
click at [591, 333] on p "Delete" at bounding box center [585, 339] width 28 height 12
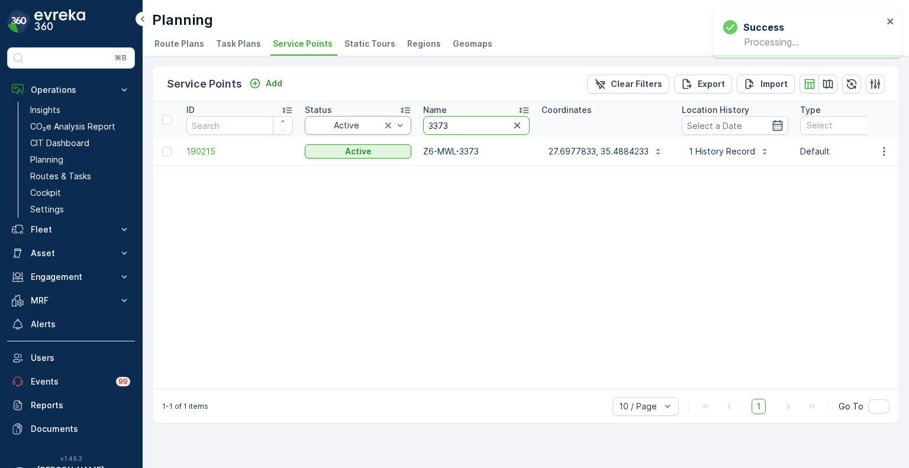
drag, startPoint x: 457, startPoint y: 128, endPoint x: 402, endPoint y: 123, distance: 54.8
paste input "36"
type input "3336"
click at [882, 152] on icon "button" at bounding box center [884, 152] width 12 height 12
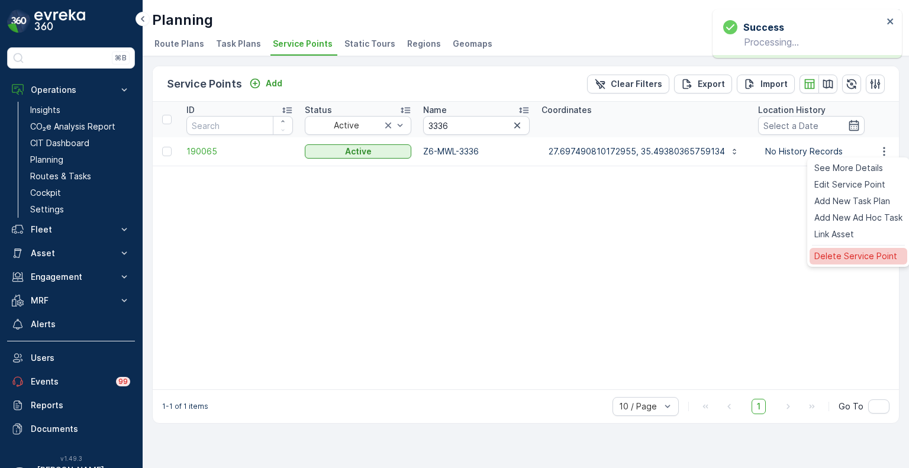
click at [869, 257] on span "Delete Service Point" at bounding box center [855, 256] width 83 height 12
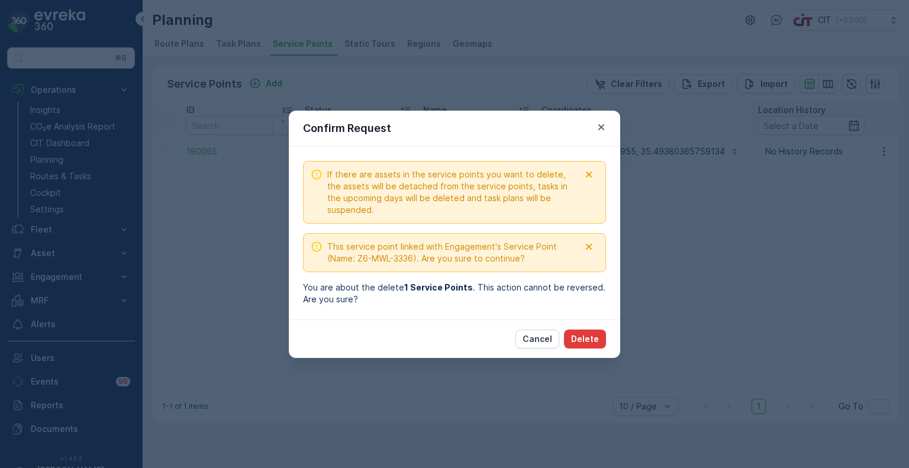
click at [592, 336] on p "Delete" at bounding box center [585, 339] width 28 height 12
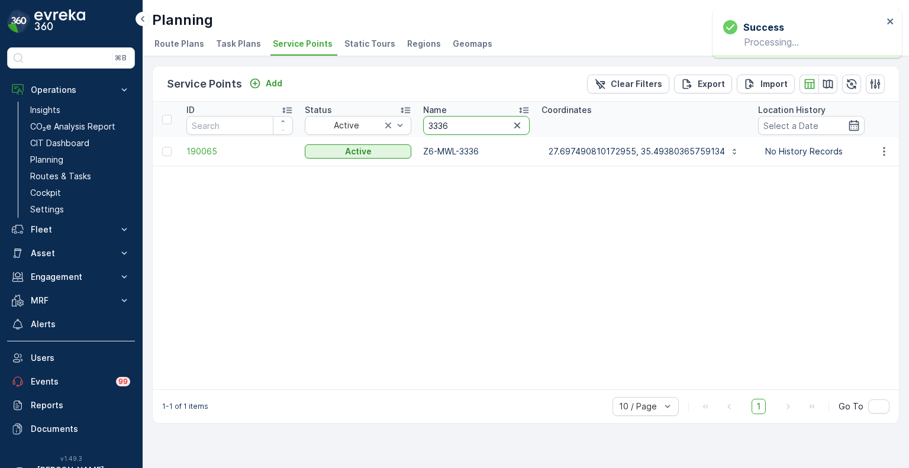
drag, startPoint x: 458, startPoint y: 129, endPoint x: 422, endPoint y: 128, distance: 35.5
click at [422, 128] on th "Name 3336" at bounding box center [476, 120] width 118 height 36
paste input "97"
type input "3397"
click at [880, 148] on icon "button" at bounding box center [884, 152] width 12 height 12
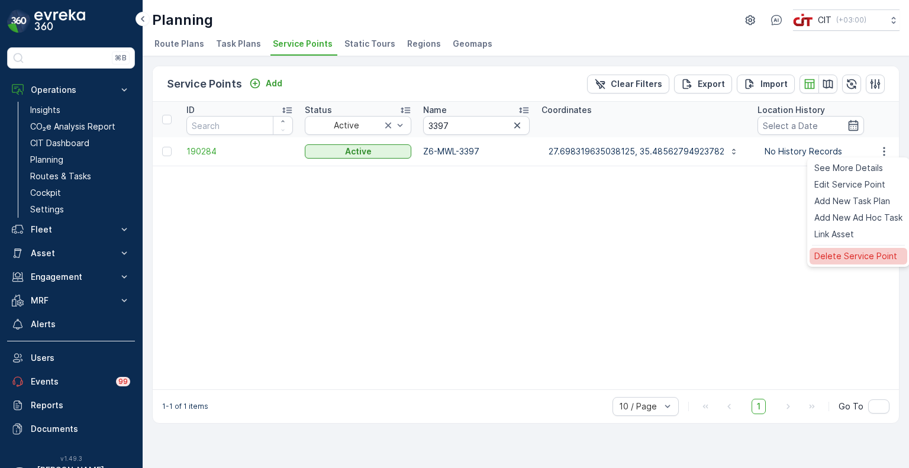
click at [840, 253] on span "Delete Service Point" at bounding box center [855, 256] width 83 height 12
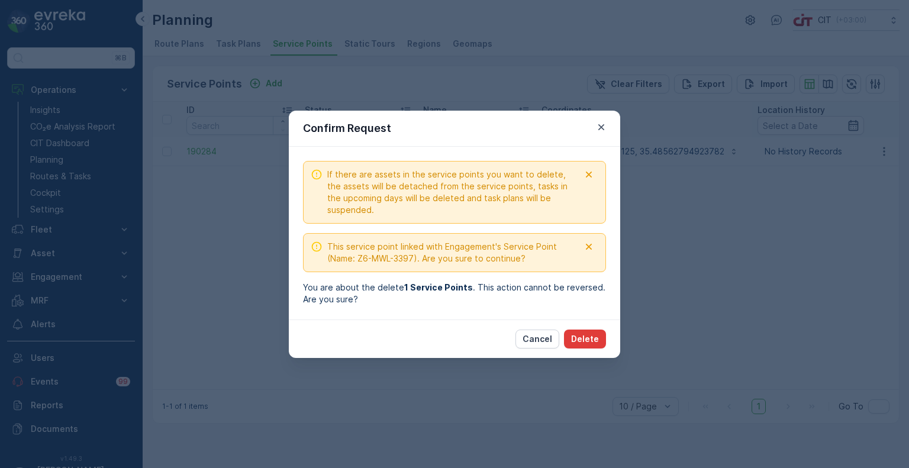
click at [591, 343] on p "Delete" at bounding box center [585, 339] width 28 height 12
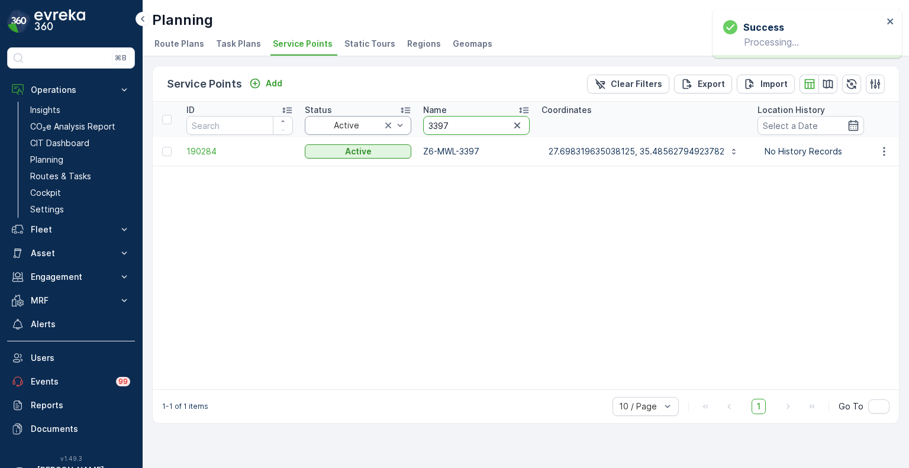
drag, startPoint x: 471, startPoint y: 125, endPoint x: 408, endPoint y: 123, distance: 63.4
paste input "405"
type input "3405"
click at [884, 153] on icon "button" at bounding box center [884, 152] width 12 height 12
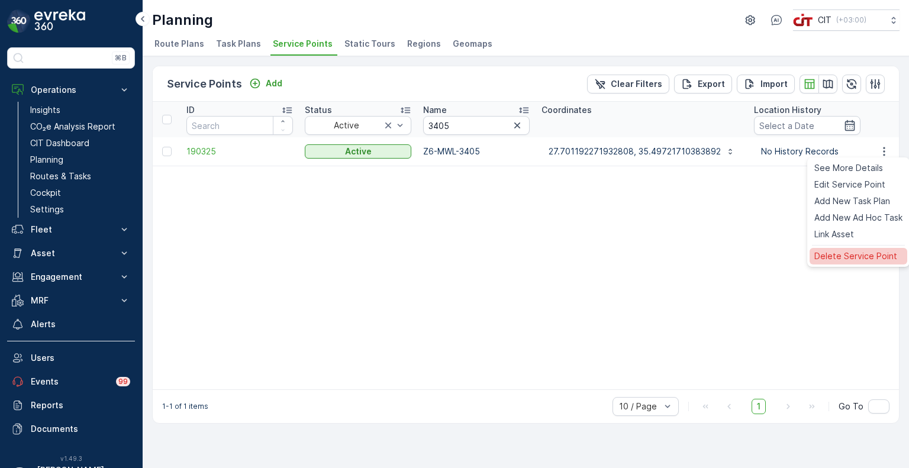
click at [863, 252] on span "Delete Service Point" at bounding box center [855, 256] width 83 height 12
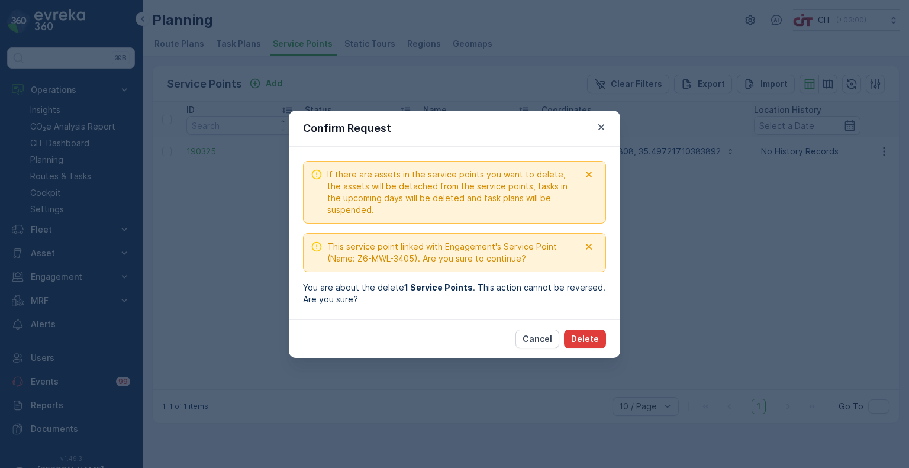
click at [601, 337] on button "Delete" at bounding box center [585, 339] width 42 height 19
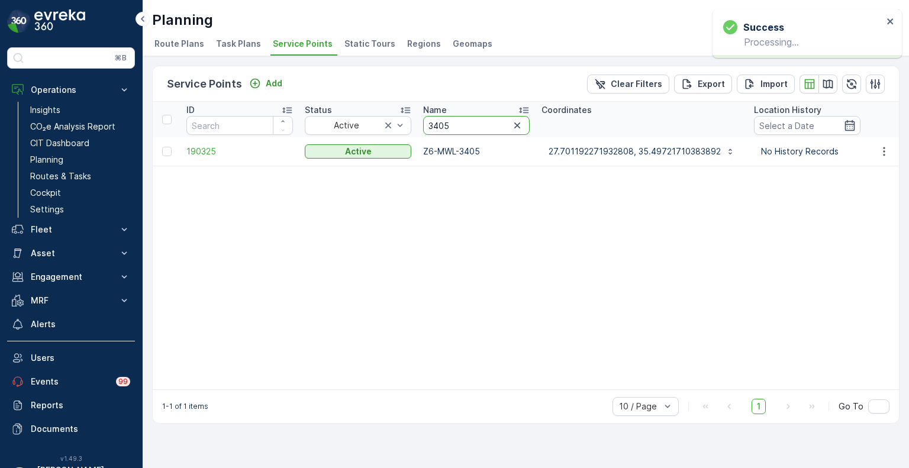
drag, startPoint x: 449, startPoint y: 125, endPoint x: 413, endPoint y: 124, distance: 36.7
paste input "263"
type input "3263"
click at [884, 153] on icon "button" at bounding box center [884, 152] width 12 height 12
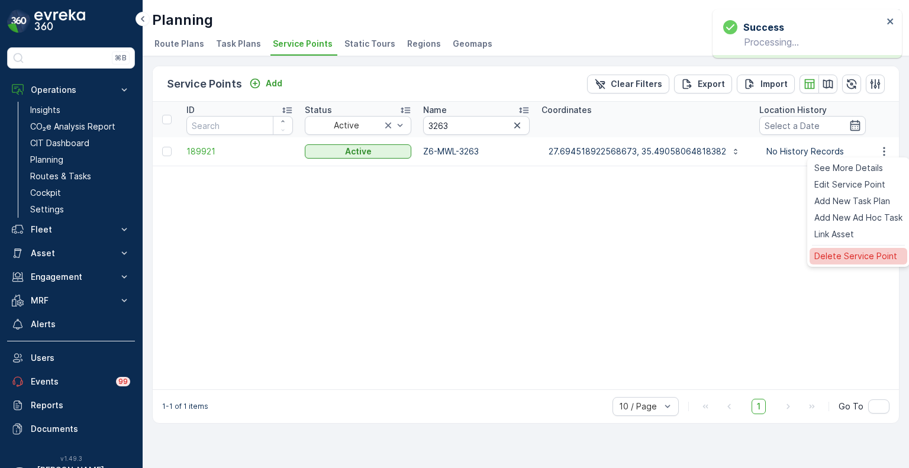
click at [850, 256] on span "Delete Service Point" at bounding box center [855, 256] width 83 height 12
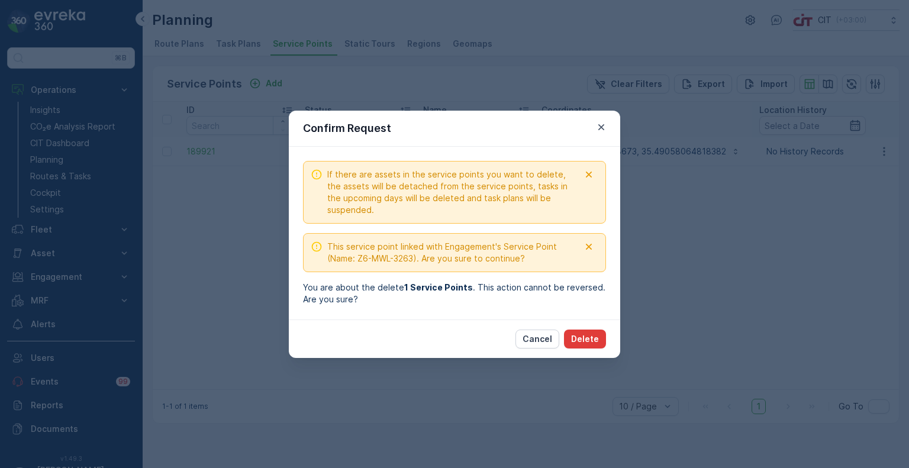
click at [588, 336] on p "Delete" at bounding box center [585, 339] width 28 height 12
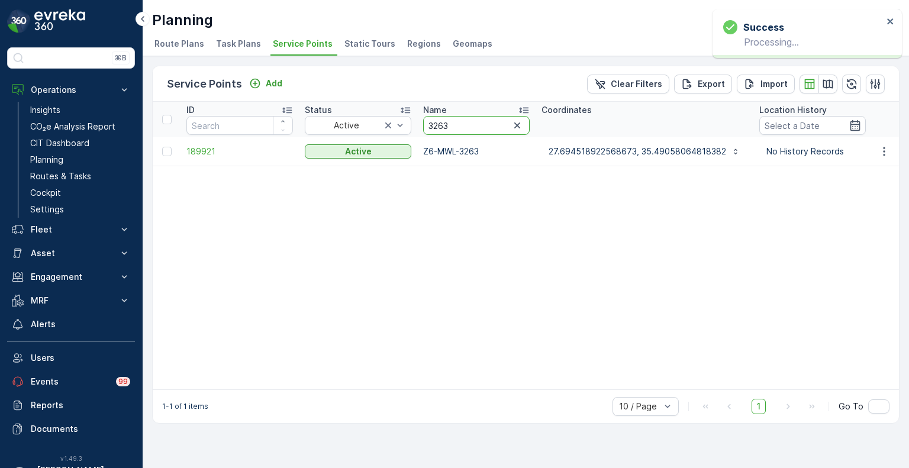
drag, startPoint x: 461, startPoint y: 123, endPoint x: 421, endPoint y: 115, distance: 40.9
click at [421, 115] on th "Name 3263" at bounding box center [476, 120] width 118 height 36
paste input "308"
type input "3308"
click at [882, 153] on icon "button" at bounding box center [884, 152] width 12 height 12
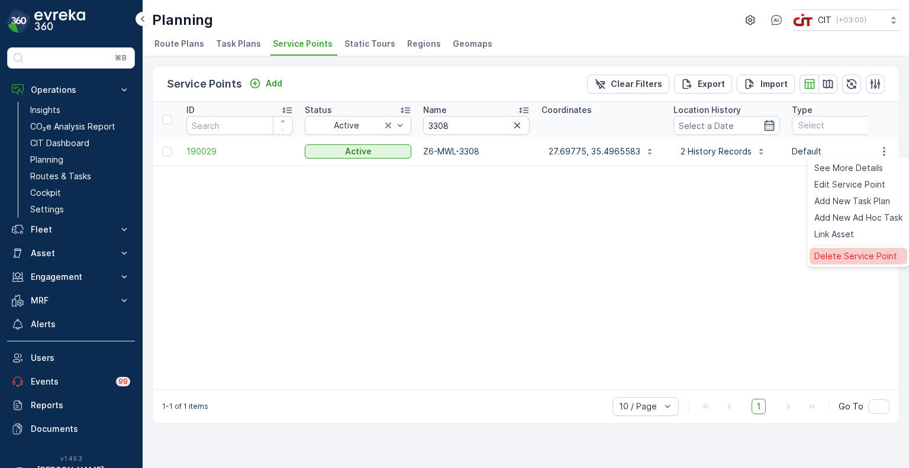
click at [848, 255] on span "Delete Service Point" at bounding box center [855, 256] width 83 height 12
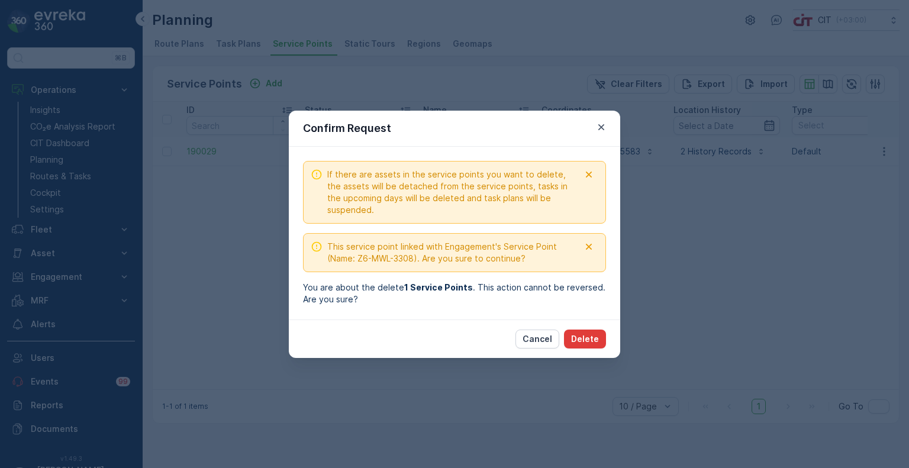
click at [592, 334] on p "Delete" at bounding box center [585, 339] width 28 height 12
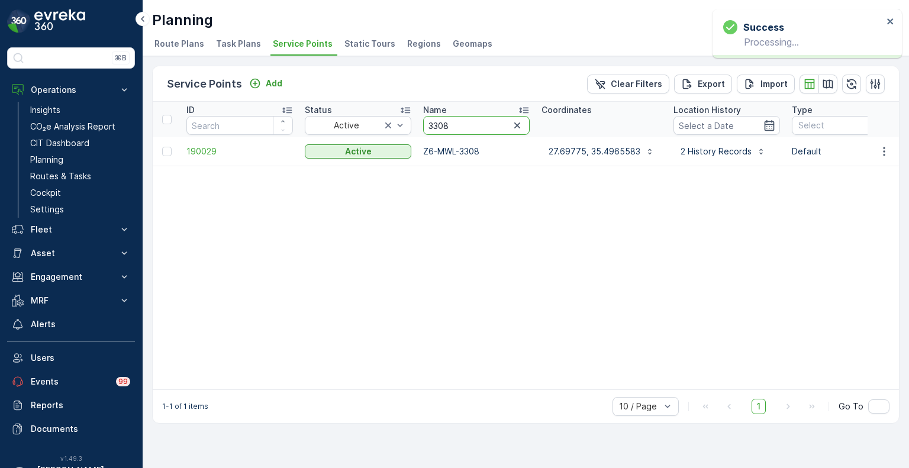
drag, startPoint x: 469, startPoint y: 127, endPoint x: 417, endPoint y: 125, distance: 52.1
click at [417, 125] on th "Name 3308" at bounding box center [476, 120] width 118 height 36
paste input "50"
type input "3350"
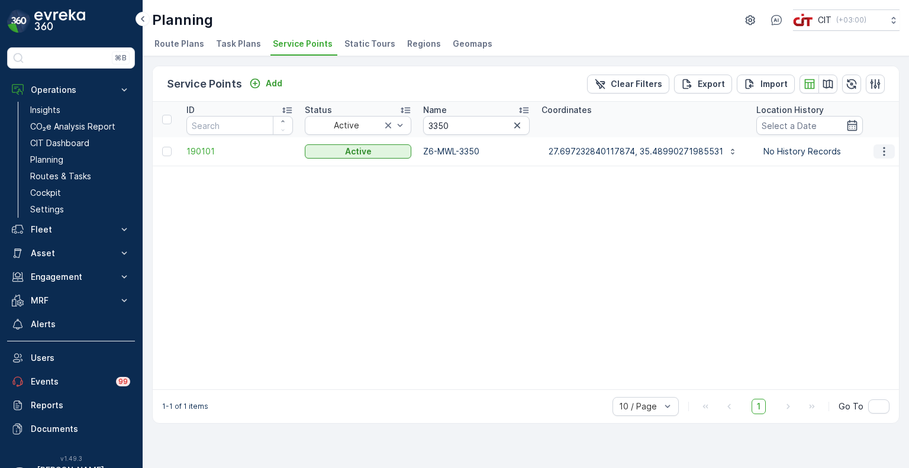
click at [881, 150] on icon "button" at bounding box center [884, 152] width 12 height 12
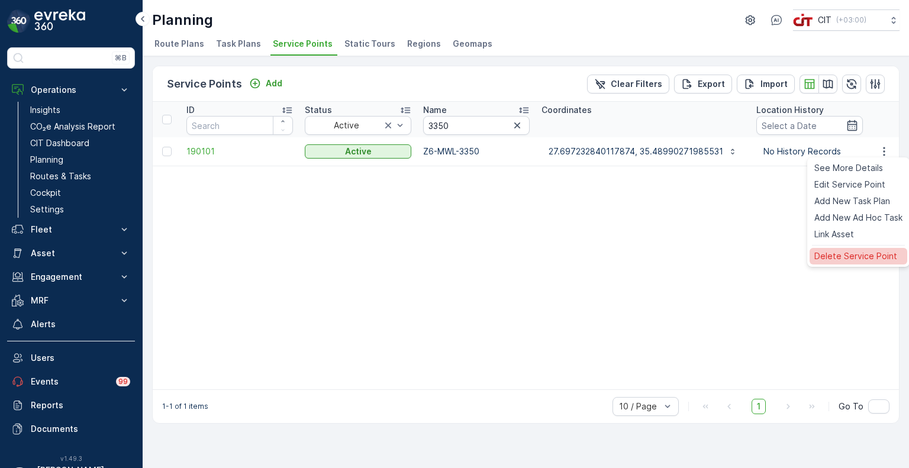
click at [843, 256] on span "Delete Service Point" at bounding box center [855, 256] width 83 height 12
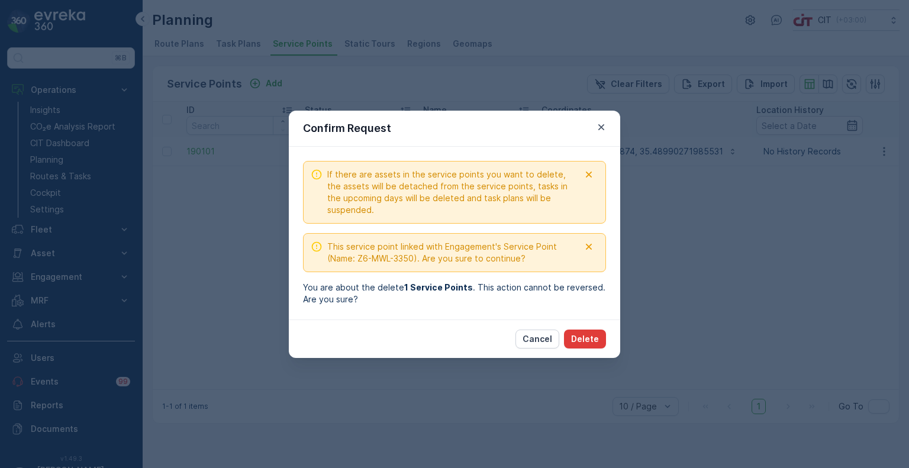
click at [578, 345] on button "Delete" at bounding box center [585, 339] width 42 height 19
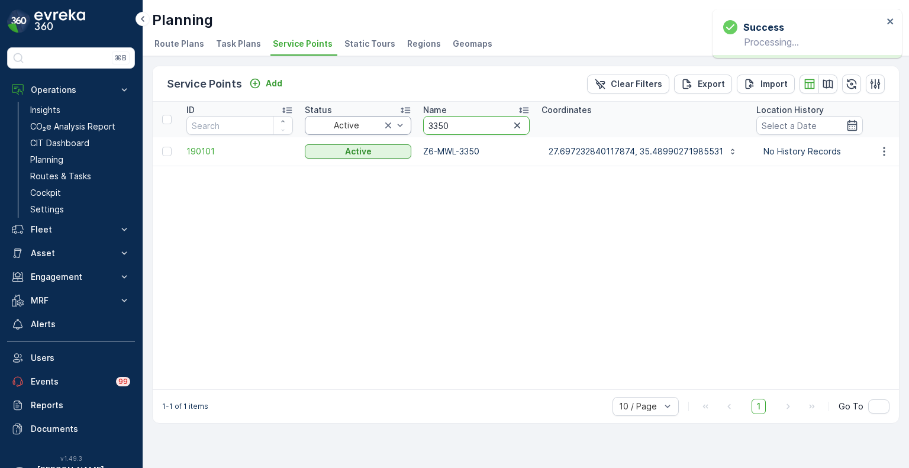
drag, startPoint x: 456, startPoint y: 123, endPoint x: 411, endPoint y: 123, distance: 45.6
paste input "202"
type input "3202"
click at [888, 152] on icon "button" at bounding box center [884, 152] width 12 height 12
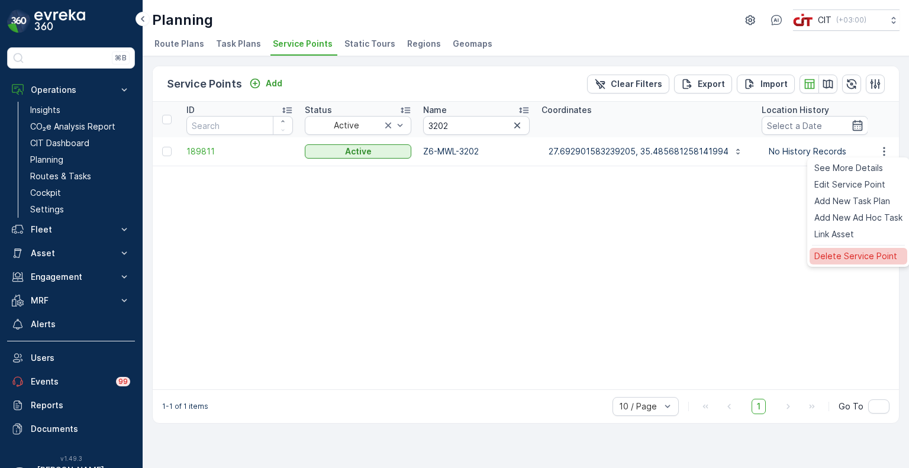
click at [858, 256] on span "Delete Service Point" at bounding box center [855, 256] width 83 height 12
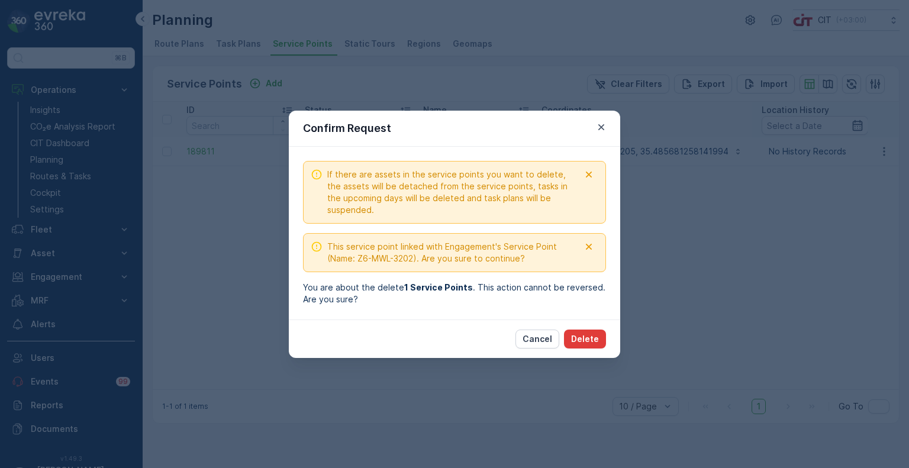
click at [586, 337] on p "Delete" at bounding box center [585, 339] width 28 height 12
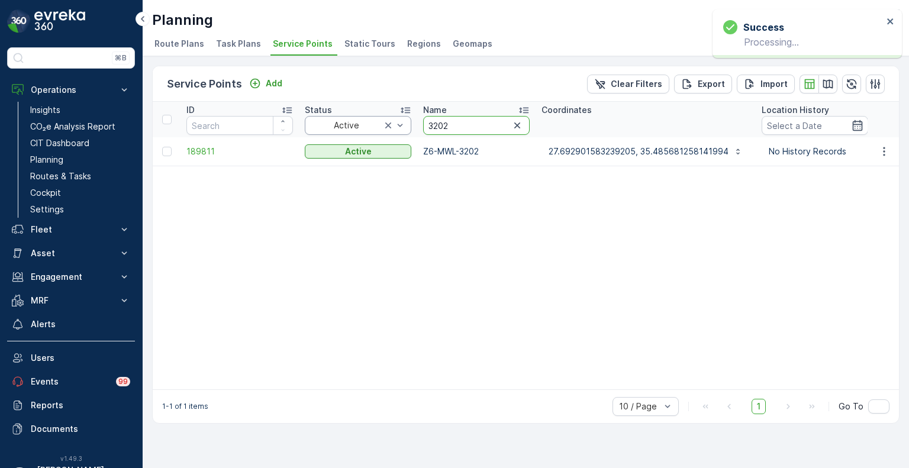
drag, startPoint x: 466, startPoint y: 127, endPoint x: 411, endPoint y: 123, distance: 55.8
paste input "425"
type input "3425"
click at [888, 150] on icon "button" at bounding box center [884, 152] width 12 height 12
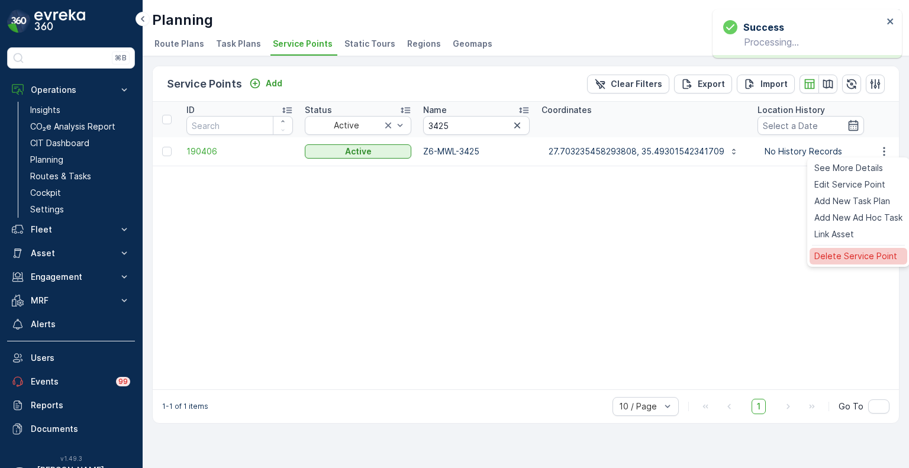
click at [862, 252] on span "Delete Service Point" at bounding box center [855, 256] width 83 height 12
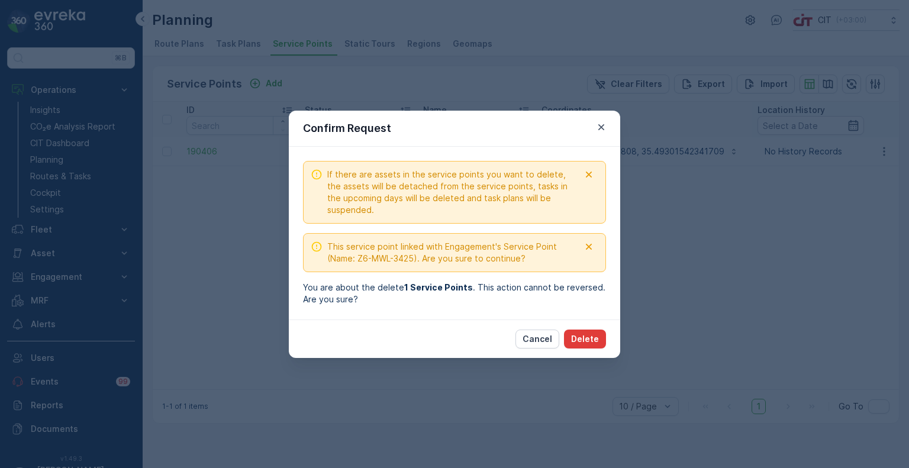
click at [601, 341] on button "Delete" at bounding box center [585, 339] width 42 height 19
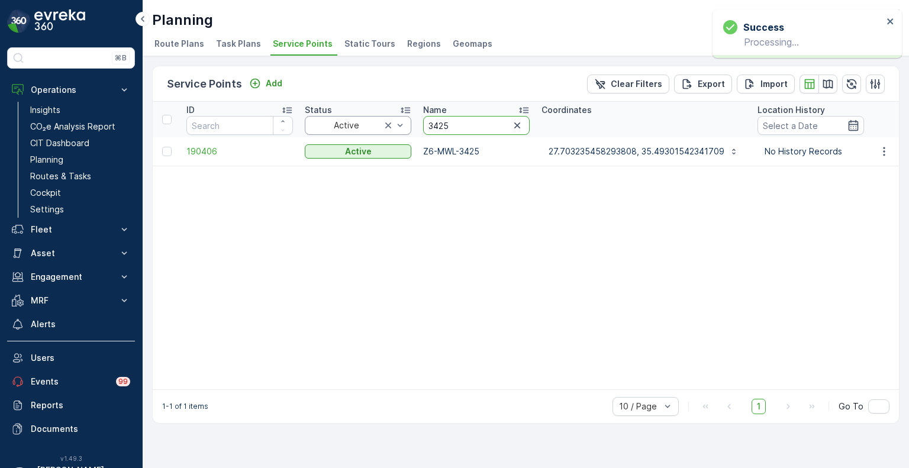
drag, startPoint x: 469, startPoint y: 125, endPoint x: 407, endPoint y: 122, distance: 61.6
paste input "02"
type input "3402"
click at [887, 147] on icon "button" at bounding box center [884, 152] width 12 height 12
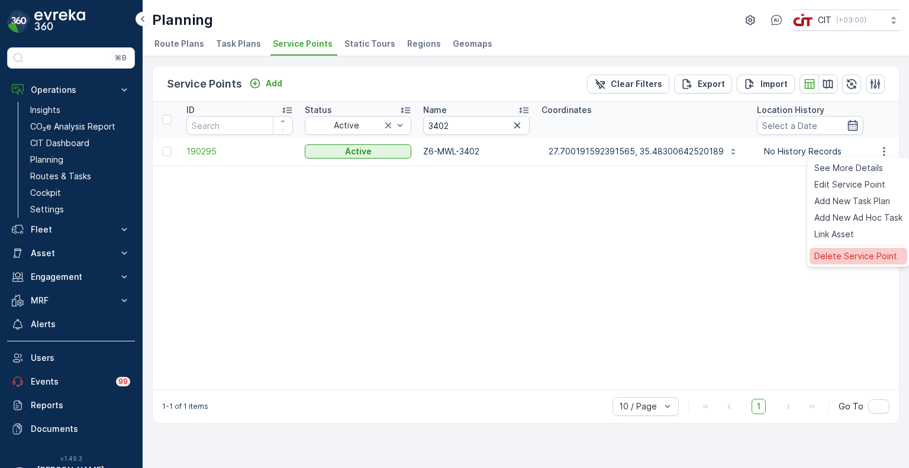
click at [858, 255] on span "Delete Service Point" at bounding box center [855, 256] width 83 height 12
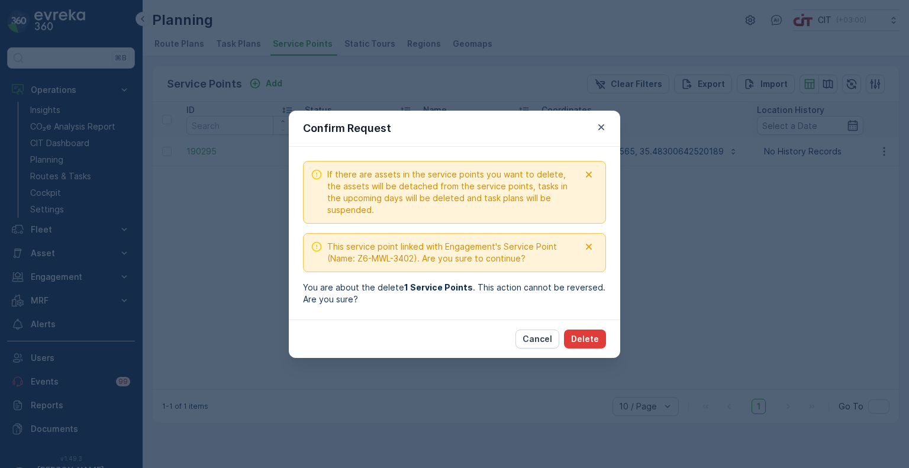
click at [591, 330] on button "Delete" at bounding box center [585, 339] width 42 height 19
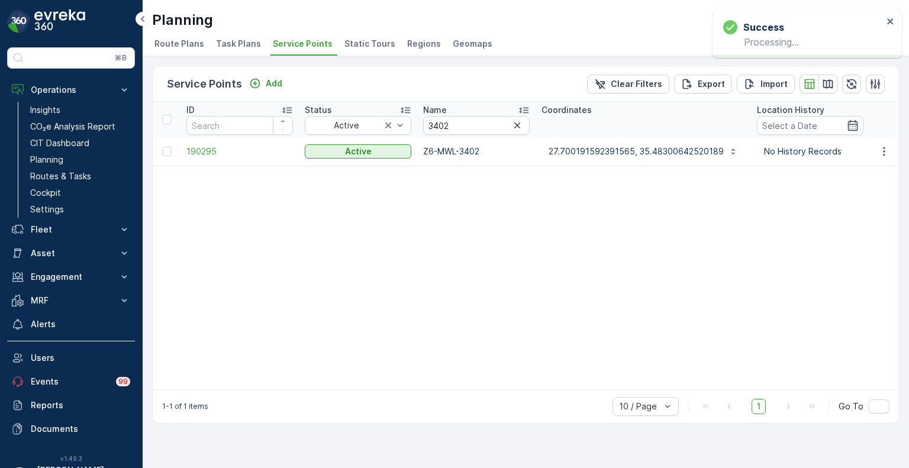
click at [859, 81] on button "button" at bounding box center [851, 84] width 19 height 19
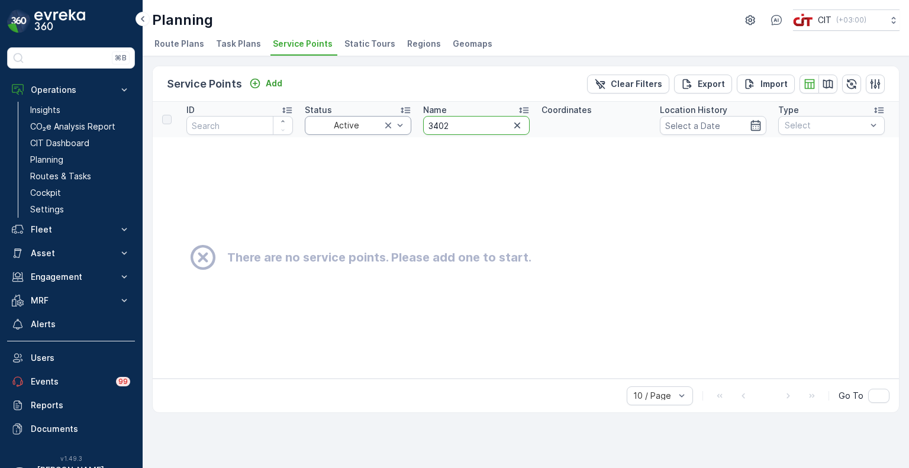
drag, startPoint x: 458, startPoint y: 126, endPoint x: 409, endPoint y: 120, distance: 48.9
paste input "85"
type input "3485"
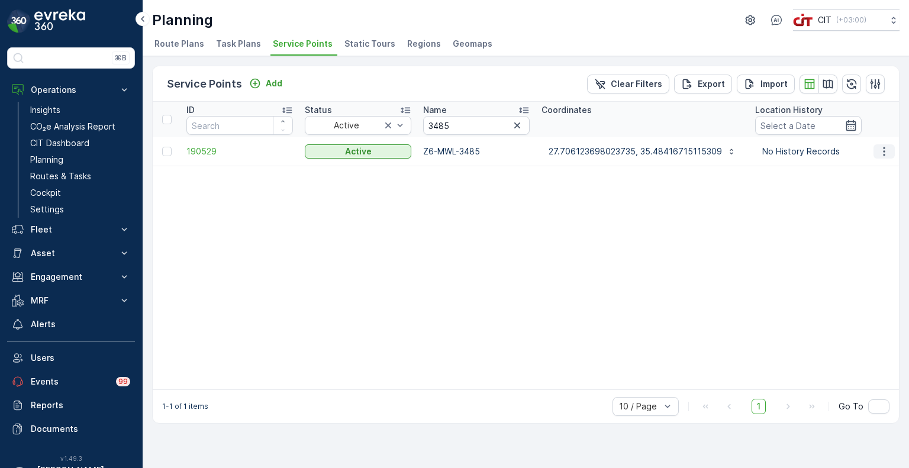
click at [884, 148] on icon "button" at bounding box center [884, 151] width 2 height 9
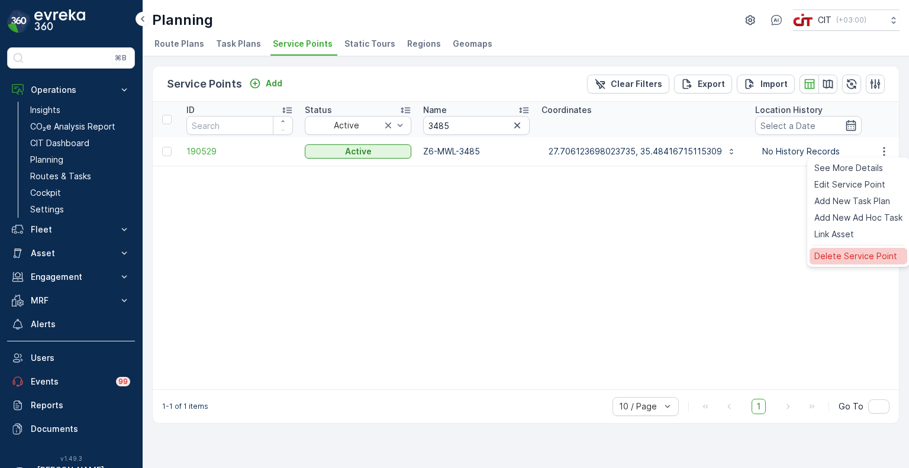
click at [835, 250] on span "Delete Service Point" at bounding box center [855, 256] width 83 height 12
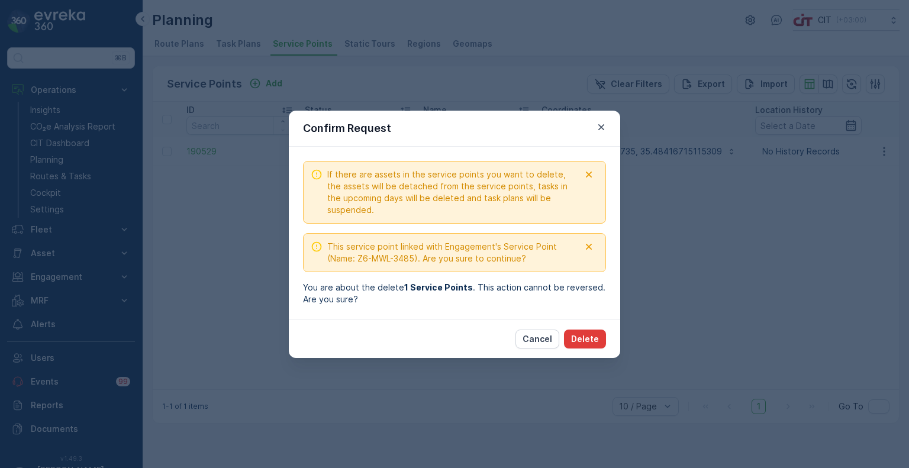
click at [590, 342] on p "Delete" at bounding box center [585, 339] width 28 height 12
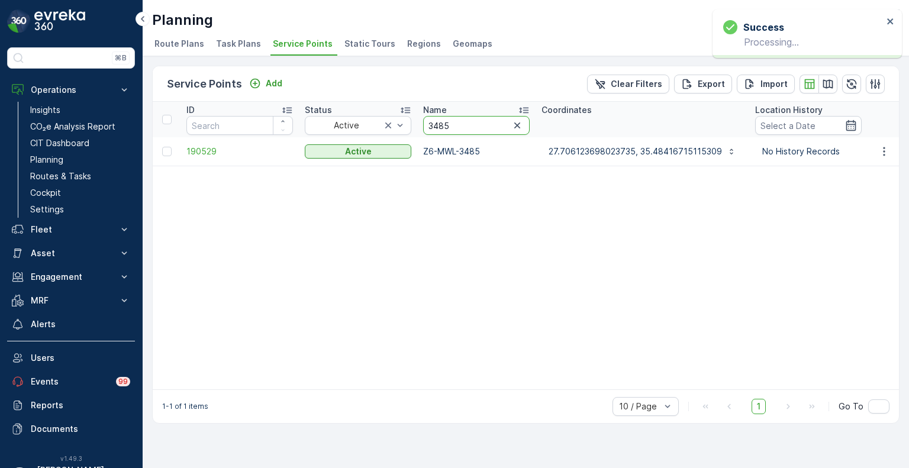
drag, startPoint x: 455, startPoint y: 127, endPoint x: 418, endPoint y: 124, distance: 36.3
click at [418, 124] on th "Name 3485" at bounding box center [476, 120] width 118 height 36
paste input "031"
type input "3031"
click at [884, 153] on icon "button" at bounding box center [884, 151] width 2 height 9
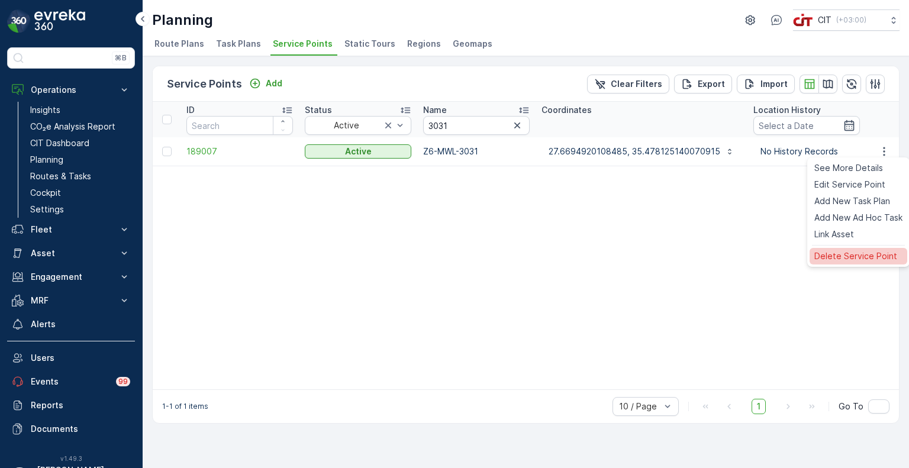
click at [850, 260] on span "Delete Service Point" at bounding box center [855, 256] width 83 height 12
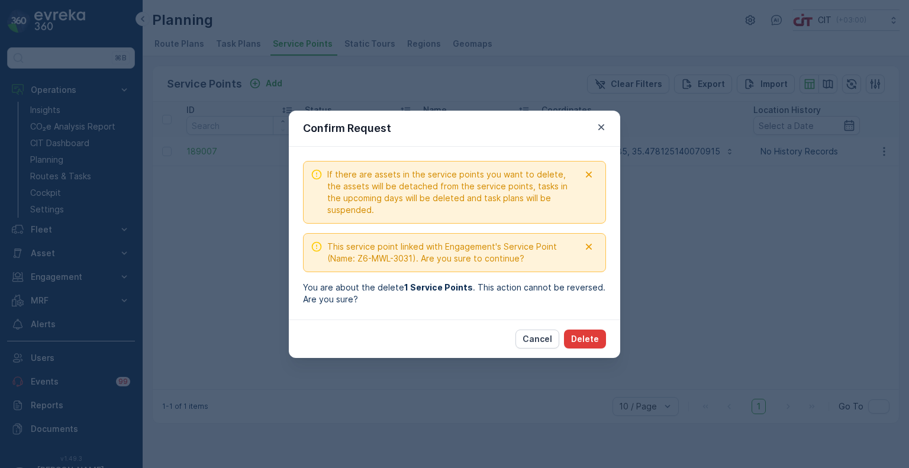
click at [592, 331] on button "Delete" at bounding box center [585, 339] width 42 height 19
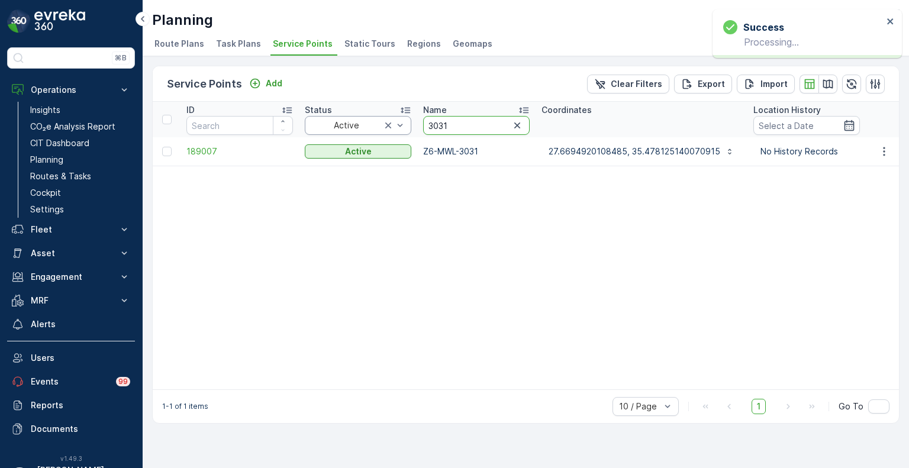
drag, startPoint x: 463, startPoint y: 127, endPoint x: 405, endPoint y: 123, distance: 58.7
paste input "377"
type input "3377"
click at [884, 149] on icon "button" at bounding box center [884, 152] width 12 height 12
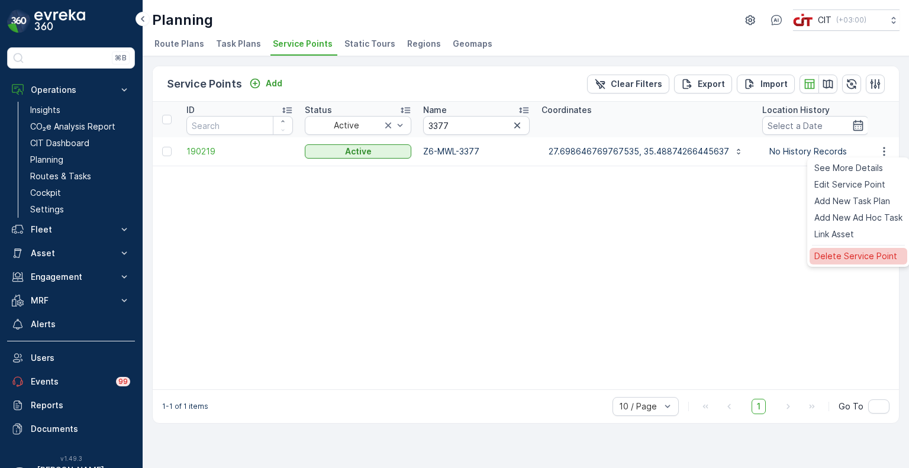
click at [853, 258] on span "Delete Service Point" at bounding box center [855, 256] width 83 height 12
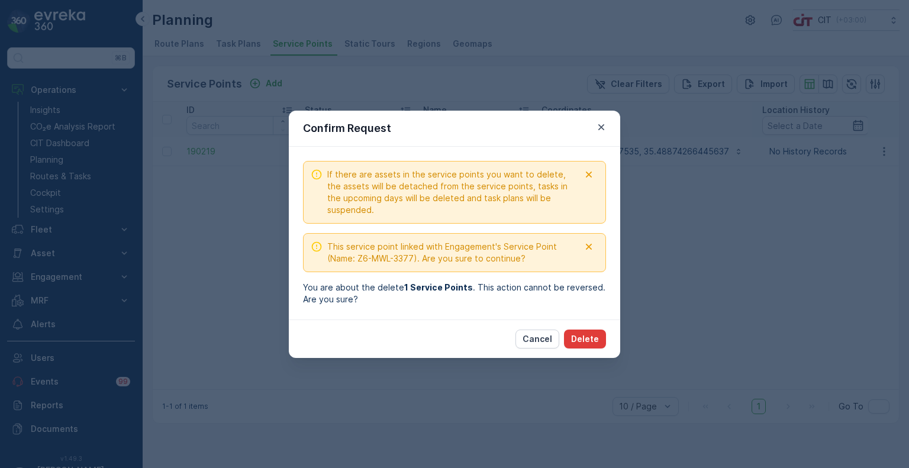
click at [587, 331] on button "Delete" at bounding box center [585, 339] width 42 height 19
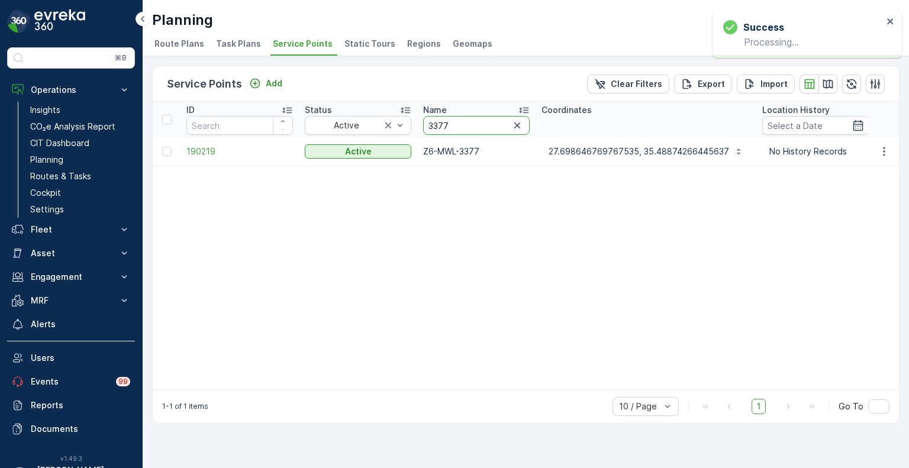
drag, startPoint x: 437, startPoint y: 123, endPoint x: 413, endPoint y: 123, distance: 24.3
paste input "28"
type input "3328"
click at [883, 149] on icon "button" at bounding box center [884, 152] width 12 height 12
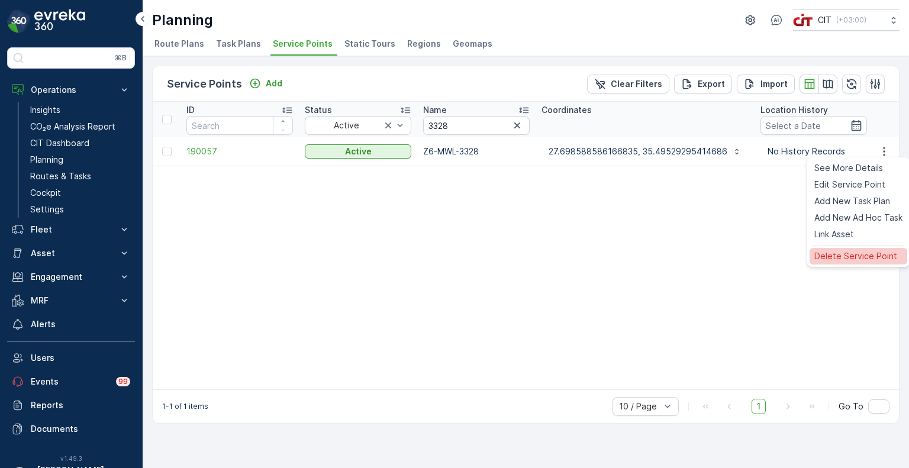
click at [853, 265] on div "Delete Service Point" at bounding box center [859, 256] width 98 height 17
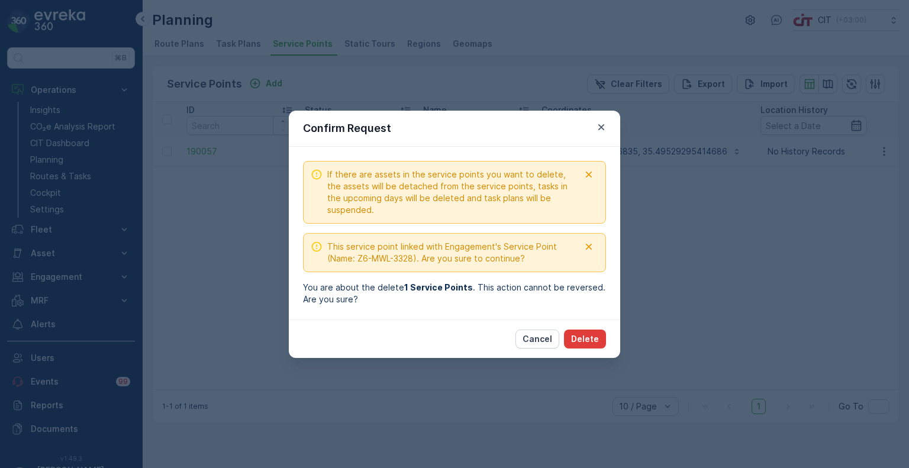
click at [587, 337] on p "Delete" at bounding box center [585, 339] width 28 height 12
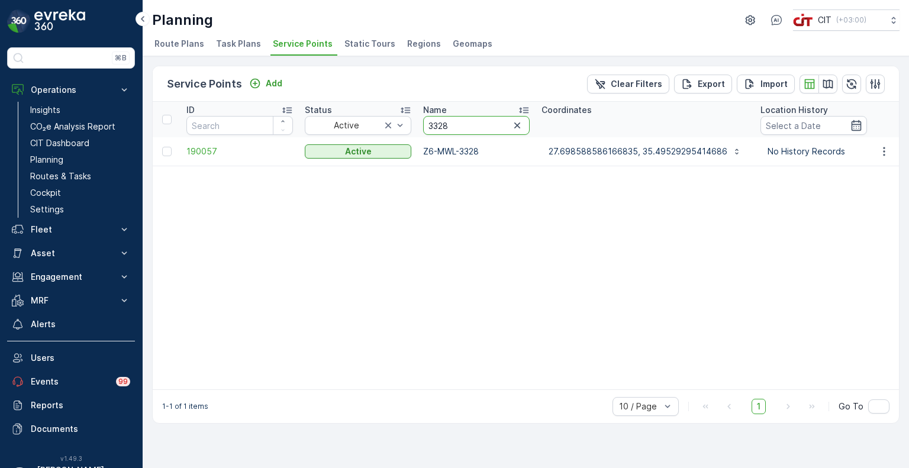
drag, startPoint x: 457, startPoint y: 121, endPoint x: 412, endPoint y: 123, distance: 45.0
paste input "13"
type input "3313"
click at [876, 151] on button "button" at bounding box center [884, 151] width 21 height 14
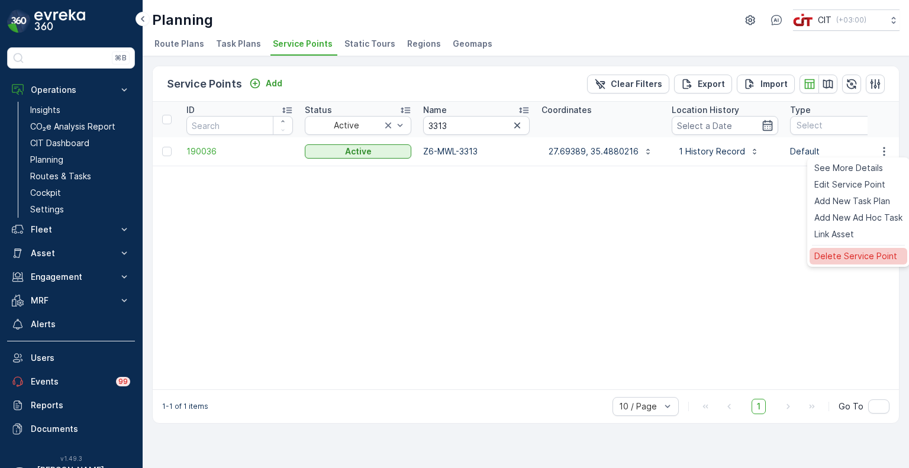
click at [848, 253] on span "Delete Service Point" at bounding box center [855, 256] width 83 height 12
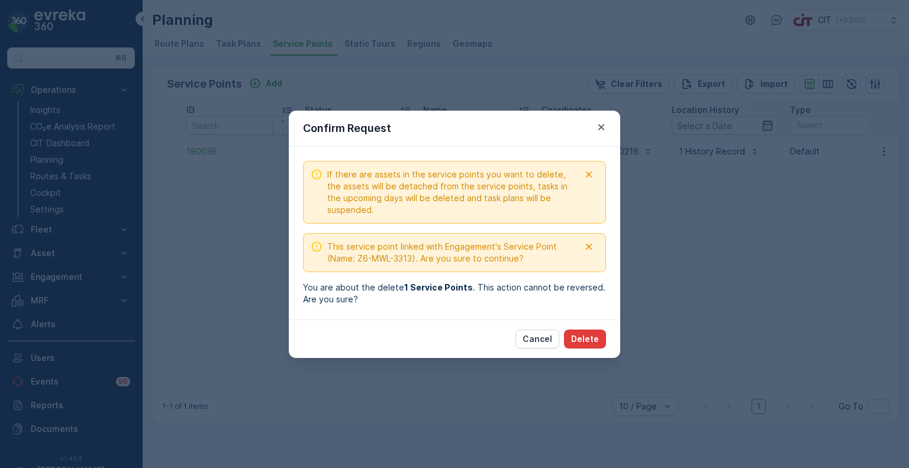
click at [587, 338] on p "Delete" at bounding box center [585, 339] width 28 height 12
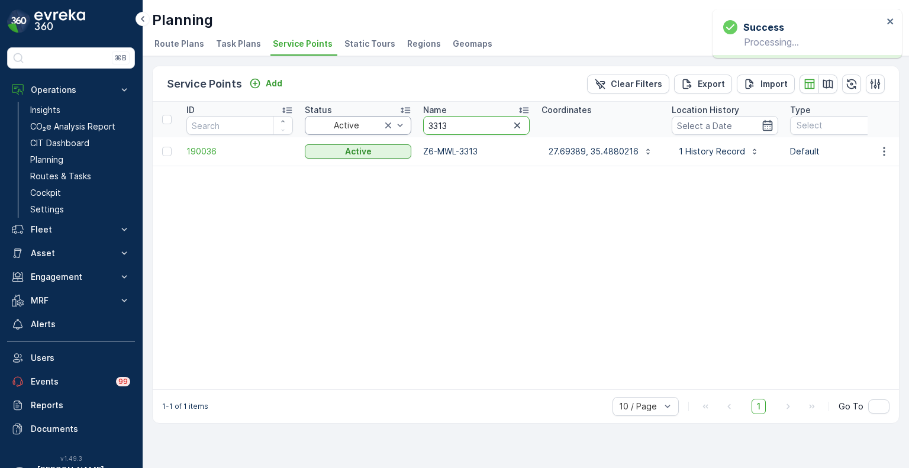
drag, startPoint x: 456, startPoint y: 125, endPoint x: 406, endPoint y: 124, distance: 49.7
paste input "415"
type input "3415"
click at [882, 151] on icon "button" at bounding box center [884, 152] width 12 height 12
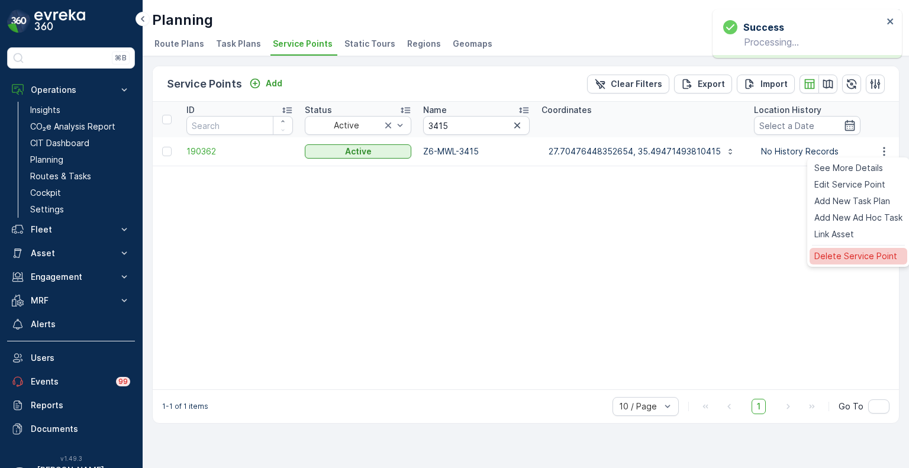
click at [842, 250] on span "Delete Service Point" at bounding box center [855, 256] width 83 height 12
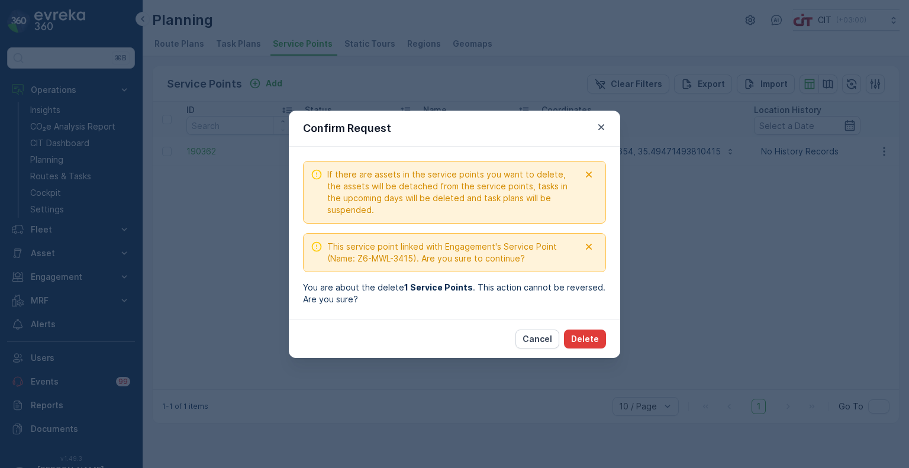
click at [591, 333] on p "Delete" at bounding box center [585, 339] width 28 height 12
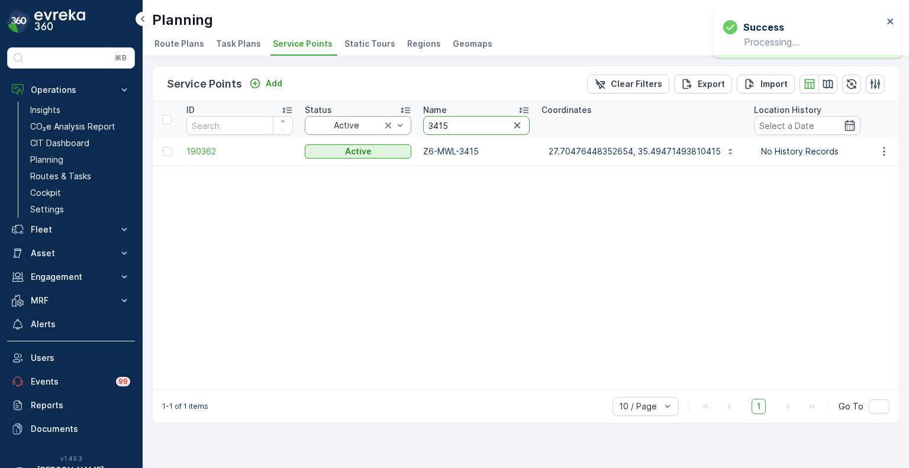
drag, startPoint x: 420, startPoint y: 122, endPoint x: 392, endPoint y: 121, distance: 28.4
paste input "262"
type input "3262"
click at [883, 150] on icon "button" at bounding box center [884, 152] width 12 height 12
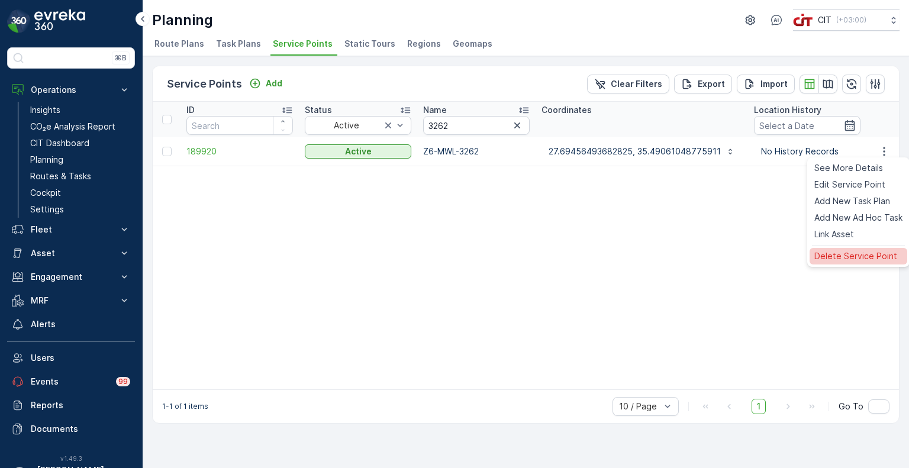
click at [850, 255] on span "Delete Service Point" at bounding box center [855, 256] width 83 height 12
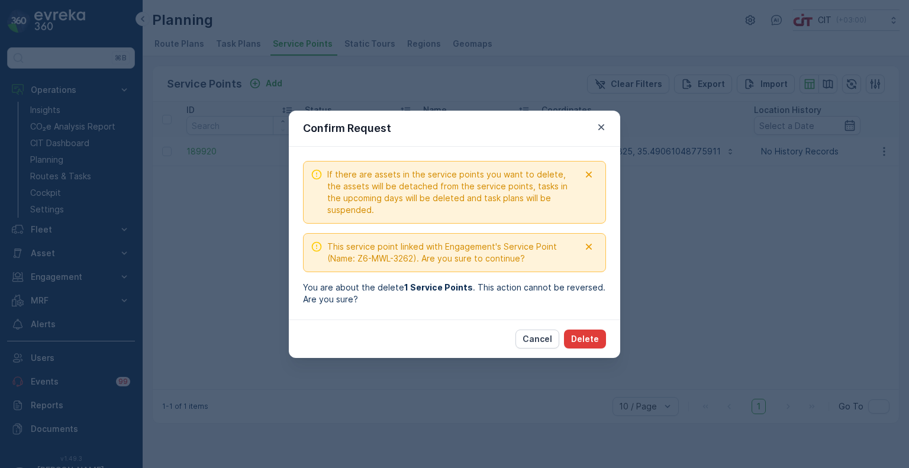
click at [591, 334] on p "Delete" at bounding box center [585, 339] width 28 height 12
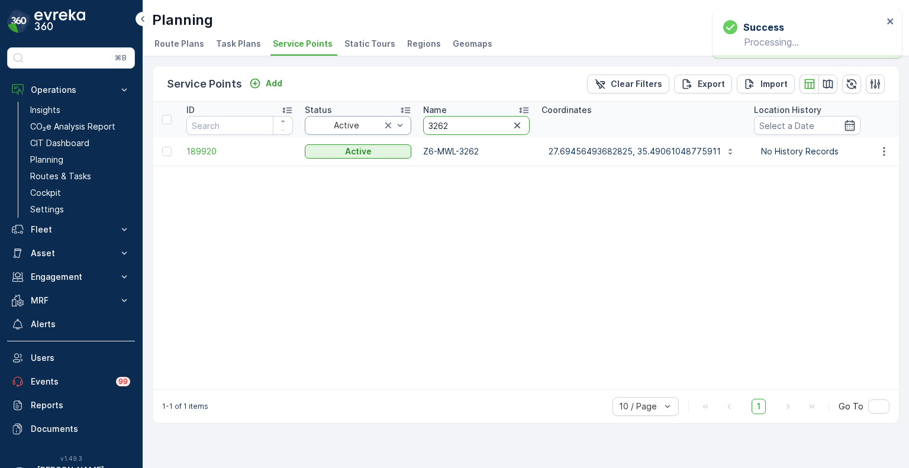
drag, startPoint x: 452, startPoint y: 127, endPoint x: 408, endPoint y: 127, distance: 43.8
paste input "084"
type input "3084"
click at [888, 153] on icon "button" at bounding box center [884, 152] width 12 height 12
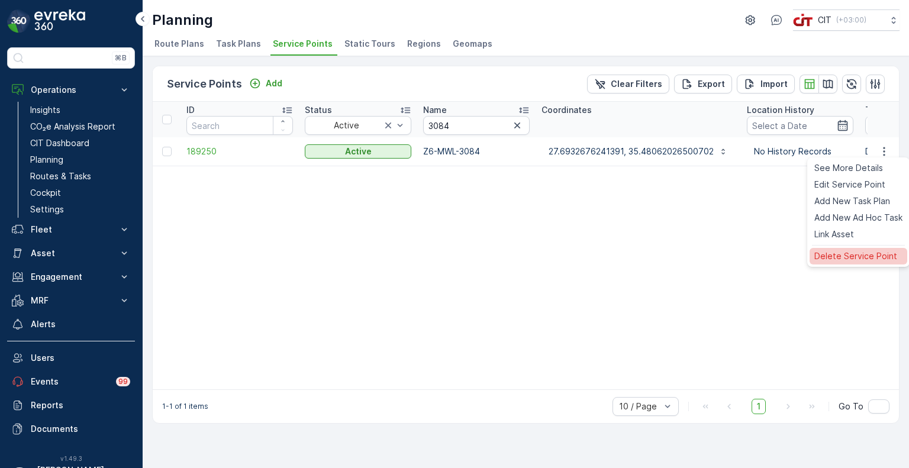
click at [869, 261] on span "Delete Service Point" at bounding box center [855, 256] width 83 height 12
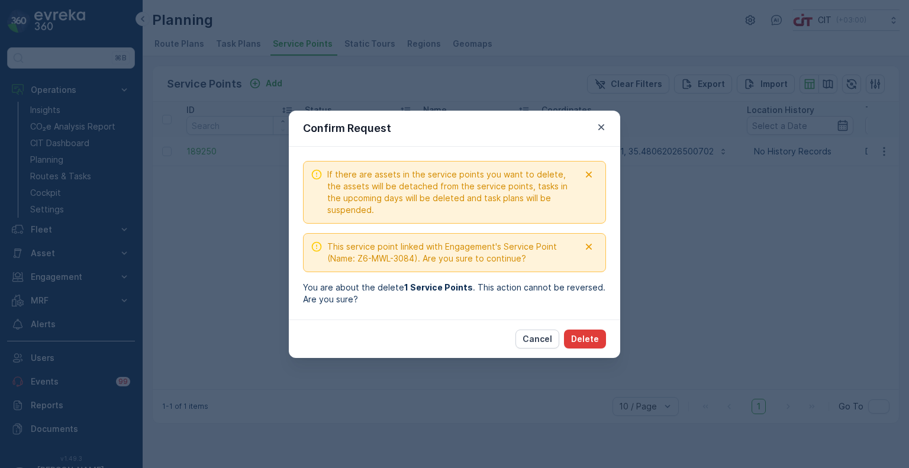
click at [582, 343] on p "Delete" at bounding box center [585, 339] width 28 height 12
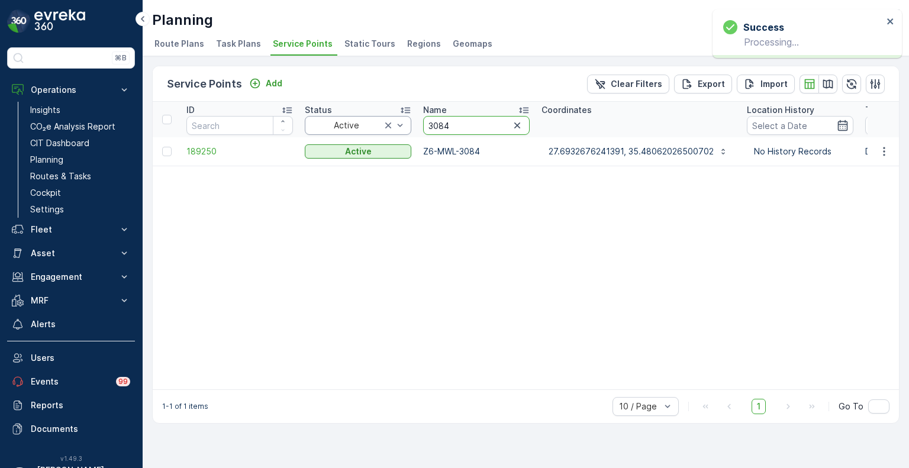
drag, startPoint x: 476, startPoint y: 122, endPoint x: 384, endPoint y: 122, distance: 92.3
paste input "486"
type input "3486"
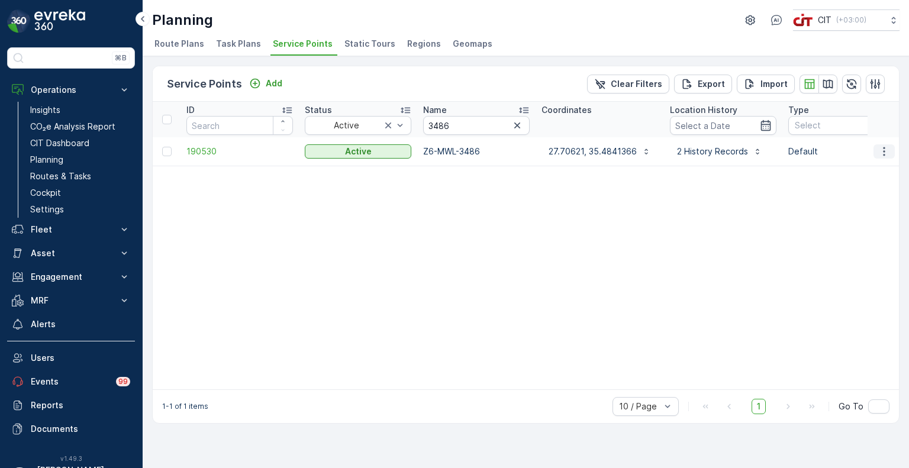
drag, startPoint x: 881, startPoint y: 150, endPoint x: 880, endPoint y: 157, distance: 7.1
click at [881, 150] on icon "button" at bounding box center [884, 152] width 12 height 12
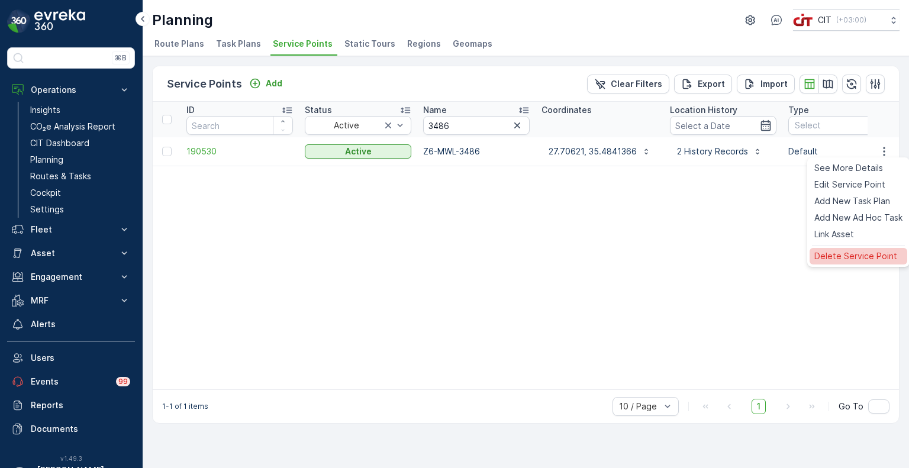
click at [851, 252] on span "Delete Service Point" at bounding box center [855, 256] width 83 height 12
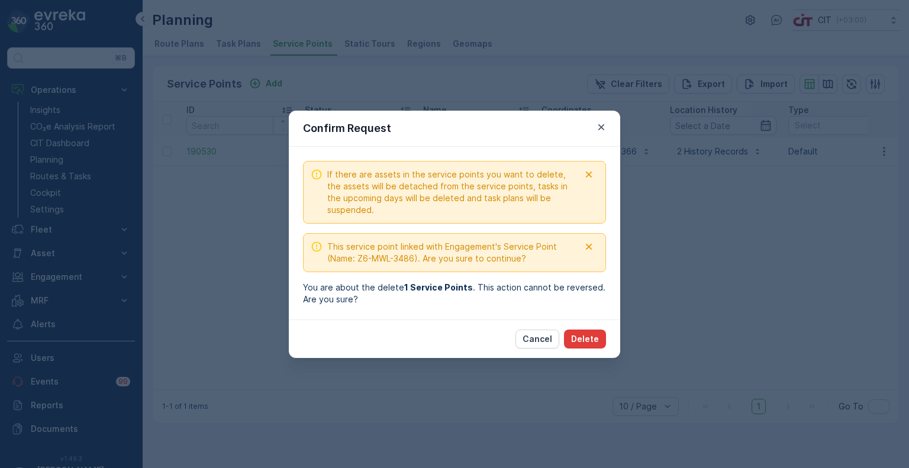
click at [587, 336] on p "Delete" at bounding box center [585, 339] width 28 height 12
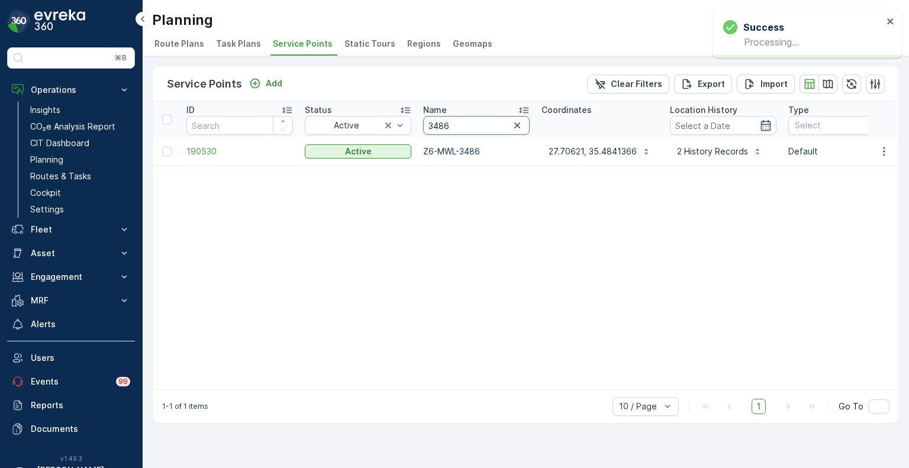
drag, startPoint x: 462, startPoint y: 127, endPoint x: 418, endPoint y: 122, distance: 44.7
click at [418, 122] on th "Name 3486" at bounding box center [476, 120] width 118 height 36
paste input "40"
type input "3440"
click at [884, 153] on icon "button" at bounding box center [884, 151] width 2 height 9
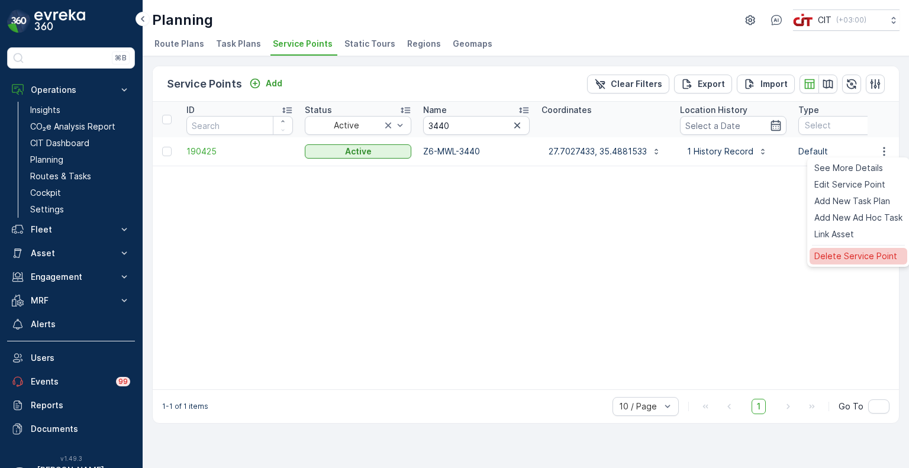
click at [845, 260] on span "Delete Service Point" at bounding box center [855, 256] width 83 height 12
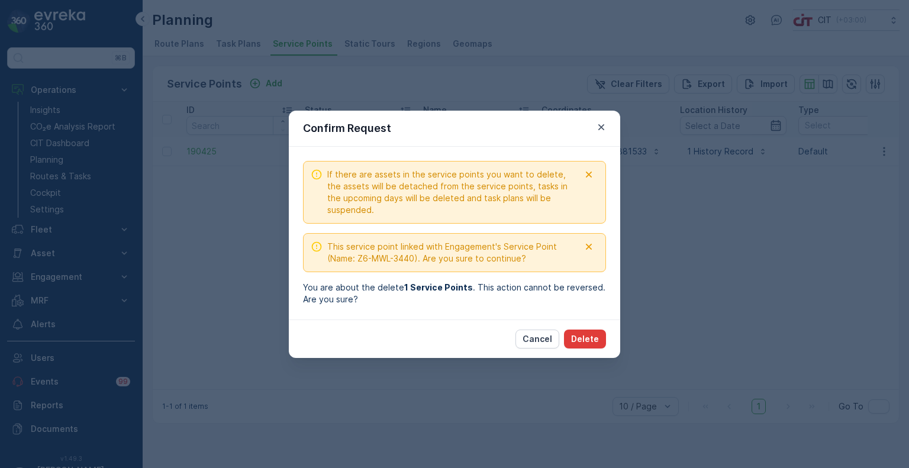
click at [591, 337] on p "Delete" at bounding box center [585, 339] width 28 height 12
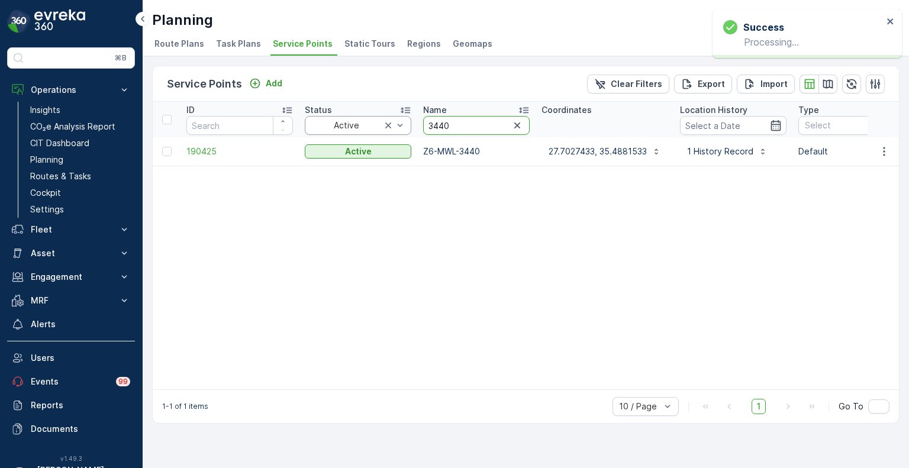
drag, startPoint x: 462, startPoint y: 121, endPoint x: 405, endPoint y: 122, distance: 56.8
paste input "906"
type input "3906"
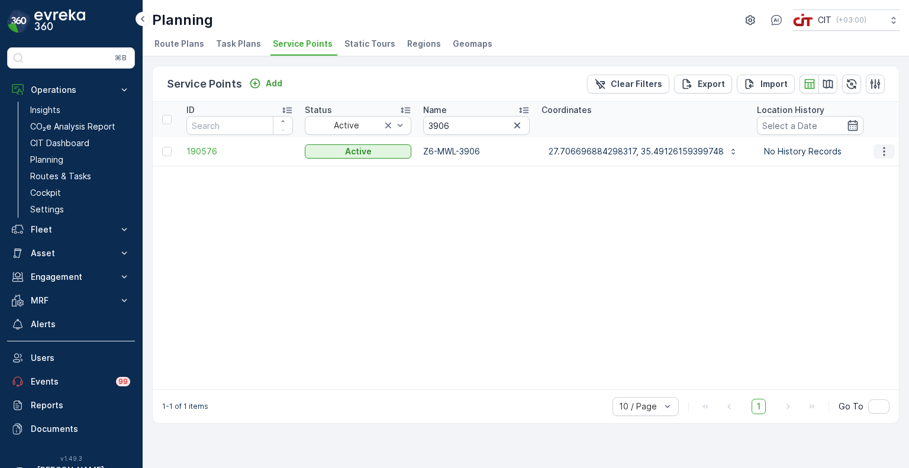
click at [889, 149] on icon "button" at bounding box center [884, 152] width 12 height 12
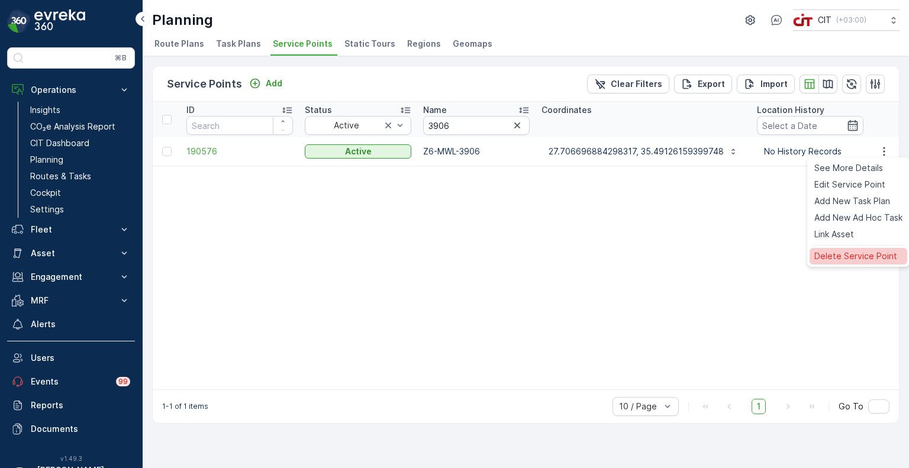
click at [856, 253] on span "Delete Service Point" at bounding box center [855, 256] width 83 height 12
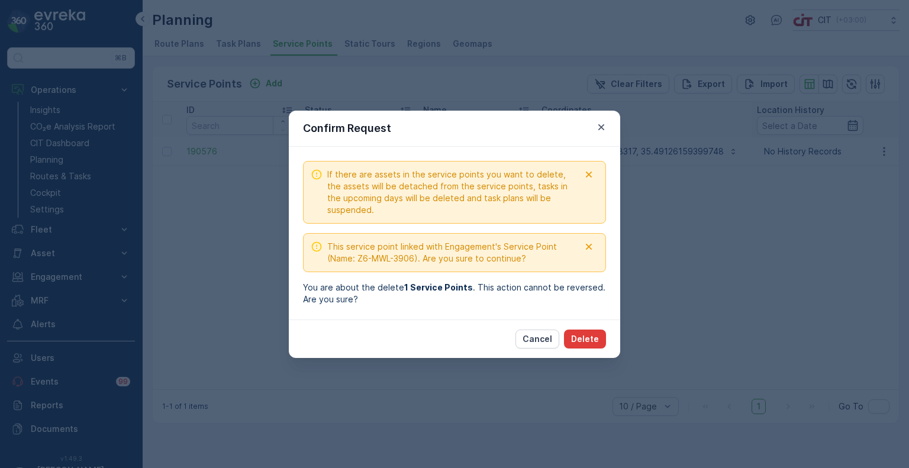
click at [582, 336] on p "Delete" at bounding box center [585, 339] width 28 height 12
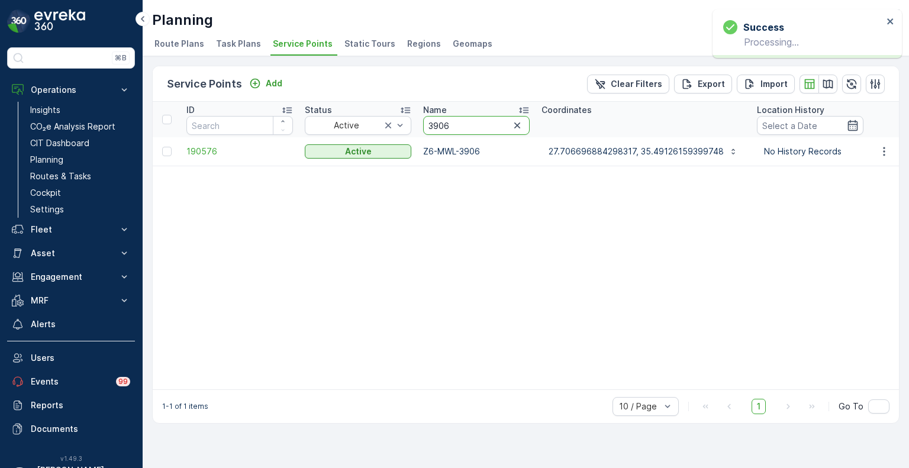
drag, startPoint x: 461, startPoint y: 126, endPoint x: 418, endPoint y: 125, distance: 42.6
click at [418, 125] on th "Name 3906" at bounding box center [476, 120] width 118 height 36
paste input "67"
type input "3676"
click at [882, 149] on icon "button" at bounding box center [884, 152] width 12 height 12
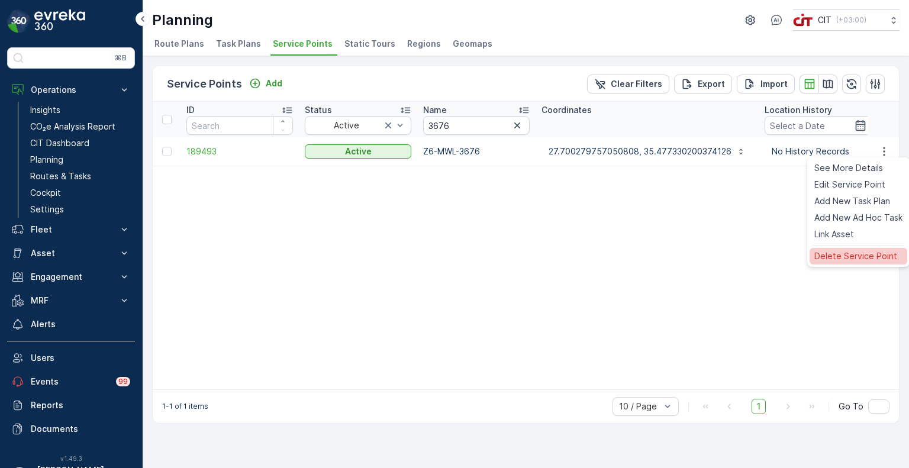
click at [846, 261] on span "Delete Service Point" at bounding box center [855, 256] width 83 height 12
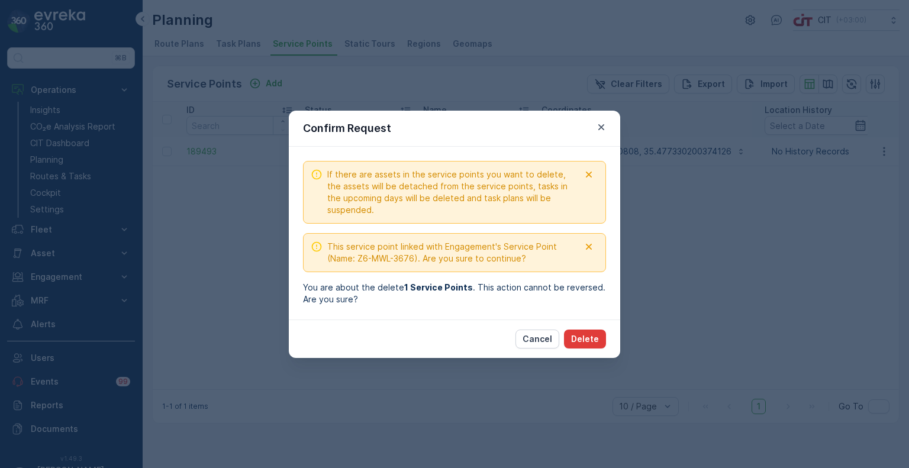
click at [585, 337] on p "Delete" at bounding box center [585, 339] width 28 height 12
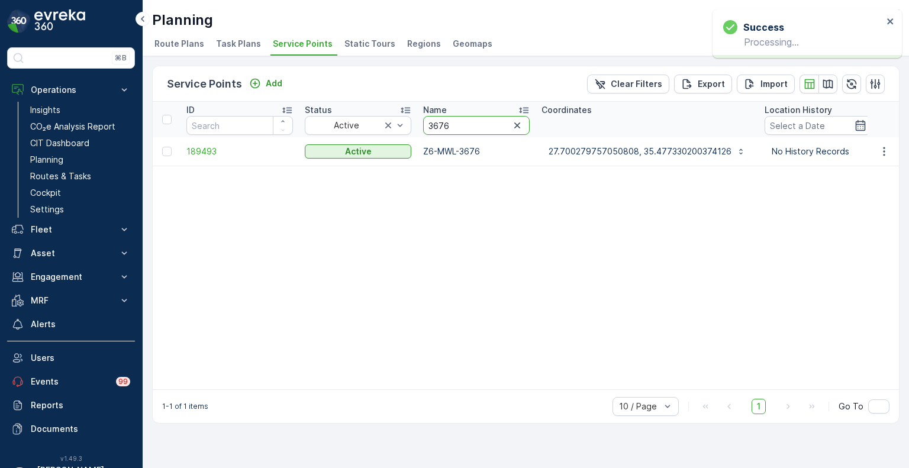
drag, startPoint x: 463, startPoint y: 130, endPoint x: 414, endPoint y: 123, distance: 49.6
paste input "85"
type input "3856"
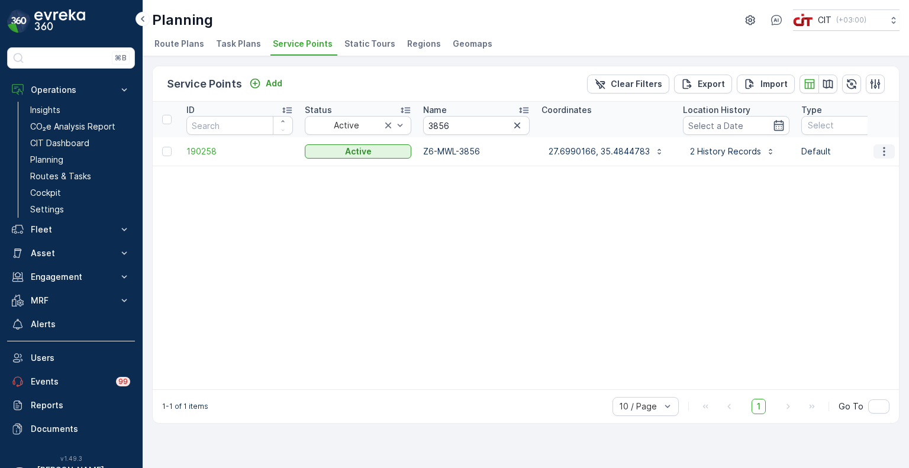
click at [881, 153] on icon "button" at bounding box center [884, 152] width 12 height 12
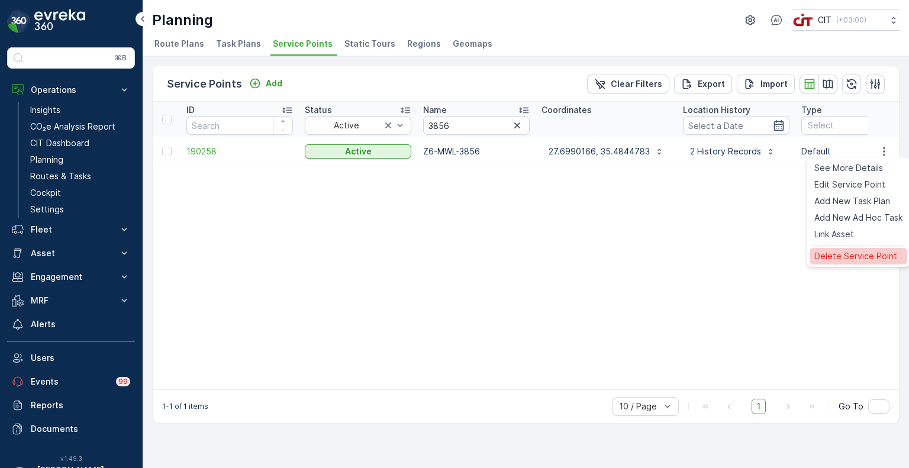
click at [864, 258] on span "Delete Service Point" at bounding box center [855, 256] width 83 height 12
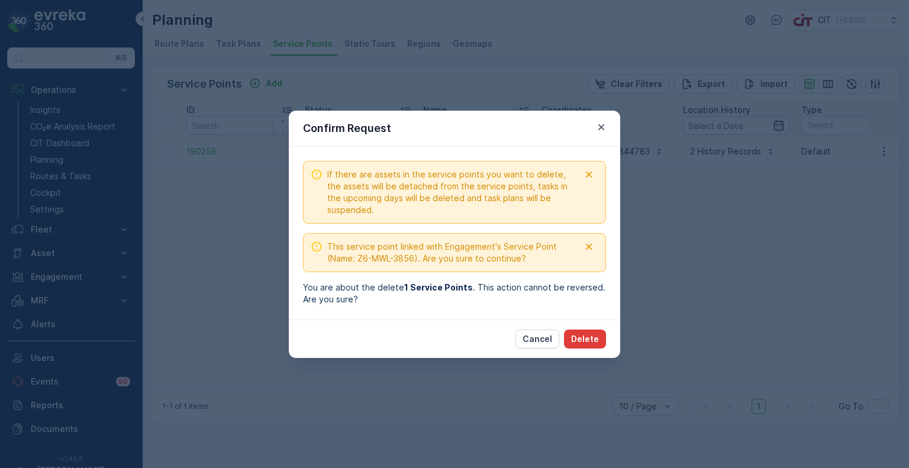
click at [595, 336] on p "Delete" at bounding box center [585, 339] width 28 height 12
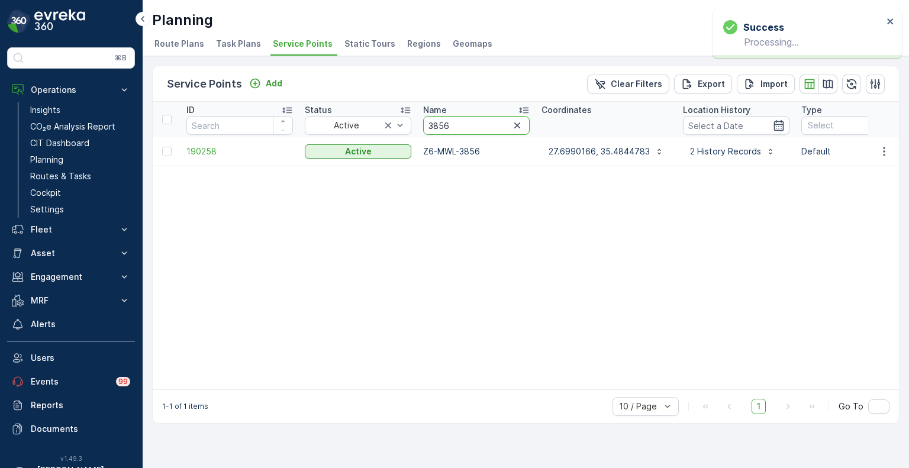
drag, startPoint x: 456, startPoint y: 127, endPoint x: 420, endPoint y: 125, distance: 36.7
click at [420, 125] on th "Name 3856" at bounding box center [476, 120] width 118 height 36
paste input "675"
type input "3675"
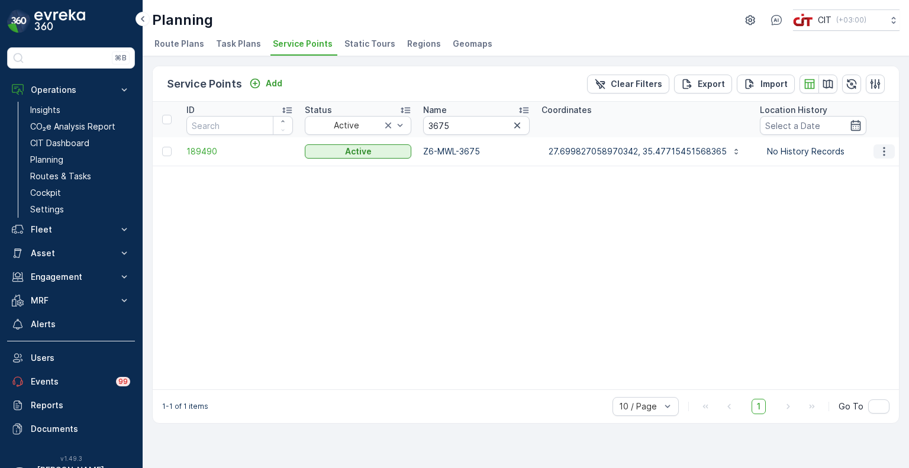
click at [886, 151] on icon "button" at bounding box center [884, 152] width 12 height 12
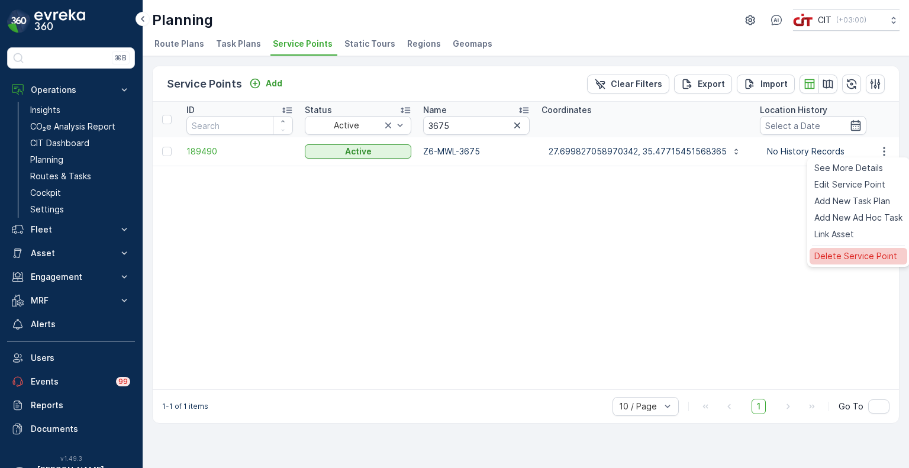
click at [832, 254] on span "Delete Service Point" at bounding box center [855, 256] width 83 height 12
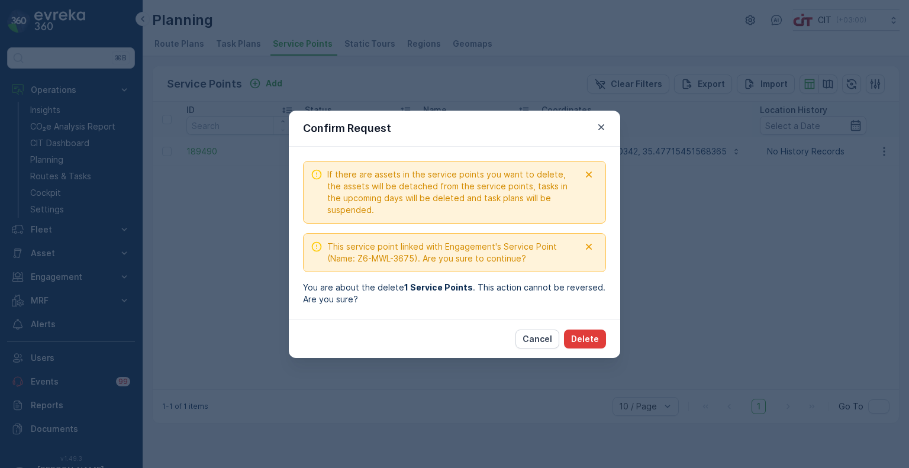
click at [587, 338] on p "Delete" at bounding box center [585, 339] width 28 height 12
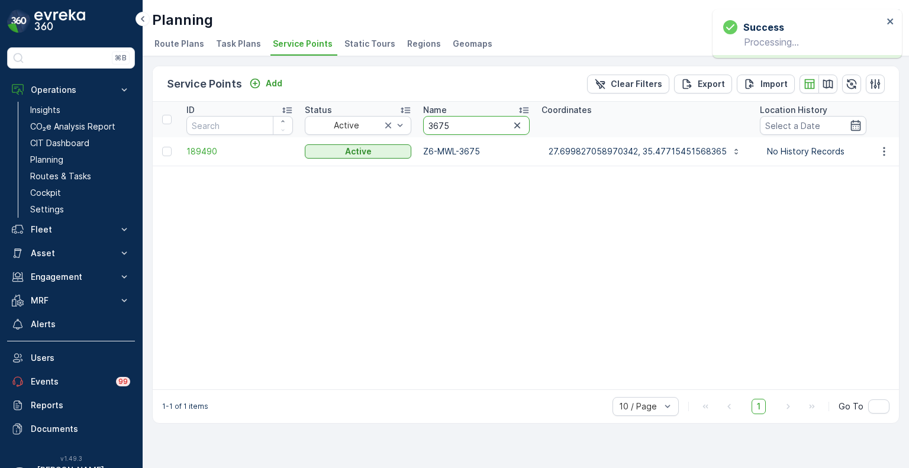
drag, startPoint x: 469, startPoint y: 127, endPoint x: 414, endPoint y: 120, distance: 56.0
paste input "788"
type input "3788"
click at [888, 153] on icon "button" at bounding box center [884, 152] width 12 height 12
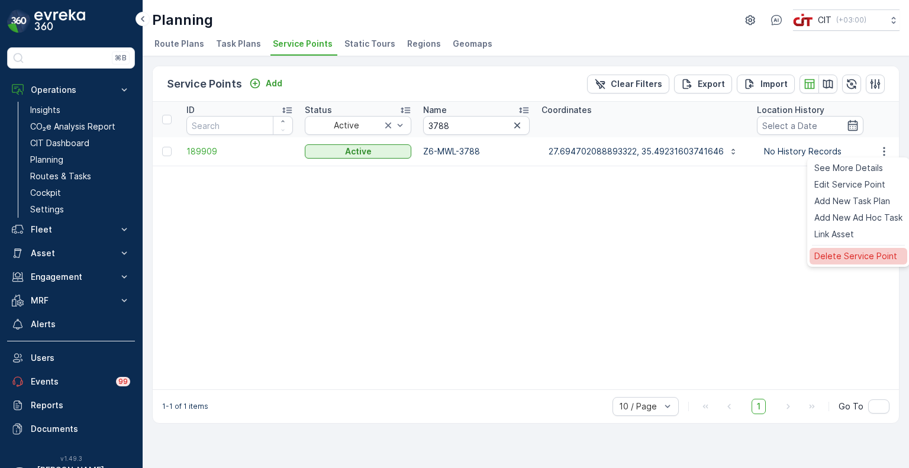
click at [849, 250] on span "Delete Service Point" at bounding box center [855, 256] width 83 height 12
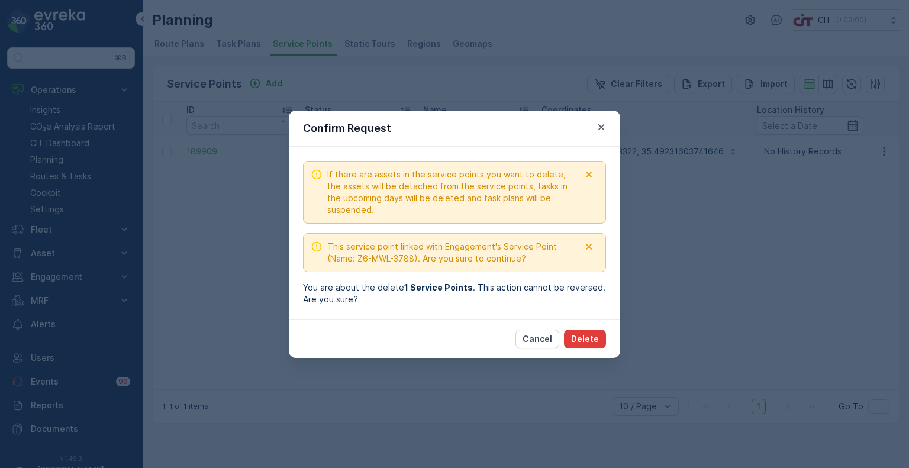
click at [586, 335] on p "Delete" at bounding box center [585, 339] width 28 height 12
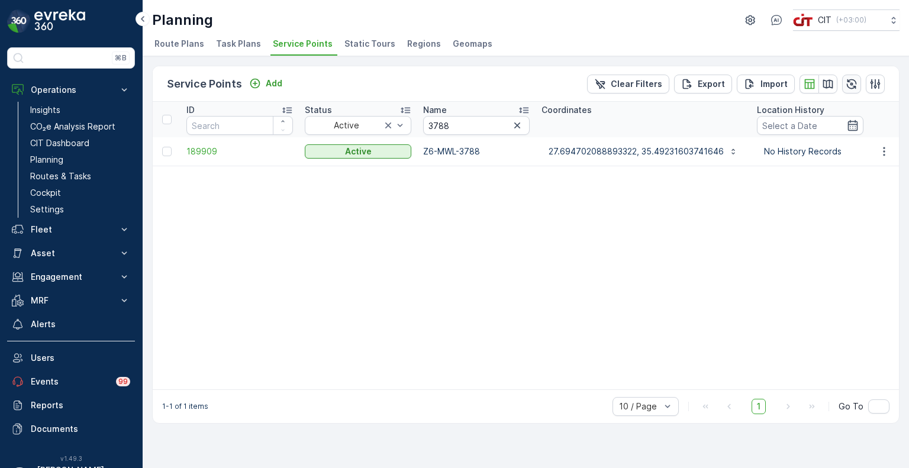
click at [850, 79] on icon "button" at bounding box center [852, 84] width 10 height 10
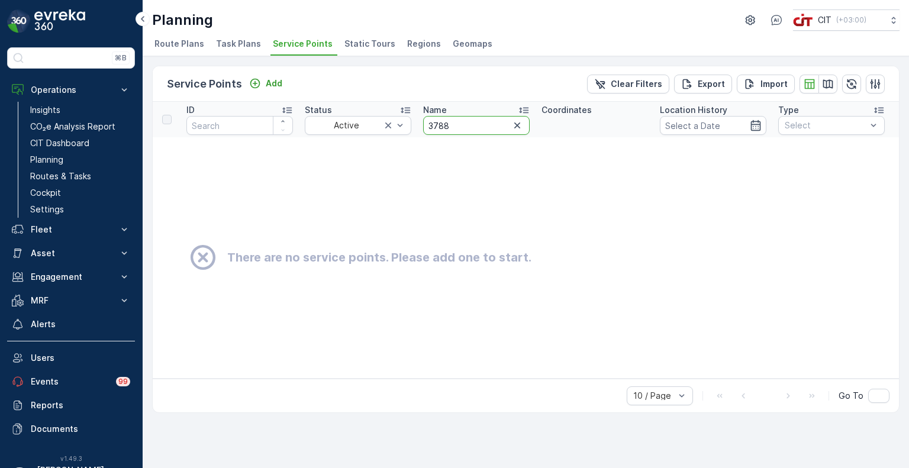
drag, startPoint x: 447, startPoint y: 123, endPoint x: 414, endPoint y: 123, distance: 32.6
paste input "65"
type input "3765"
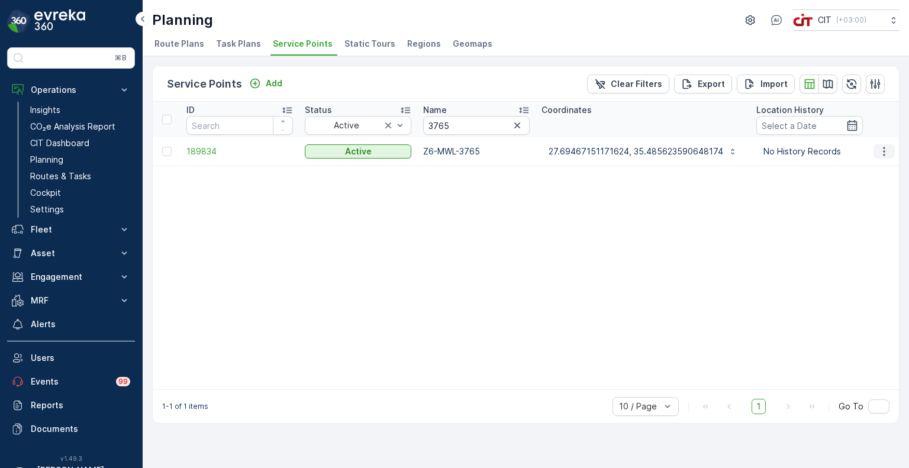
click at [887, 152] on icon "button" at bounding box center [884, 152] width 12 height 12
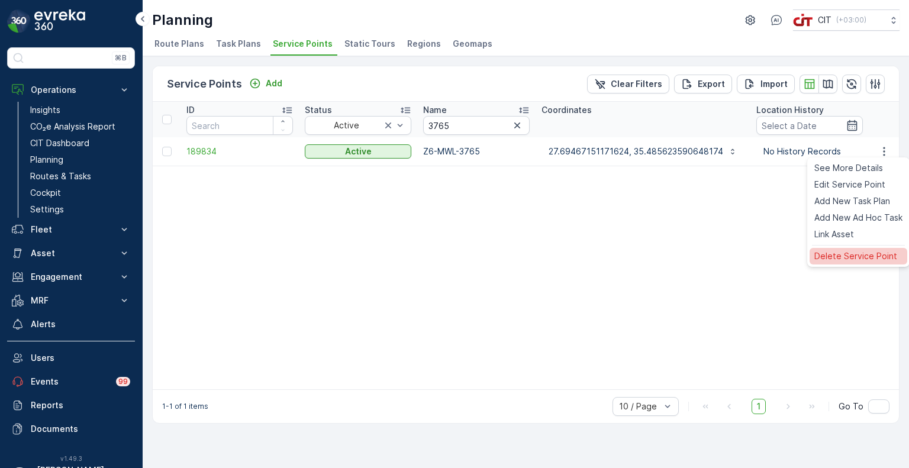
click at [845, 256] on span "Delete Service Point" at bounding box center [855, 256] width 83 height 12
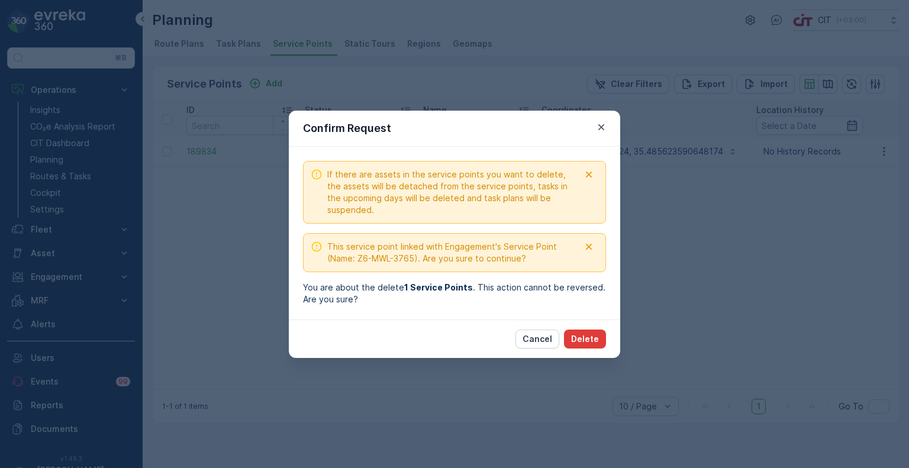
click at [584, 339] on p "Delete" at bounding box center [585, 339] width 28 height 12
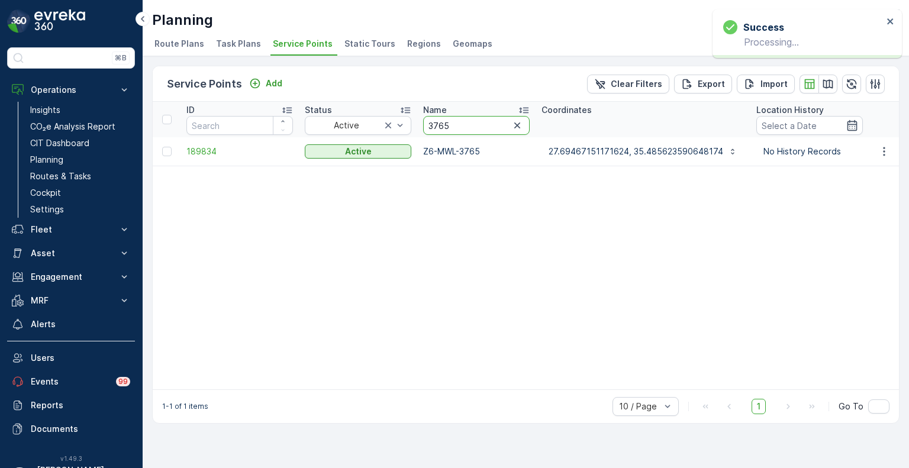
drag, startPoint x: 456, startPoint y: 128, endPoint x: 421, endPoint y: 127, distance: 34.3
click at [421, 127] on th "Name 3765" at bounding box center [476, 120] width 118 height 36
paste input "889"
type input "3889"
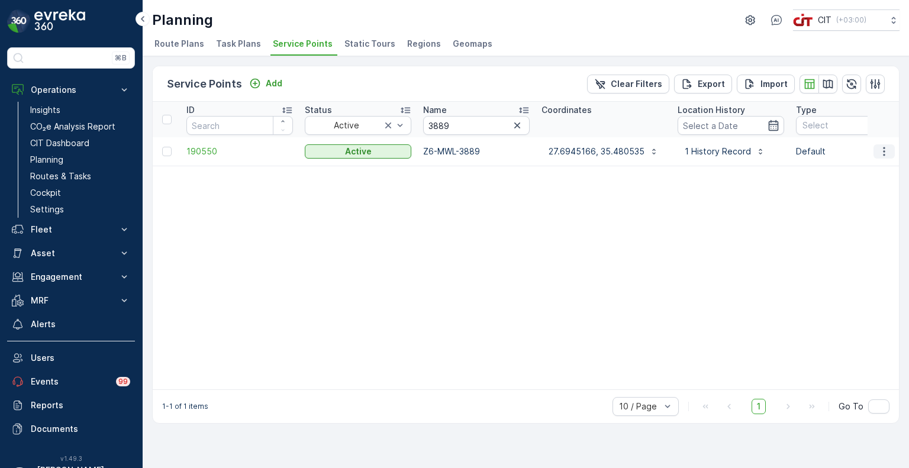
click at [884, 151] on icon "button" at bounding box center [884, 151] width 2 height 9
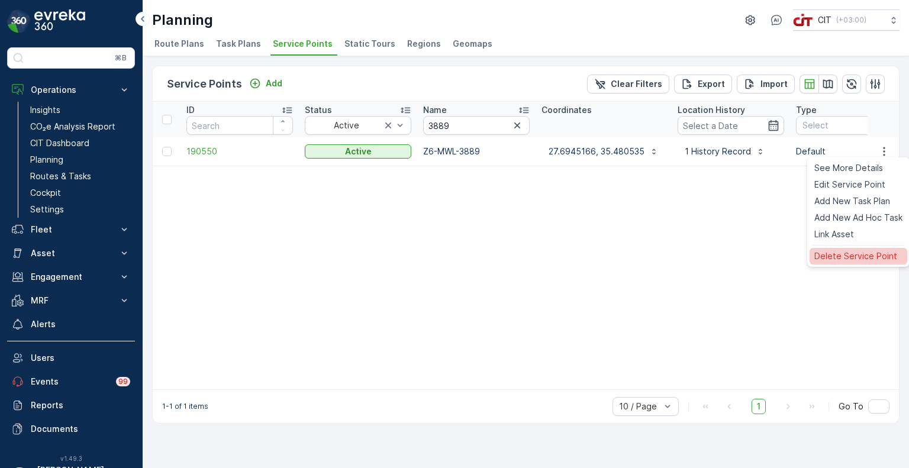
click at [837, 254] on span "Delete Service Point" at bounding box center [855, 256] width 83 height 12
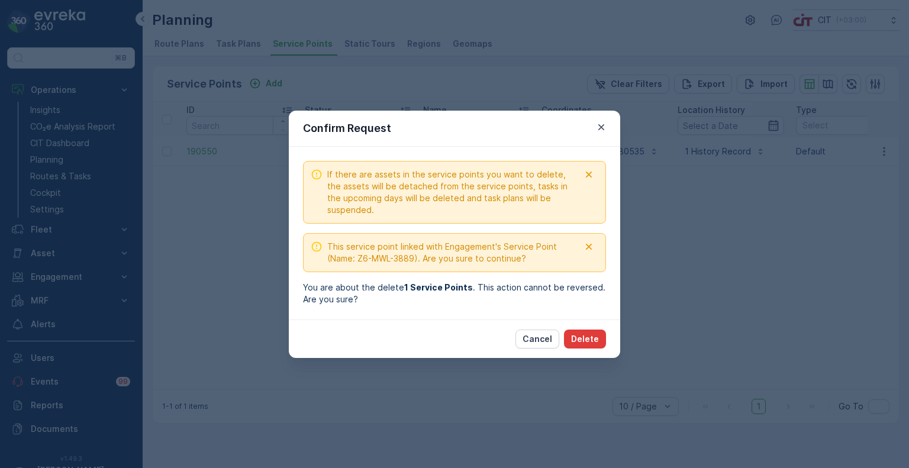
click at [580, 343] on p "Delete" at bounding box center [585, 339] width 28 height 12
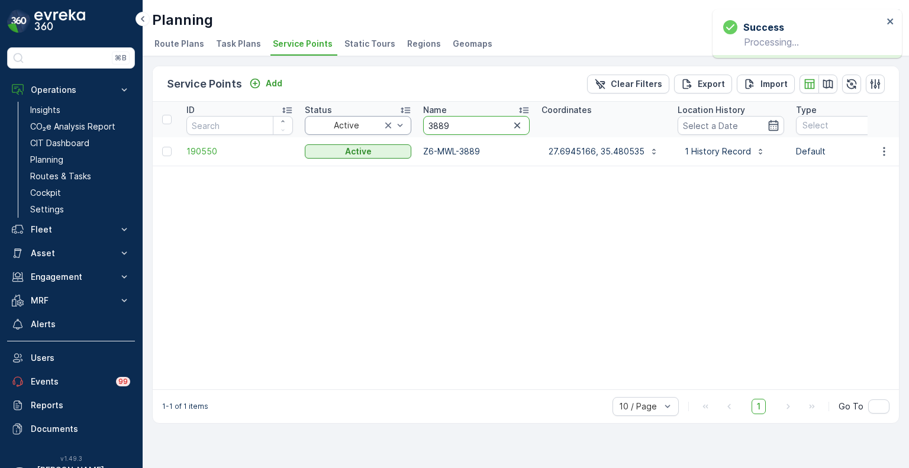
drag, startPoint x: 459, startPoint y: 127, endPoint x: 395, endPoint y: 121, distance: 64.8
paste input "34"
type input "3834"
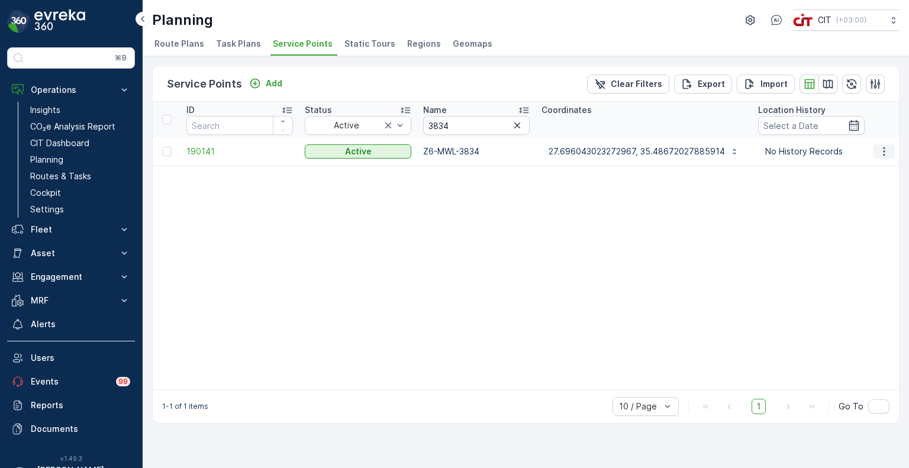
click at [886, 154] on icon "button" at bounding box center [884, 152] width 12 height 12
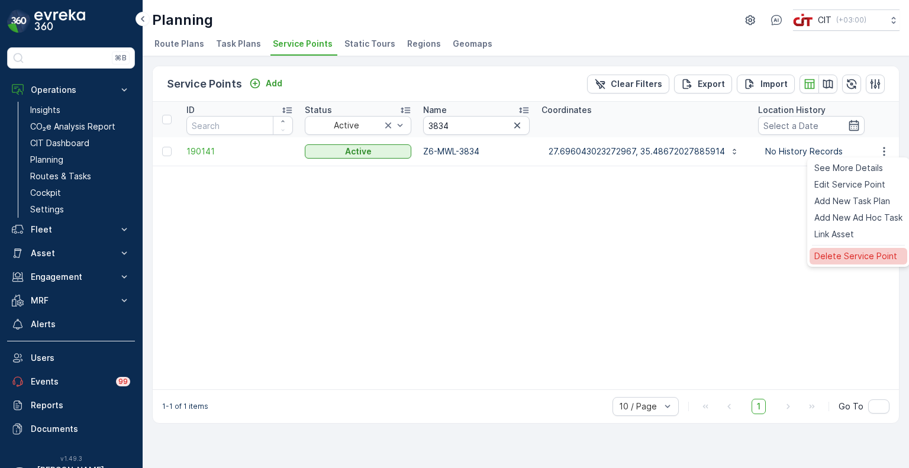
click at [853, 257] on span "Delete Service Point" at bounding box center [855, 256] width 83 height 12
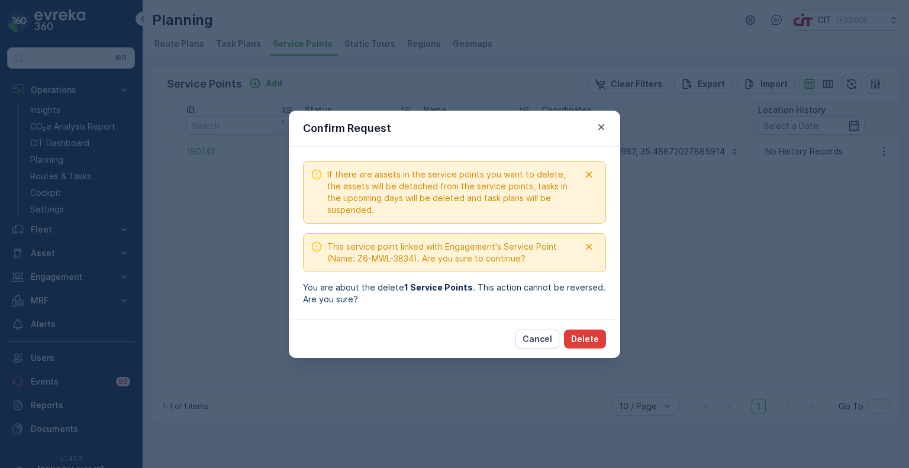
click at [585, 342] on p "Delete" at bounding box center [585, 339] width 28 height 12
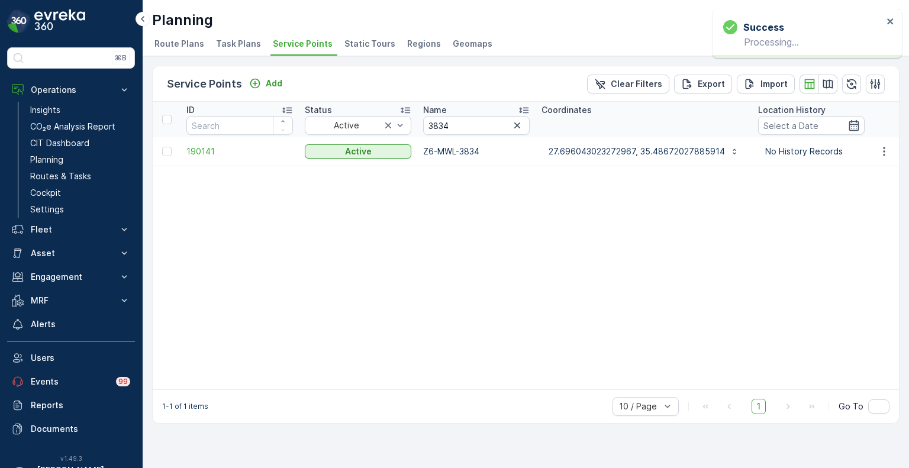
click at [440, 104] on p "Name" at bounding box center [435, 110] width 24 height 12
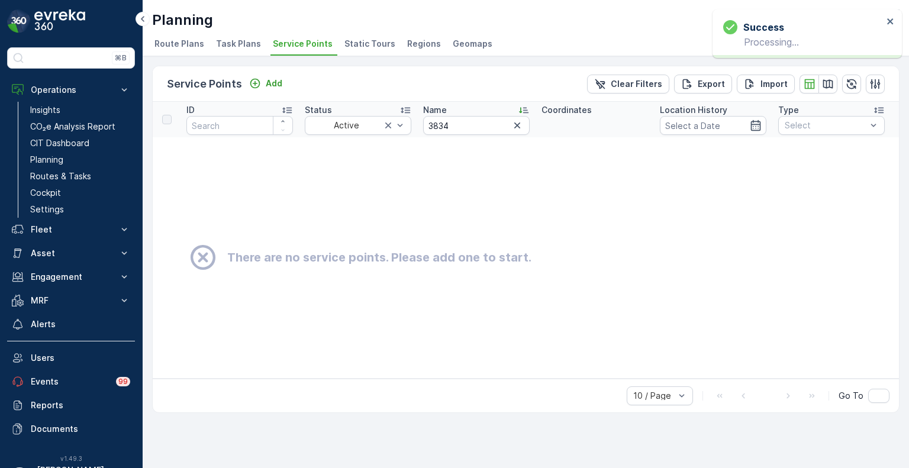
click at [439, 107] on p "Name" at bounding box center [435, 110] width 24 height 12
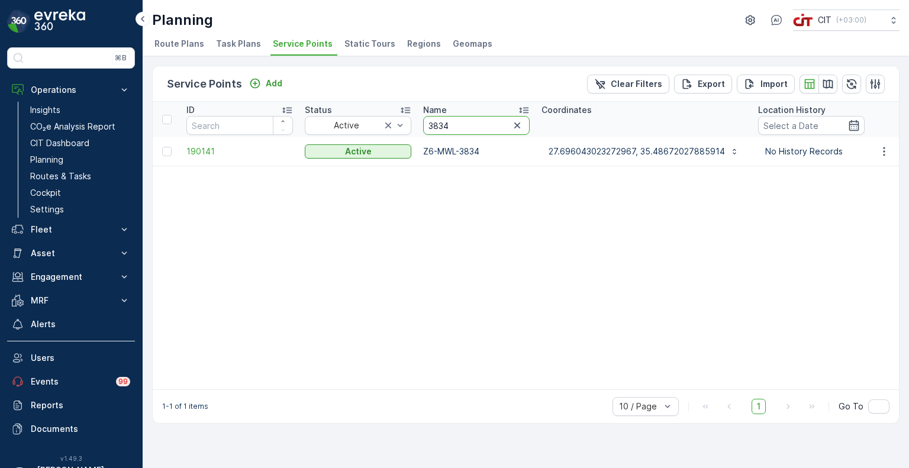
drag, startPoint x: 456, startPoint y: 125, endPoint x: 424, endPoint y: 125, distance: 32.6
click at [424, 125] on input "3834" at bounding box center [476, 125] width 107 height 19
click at [850, 88] on icon "button" at bounding box center [852, 84] width 12 height 12
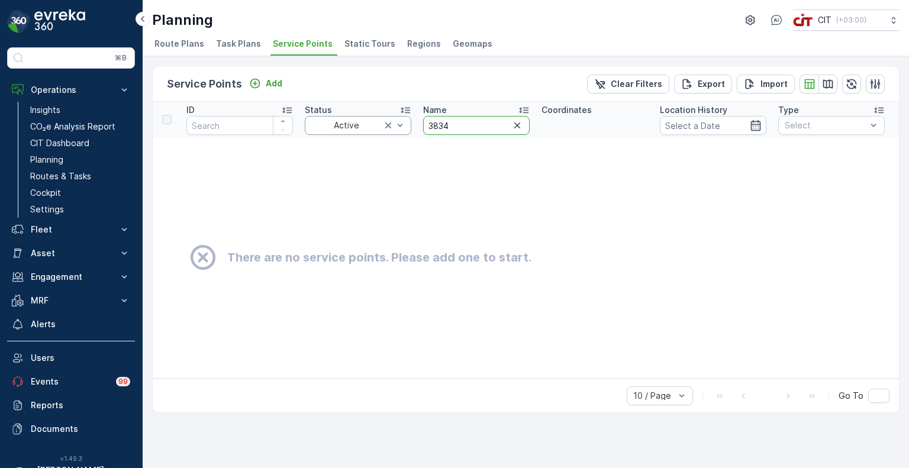
drag, startPoint x: 455, startPoint y: 123, endPoint x: 404, endPoint y: 121, distance: 50.9
paste input "628"
type input "3628"
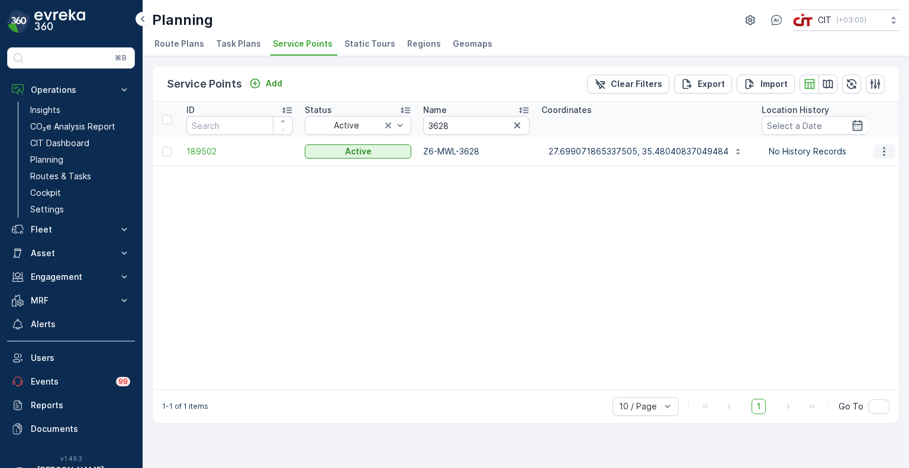
click at [881, 151] on icon "button" at bounding box center [884, 152] width 12 height 12
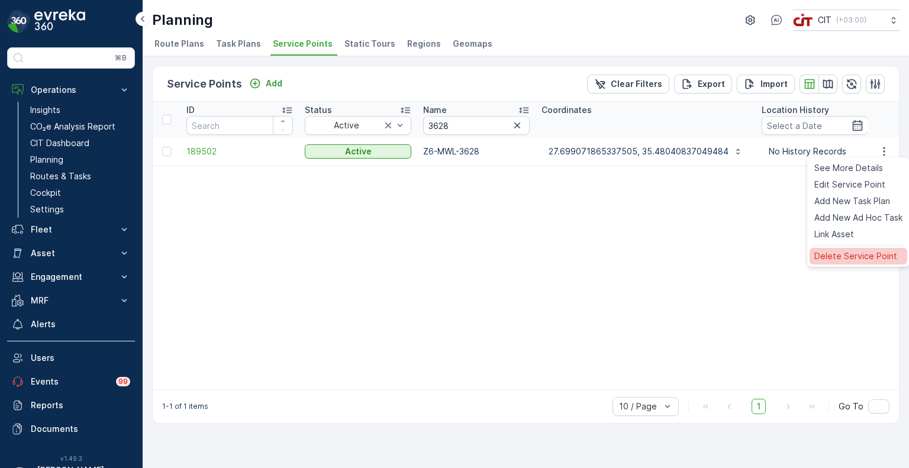
click at [832, 260] on span "Delete Service Point" at bounding box center [855, 256] width 83 height 12
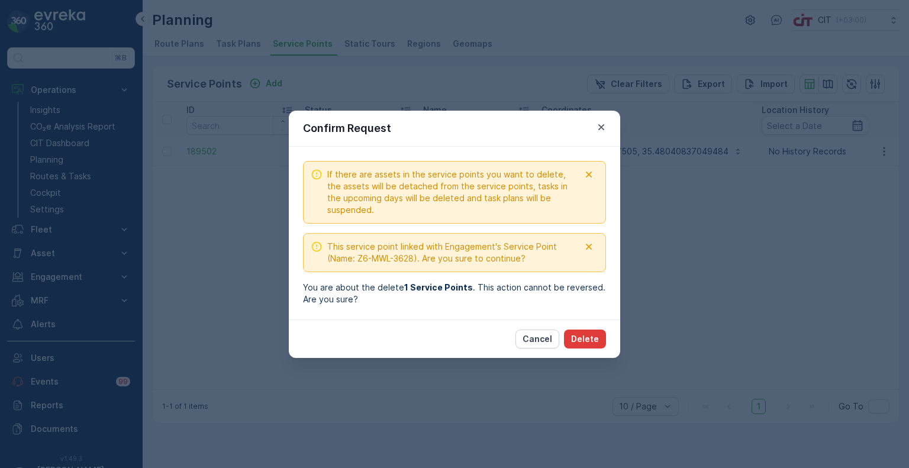
click at [582, 340] on p "Delete" at bounding box center [585, 339] width 28 height 12
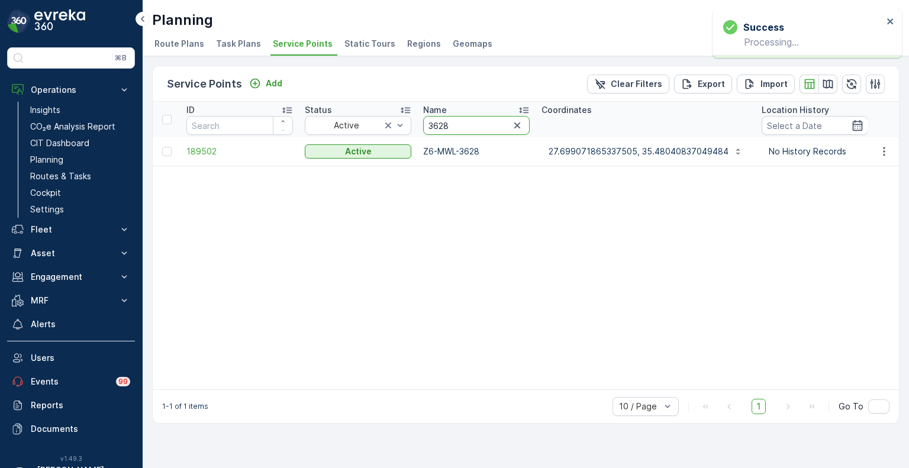
drag, startPoint x: 463, startPoint y: 121, endPoint x: 418, endPoint y: 120, distance: 45.6
click at [418, 120] on th "Name 3628" at bounding box center [476, 120] width 118 height 36
paste input "823"
type input "3823"
click at [853, 86] on icon "button" at bounding box center [852, 84] width 12 height 12
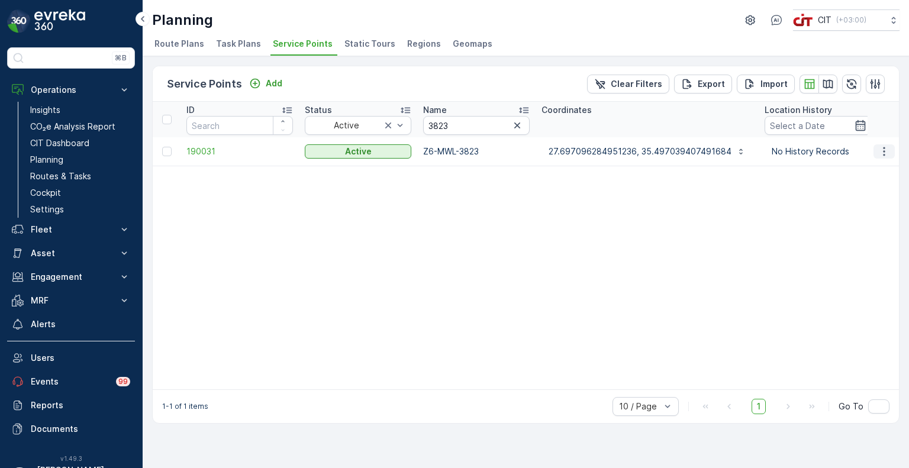
click at [883, 153] on icon "button" at bounding box center [884, 152] width 12 height 12
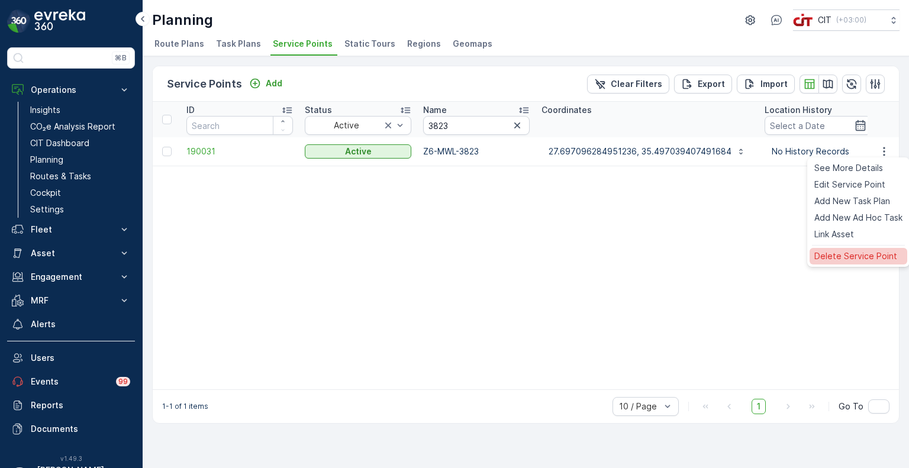
click at [820, 261] on span "Delete Service Point" at bounding box center [855, 256] width 83 height 12
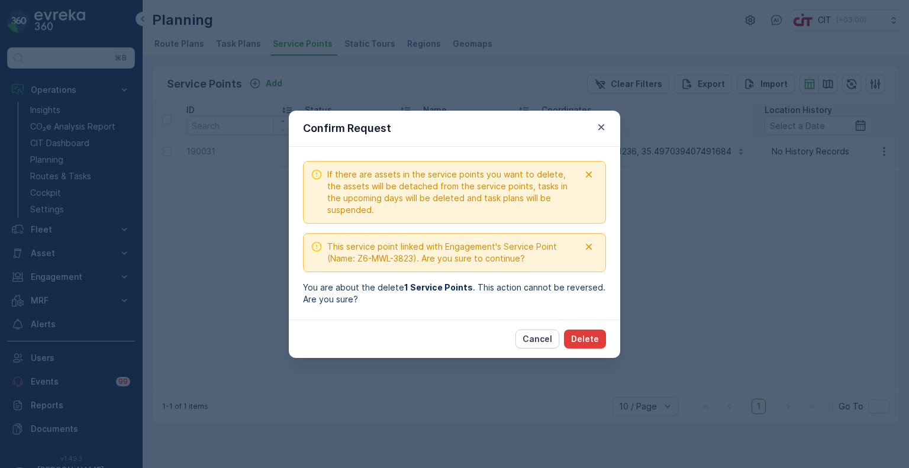
click at [589, 340] on p "Delete" at bounding box center [585, 339] width 28 height 12
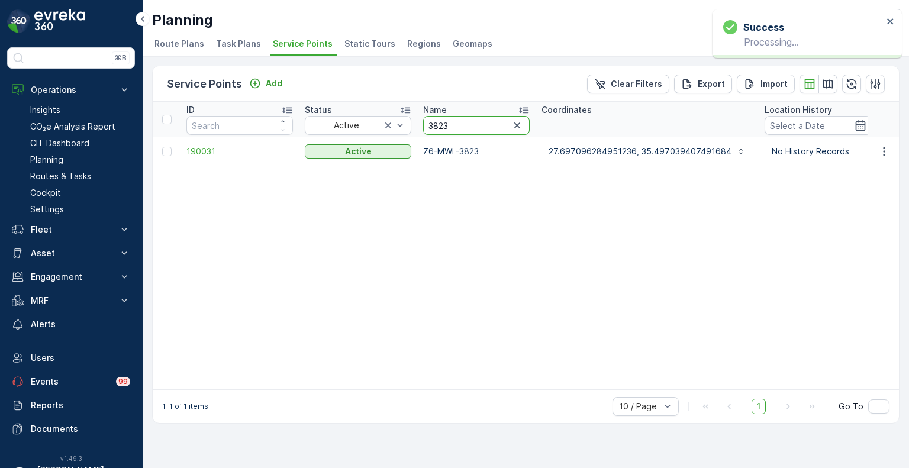
drag, startPoint x: 464, startPoint y: 125, endPoint x: 419, endPoint y: 123, distance: 45.0
click at [419, 123] on th "Name 3823" at bounding box center [476, 120] width 118 height 36
paste input "64"
type input "3864"
click at [880, 149] on icon "button" at bounding box center [884, 152] width 12 height 12
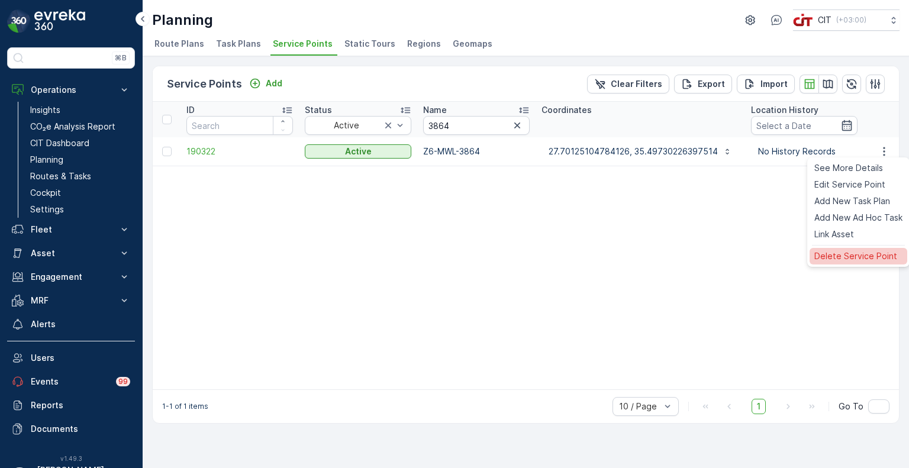
click at [835, 255] on span "Delete Service Point" at bounding box center [855, 256] width 83 height 12
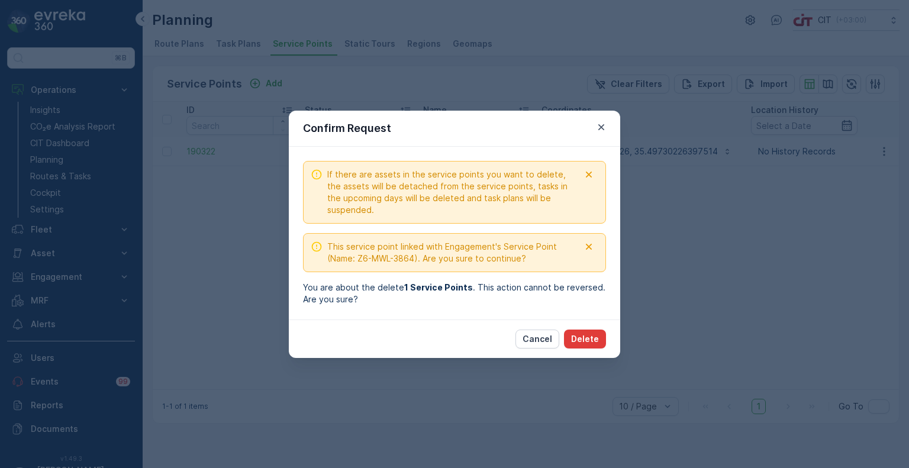
click at [582, 340] on p "Delete" at bounding box center [585, 339] width 28 height 12
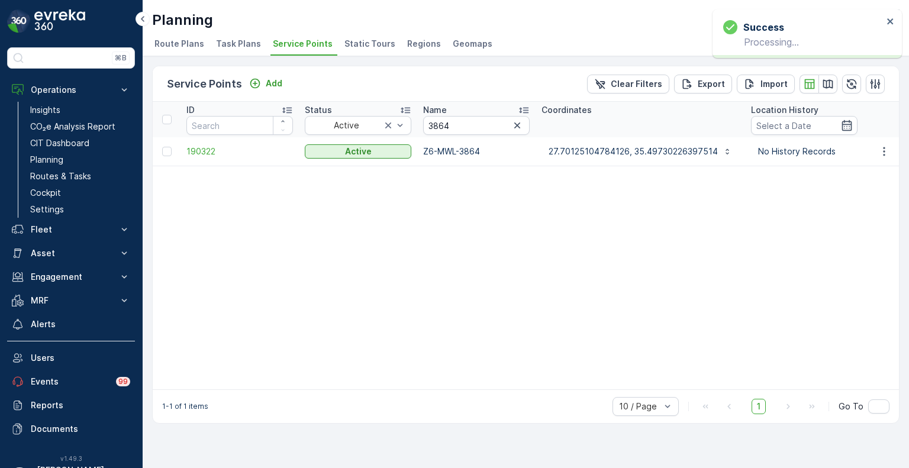
click at [807, 58] on div "Service Points Add Clear Filters Export Import ID Status Active Name 3864 Coord…" at bounding box center [526, 262] width 766 height 412
click at [855, 85] on icon "button" at bounding box center [852, 84] width 12 height 12
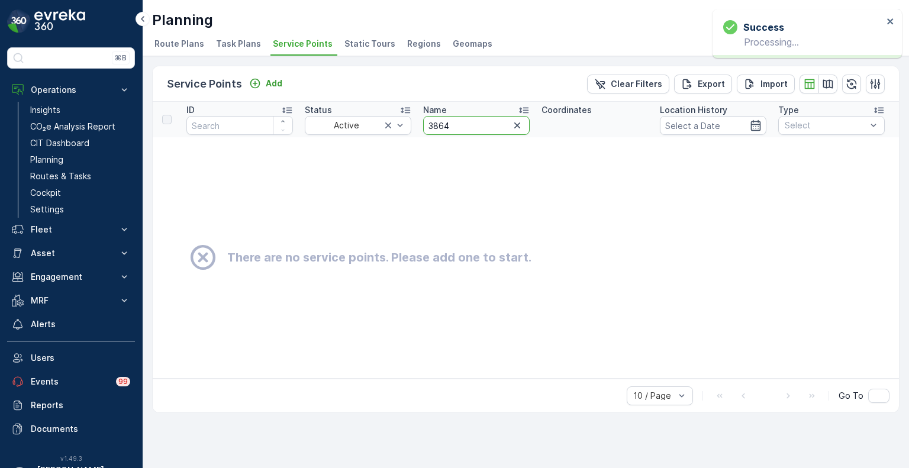
drag, startPoint x: 458, startPoint y: 124, endPoint x: 411, endPoint y: 124, distance: 46.2
paste input "7"
type input "3874"
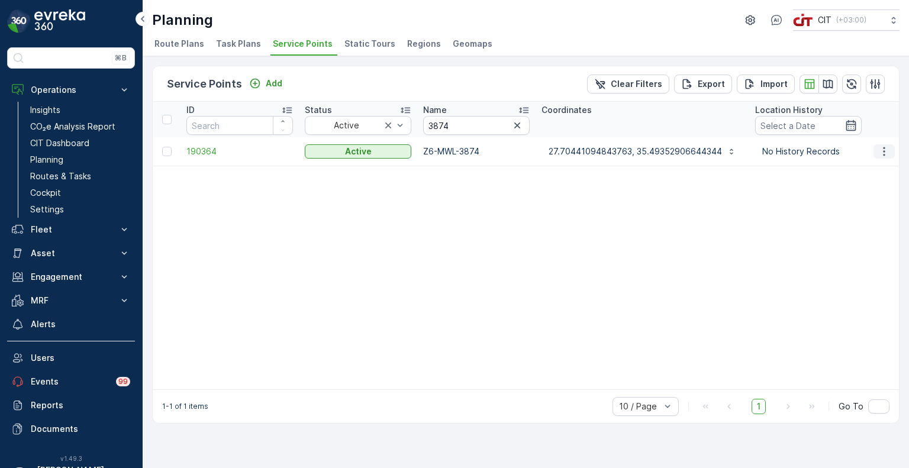
click at [885, 154] on icon "button" at bounding box center [884, 151] width 2 height 9
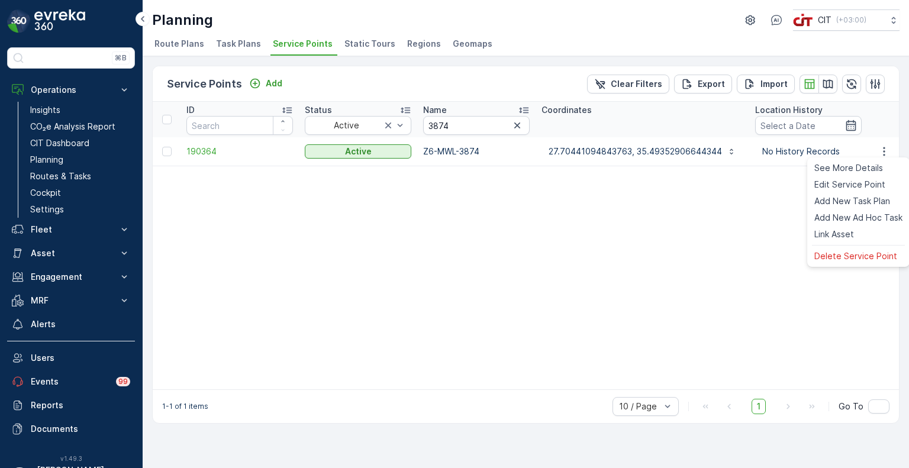
click at [839, 265] on ul "See More Details Edit Service Point Add New Task Plan Add New Ad Hoc Task Link …" at bounding box center [858, 211] width 102 height 109
click at [838, 260] on span "Delete Service Point" at bounding box center [855, 256] width 83 height 12
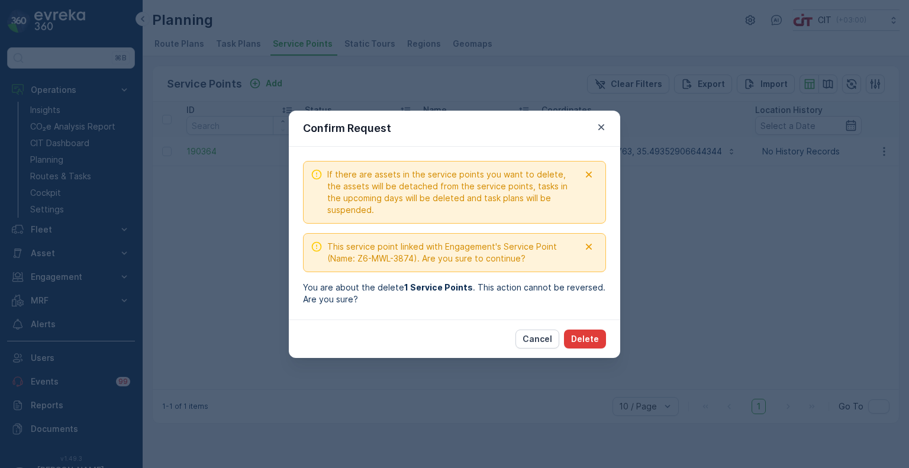
click at [582, 344] on p "Delete" at bounding box center [585, 339] width 28 height 12
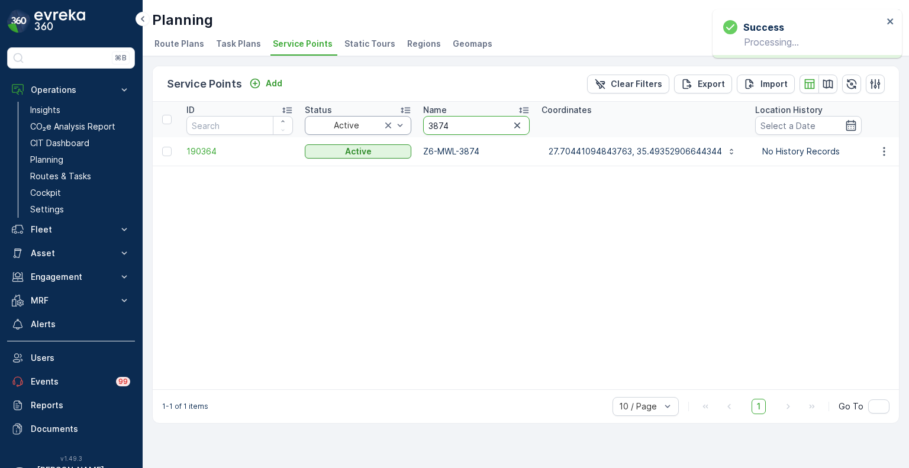
drag, startPoint x: 463, startPoint y: 128, endPoint x: 407, endPoint y: 124, distance: 55.8
paste input "48"
type input "3848"
click at [881, 152] on icon "button" at bounding box center [884, 152] width 12 height 12
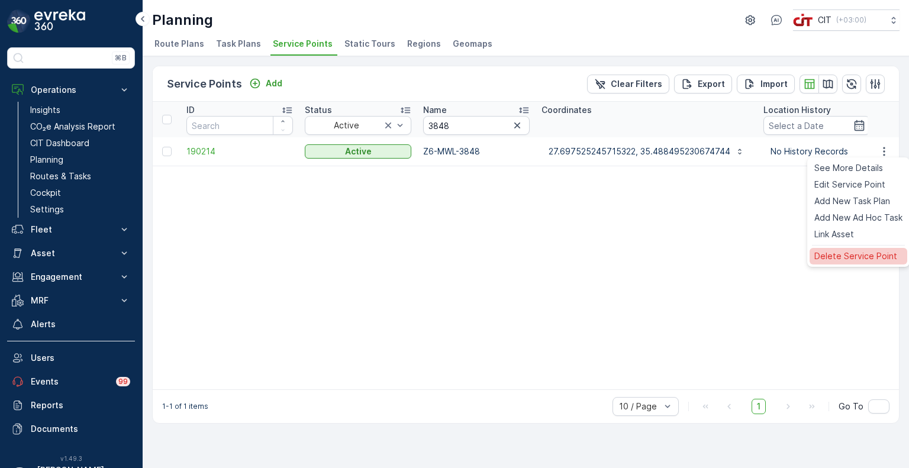
click at [843, 259] on span "Delete Service Point" at bounding box center [855, 256] width 83 height 12
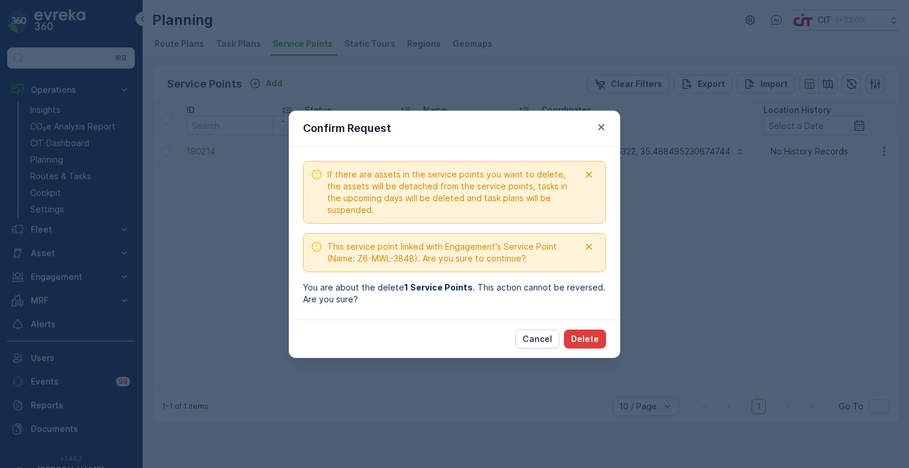
click at [591, 340] on p "Delete" at bounding box center [585, 339] width 28 height 12
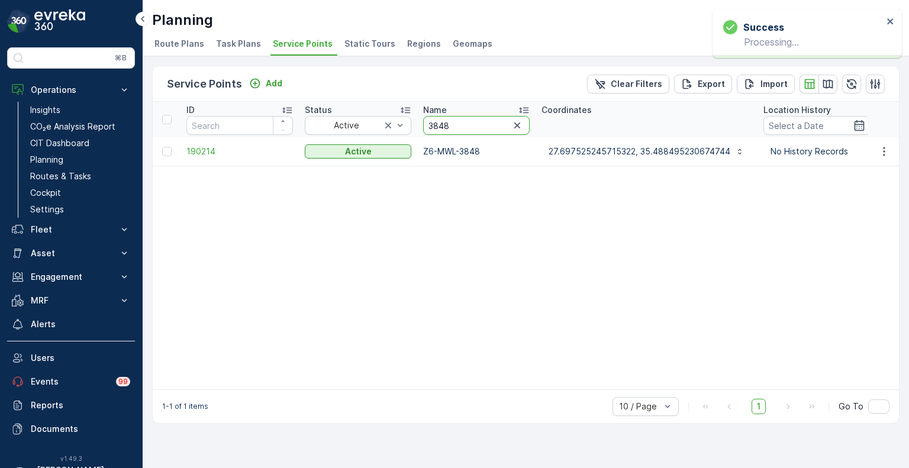
drag, startPoint x: 460, startPoint y: 128, endPoint x: 412, endPoint y: 125, distance: 48.1
paste input "7"
type input "3847"
click at [884, 156] on button "button" at bounding box center [884, 151] width 21 height 14
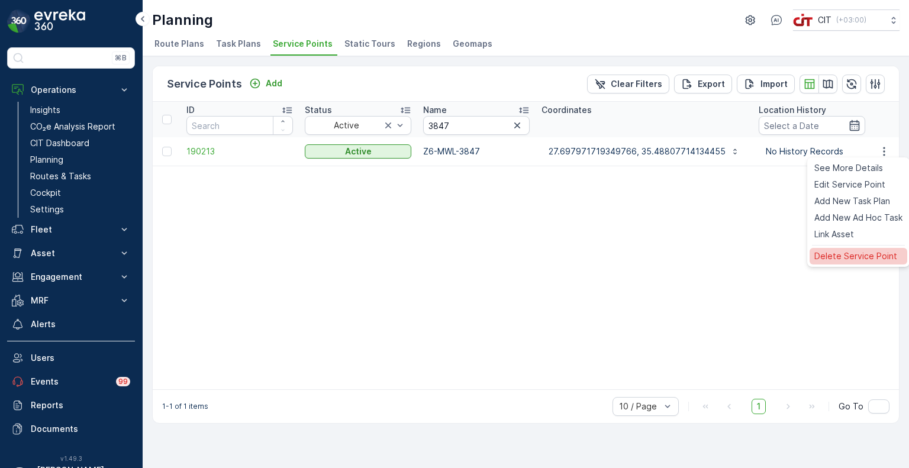
click at [864, 257] on span "Delete Service Point" at bounding box center [855, 256] width 83 height 12
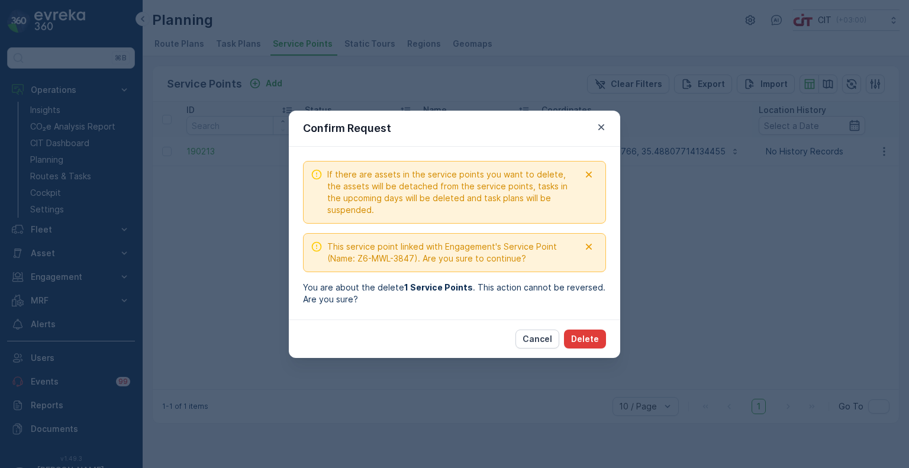
click at [588, 338] on p "Delete" at bounding box center [585, 339] width 28 height 12
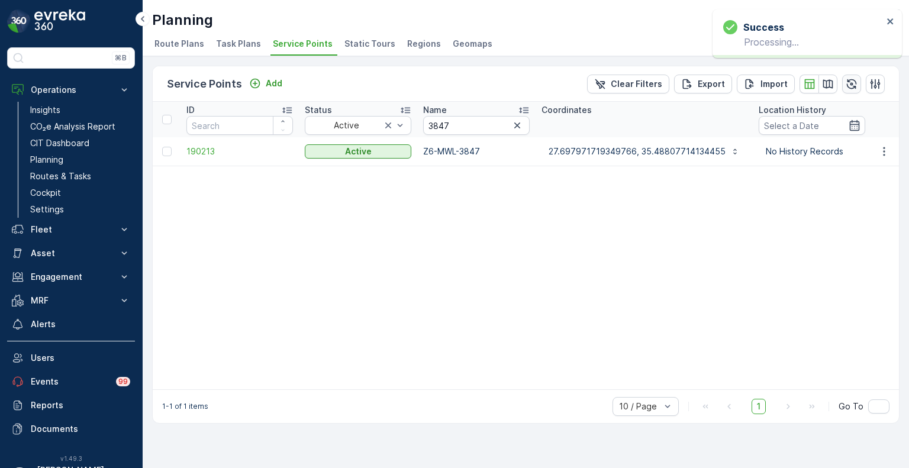
click at [852, 82] on icon "button" at bounding box center [852, 84] width 12 height 12
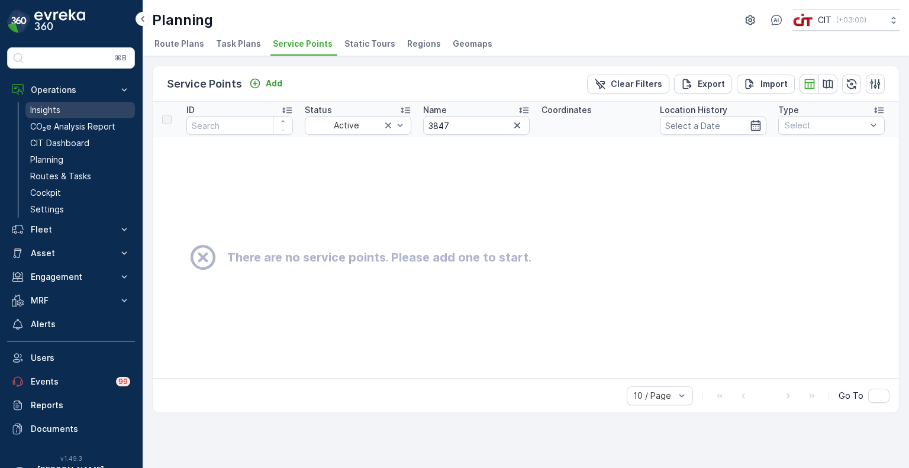
click at [37, 113] on p "Insights" at bounding box center [45, 110] width 30 height 12
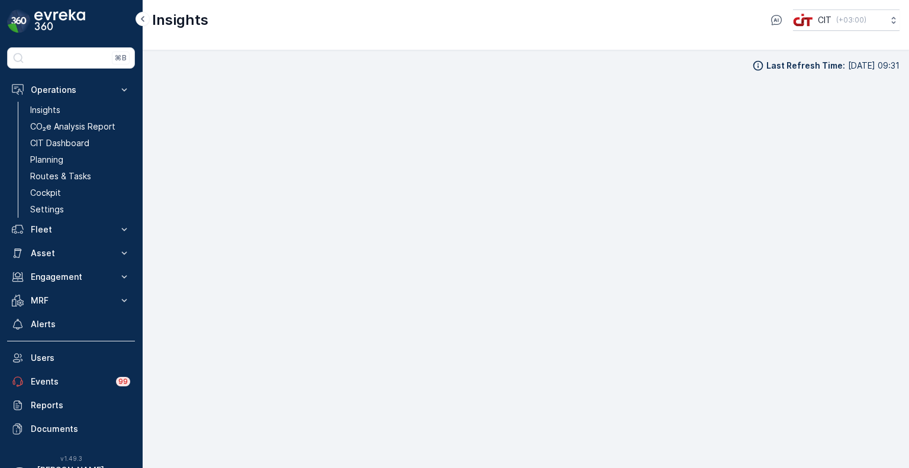
scroll to position [9, 0]
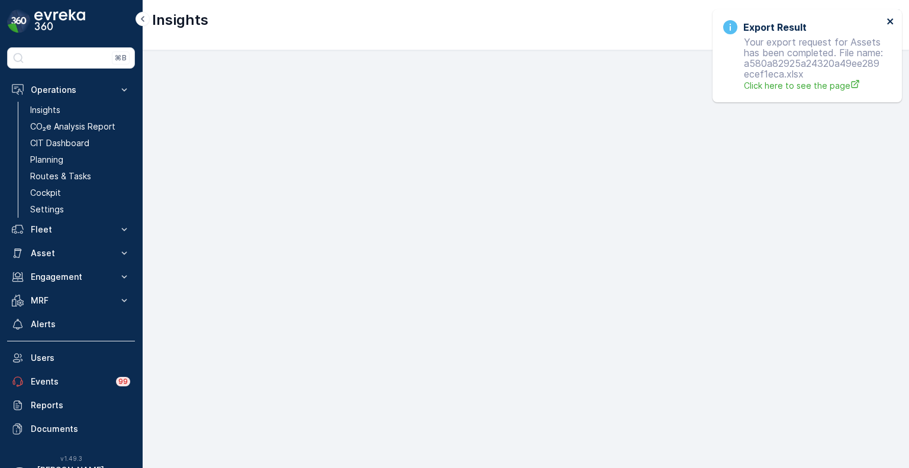
click at [890, 22] on icon "close" at bounding box center [890, 21] width 6 height 6
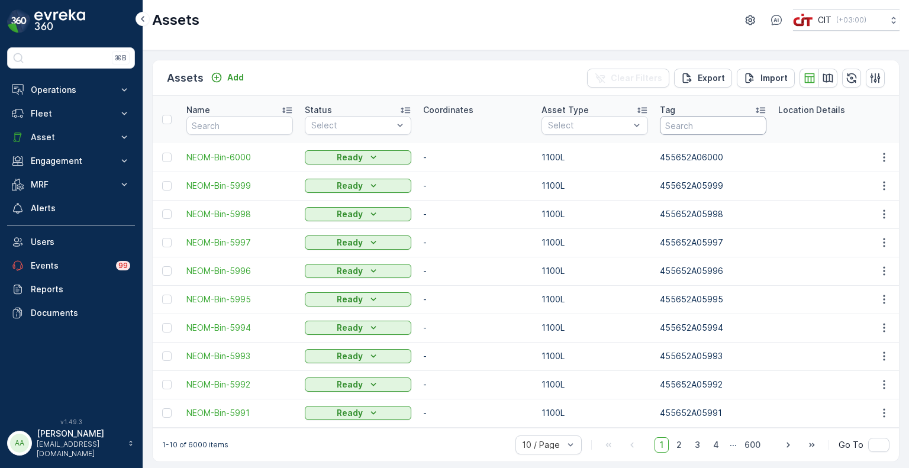
click at [691, 129] on input "text" at bounding box center [713, 125] width 107 height 19
paste input "3847"
type input "3847"
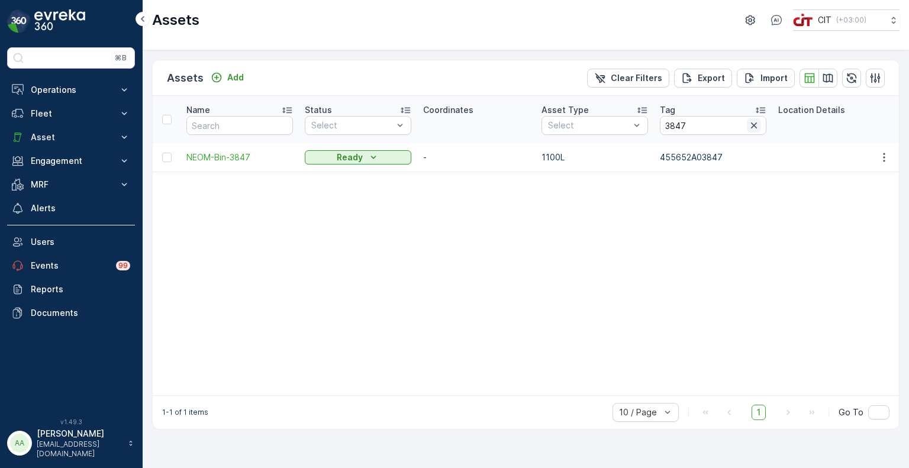
click at [754, 127] on icon "button" at bounding box center [754, 126] width 12 height 12
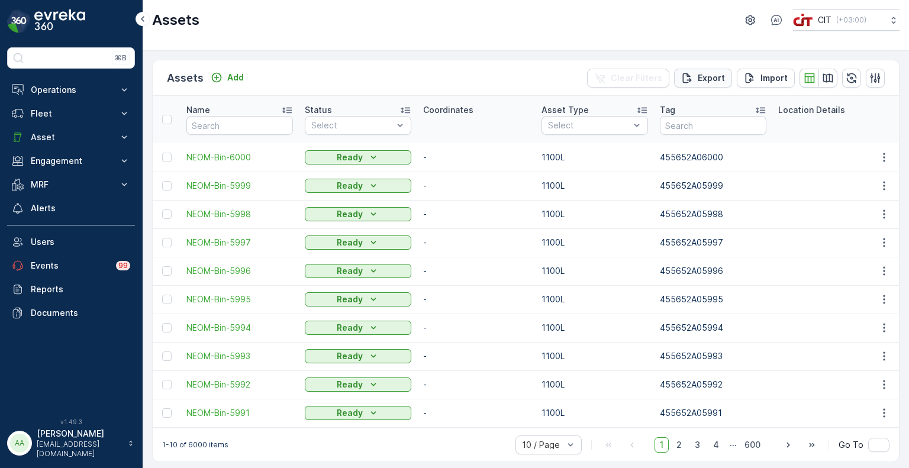
click at [703, 80] on p "Export" at bounding box center [711, 78] width 27 height 12
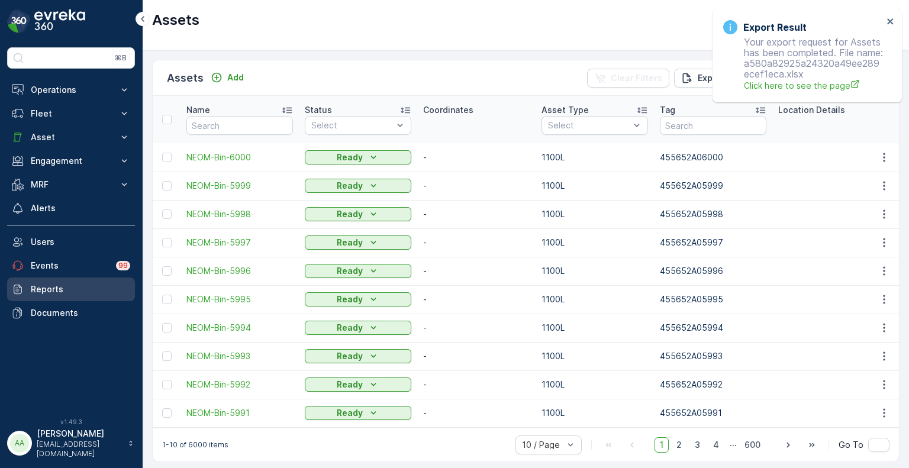
click at [59, 294] on p "Reports" at bounding box center [80, 290] width 99 height 12
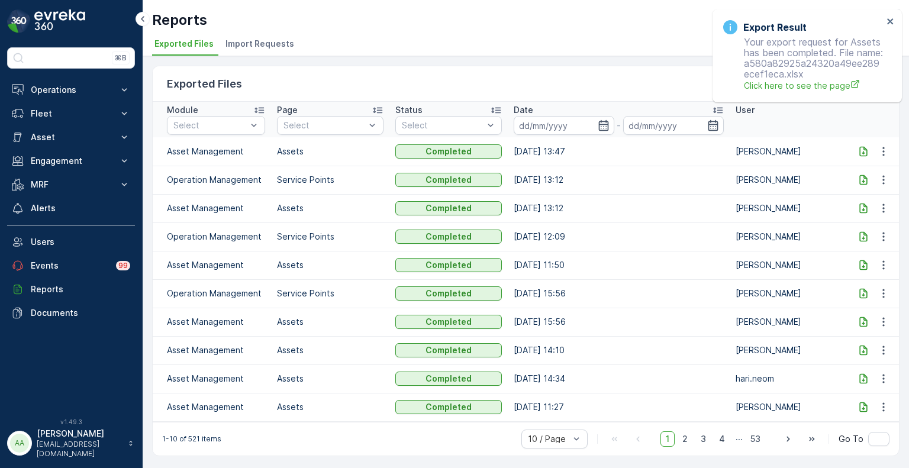
click at [862, 151] on icon at bounding box center [864, 152] width 12 height 12
click at [756, 92] on span "Click here to see the page" at bounding box center [813, 85] width 139 height 12
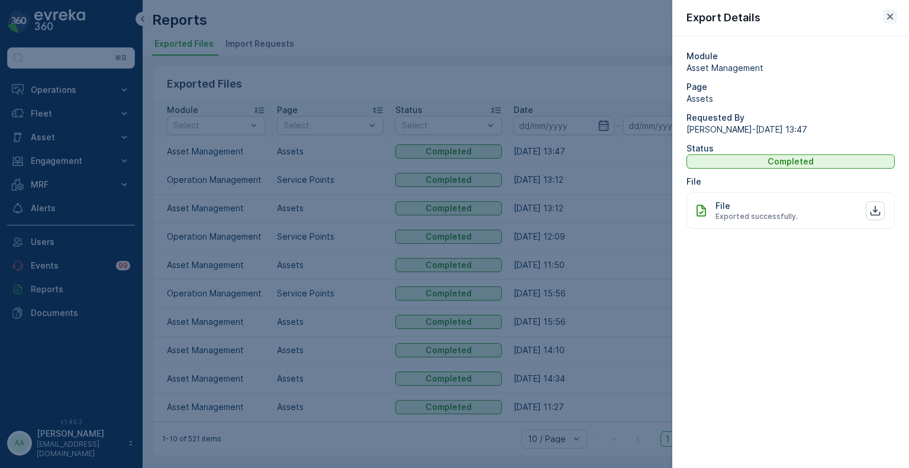
click at [893, 16] on icon "button" at bounding box center [890, 17] width 12 height 12
